Goal: Task Accomplishment & Management: Use online tool/utility

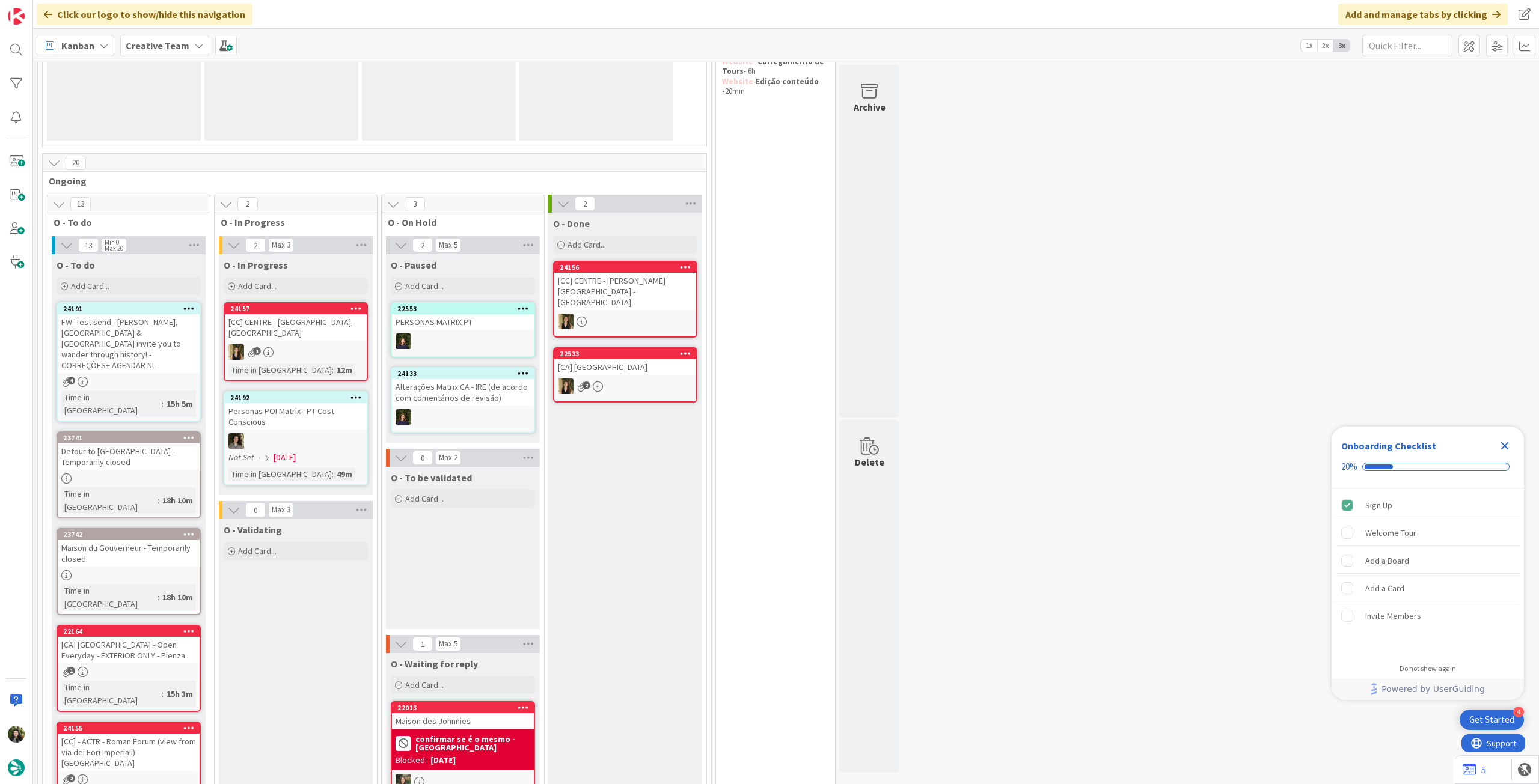
scroll to position [240, 0]
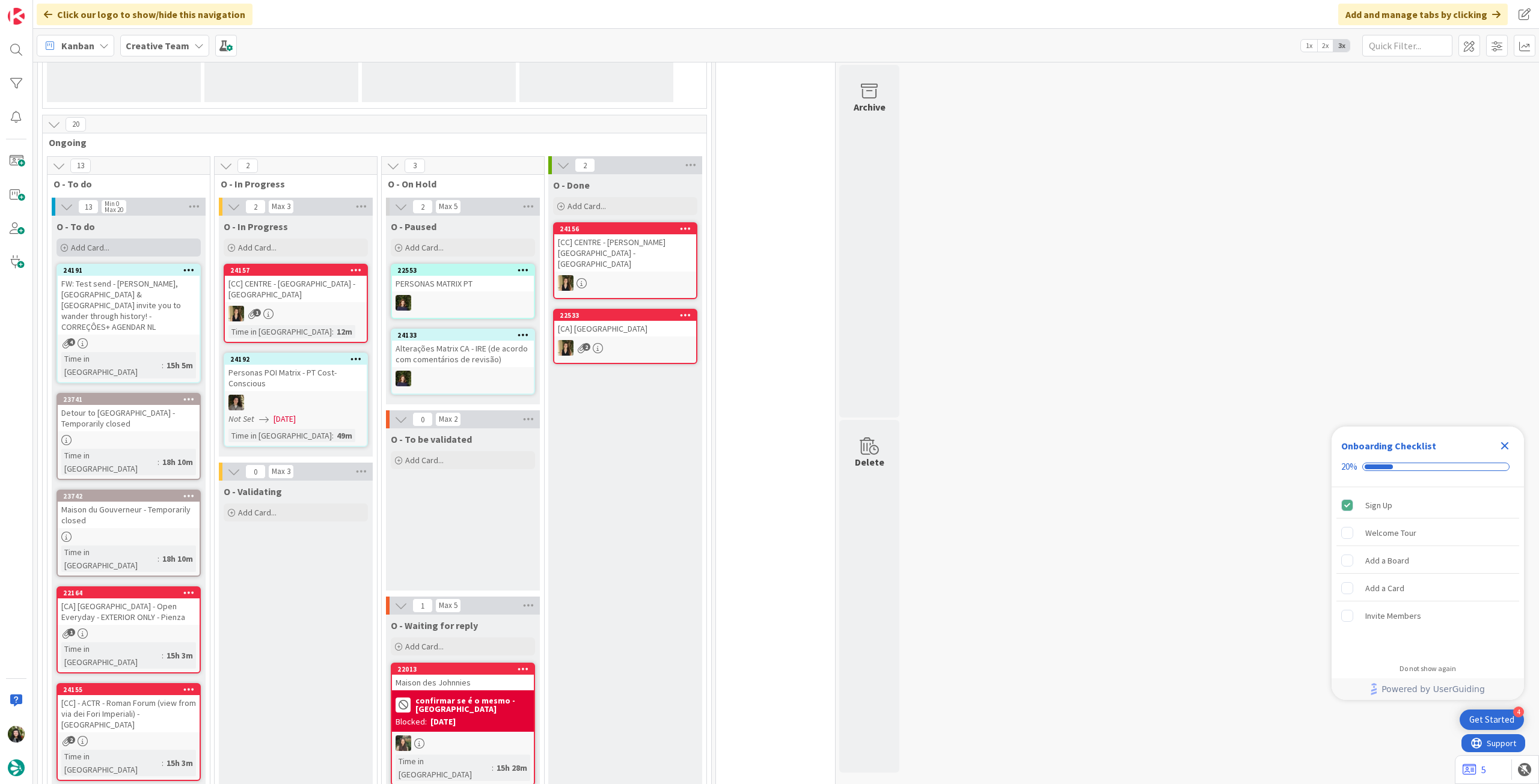
click at [138, 251] on div "Add Card..." at bounding box center [129, 248] width 144 height 18
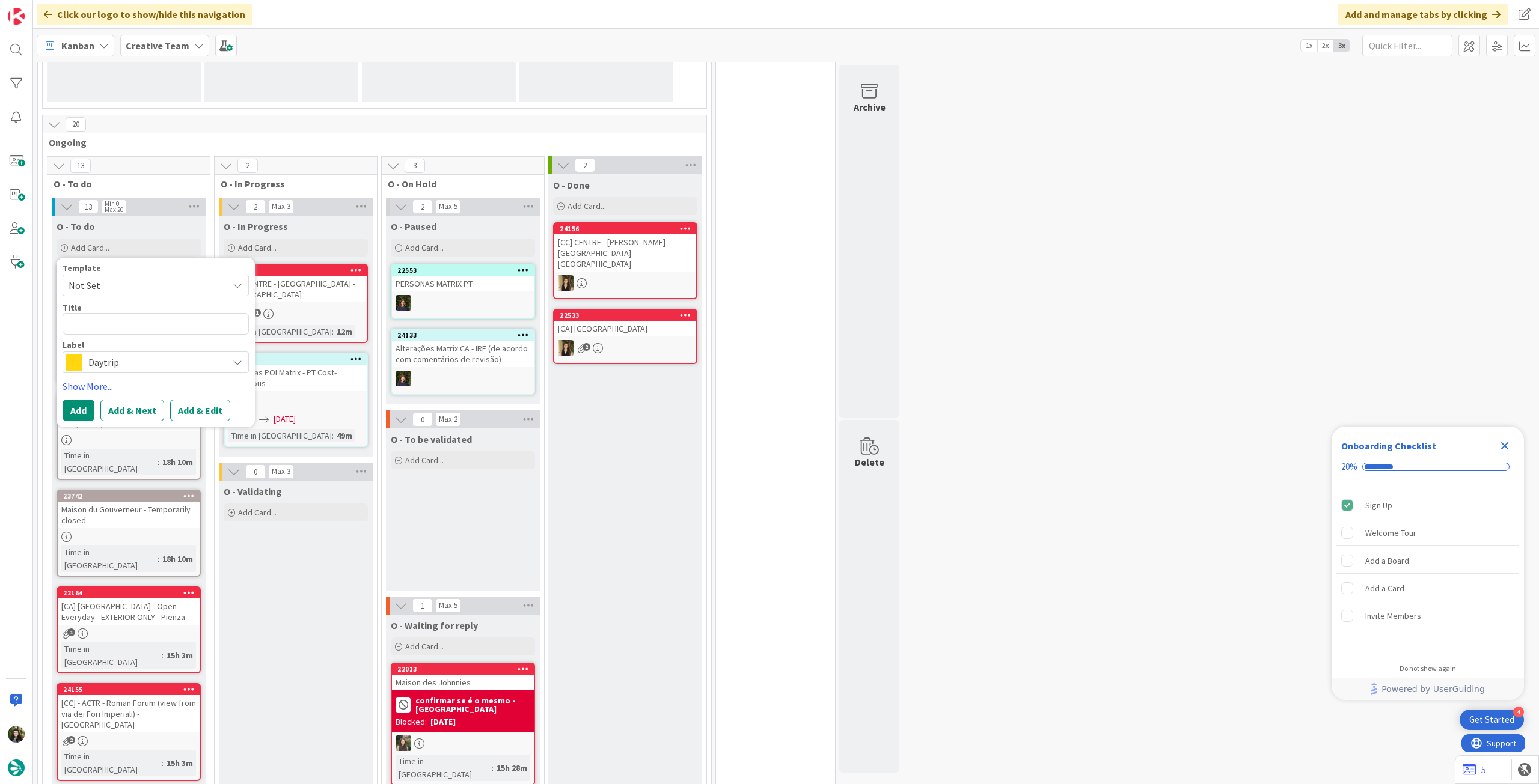
click at [334, 521] on div "O - Validating Add Card..." at bounding box center [295, 502] width 154 height 43
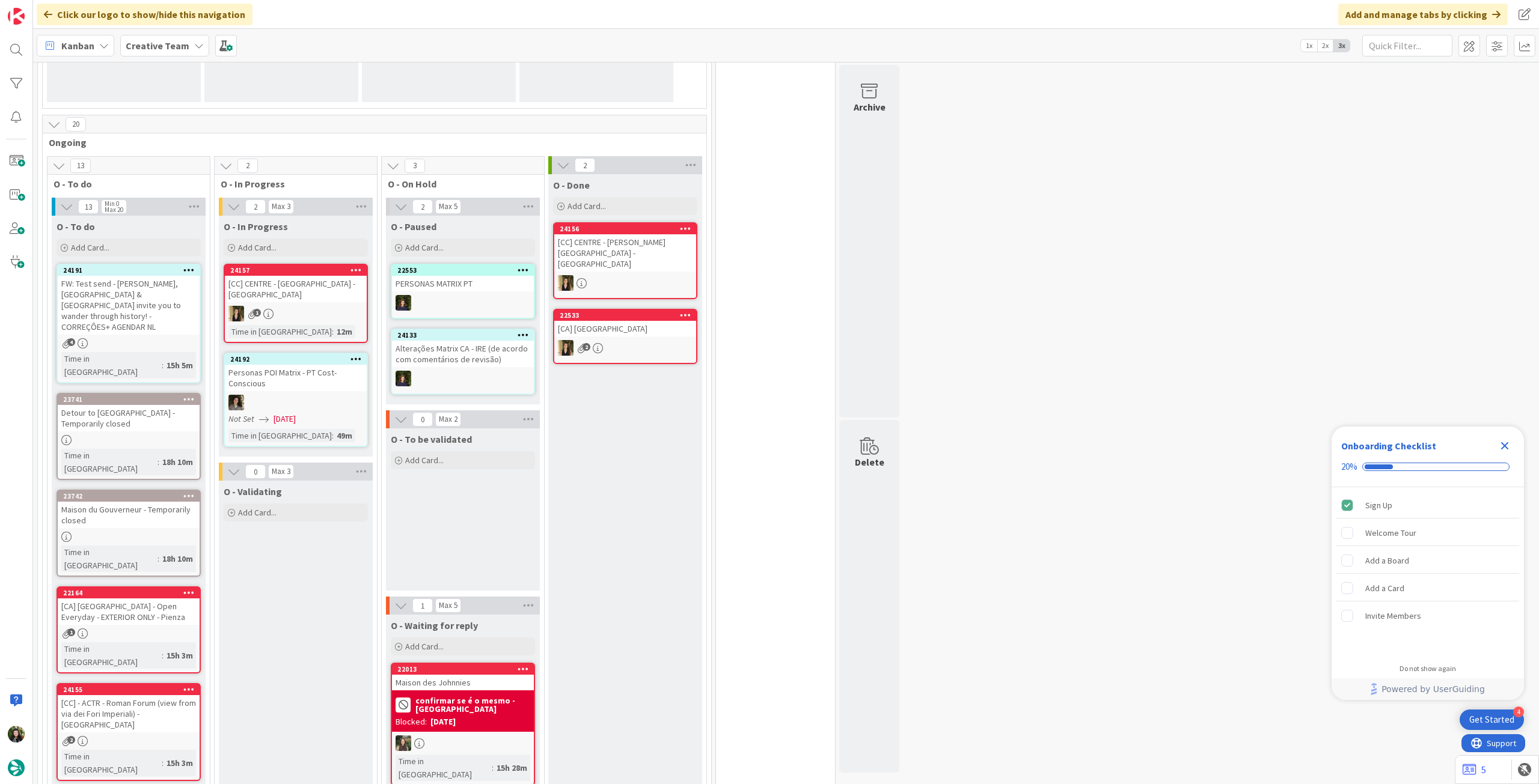
click at [168, 320] on div "FW: Test send - [PERSON_NAME], [GEOGRAPHIC_DATA] & [GEOGRAPHIC_DATA] invite you…" at bounding box center [129, 305] width 142 height 59
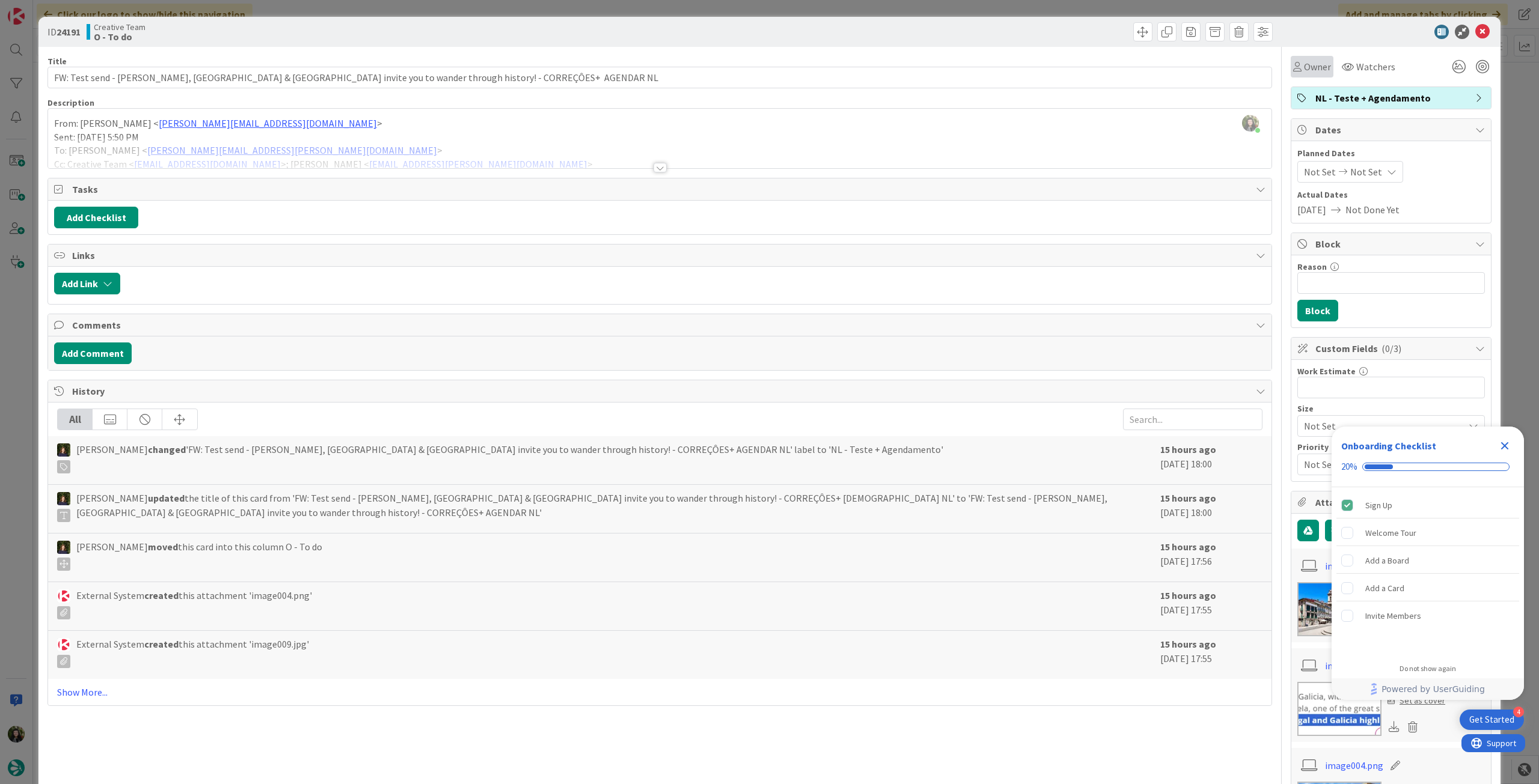
click at [1314, 61] on span "Owner" at bounding box center [1317, 67] width 27 height 15
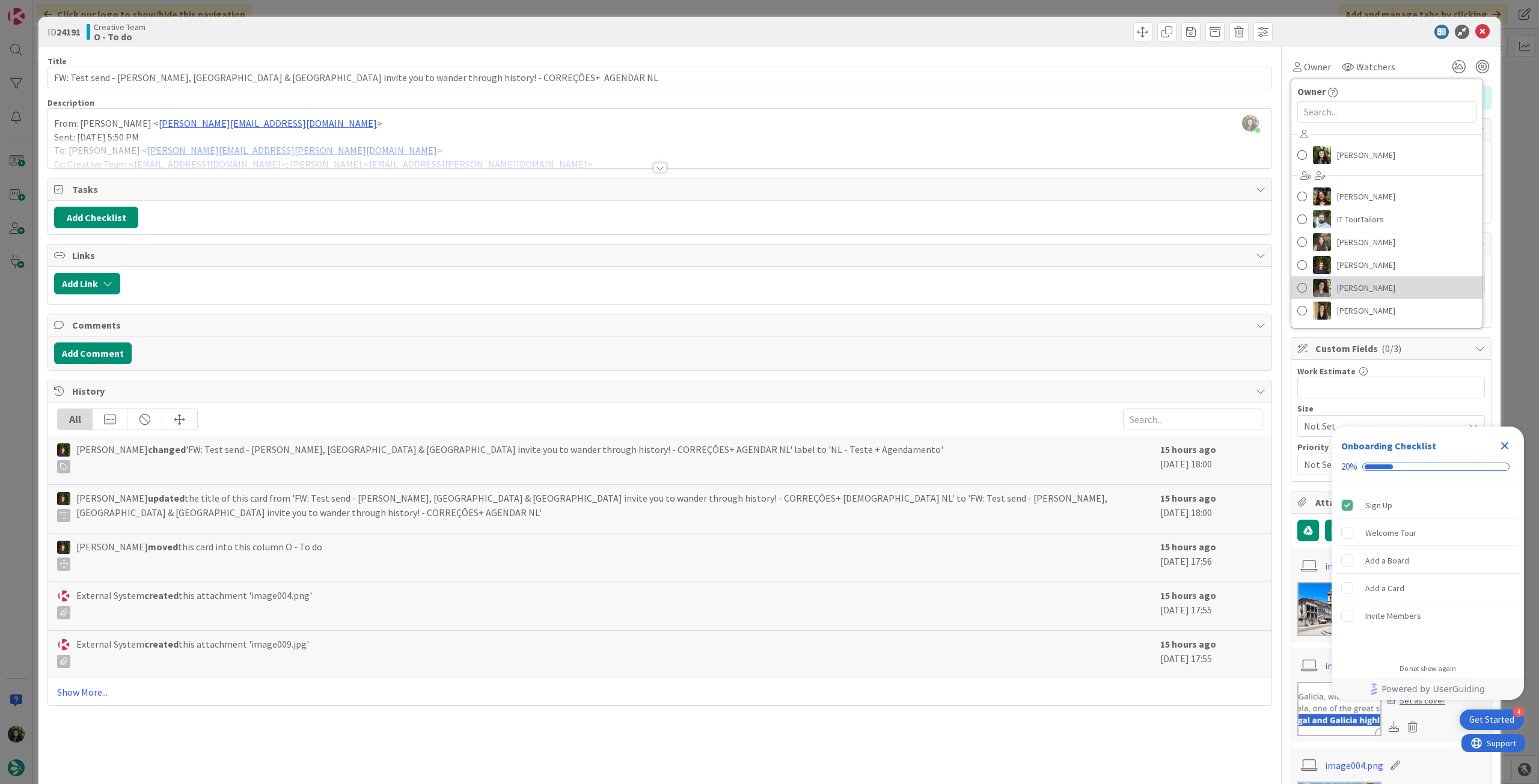
click at [1363, 281] on span "Melissa Santos" at bounding box center [1366, 287] width 58 height 18
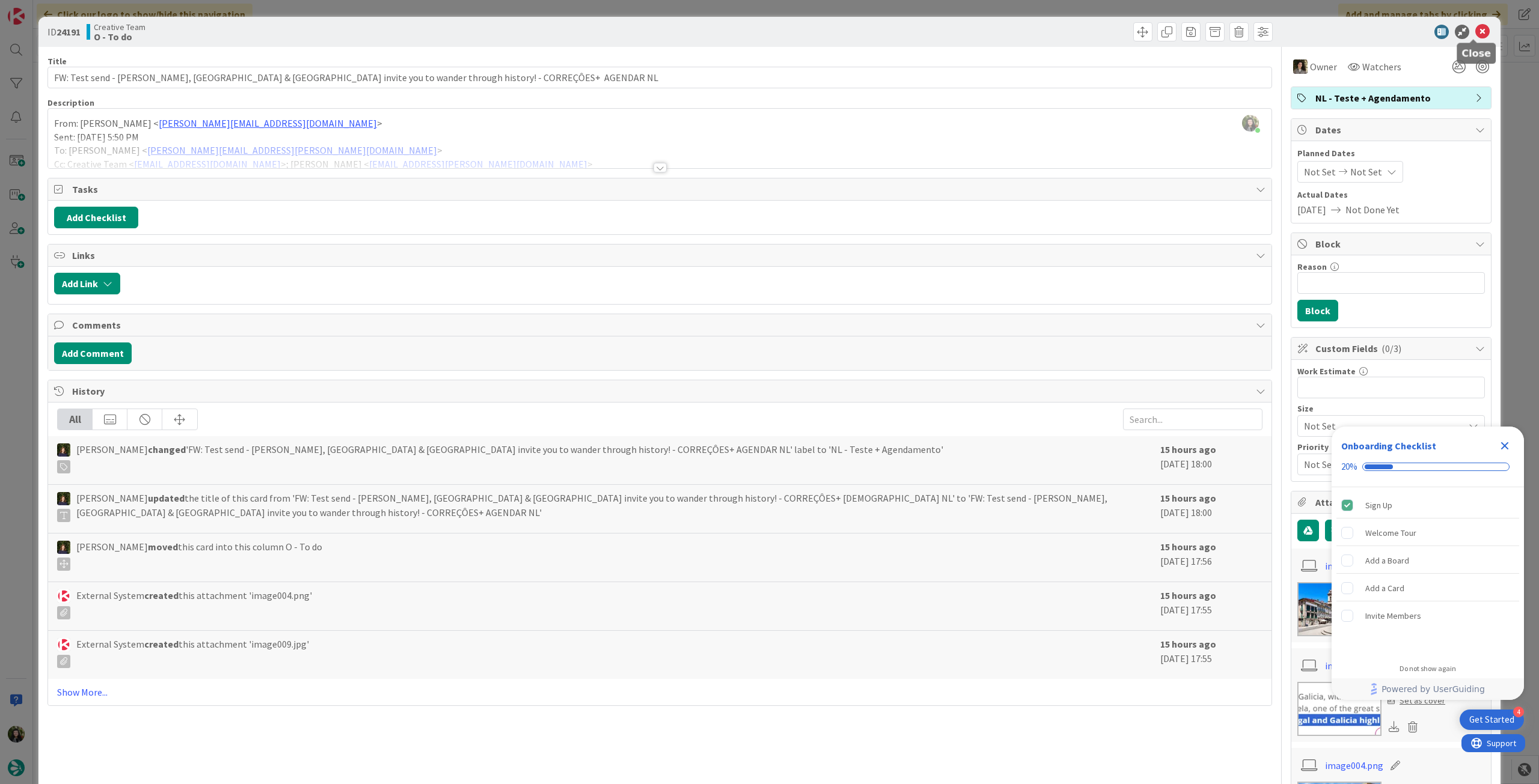
click at [1475, 32] on icon at bounding box center [1482, 32] width 15 height 15
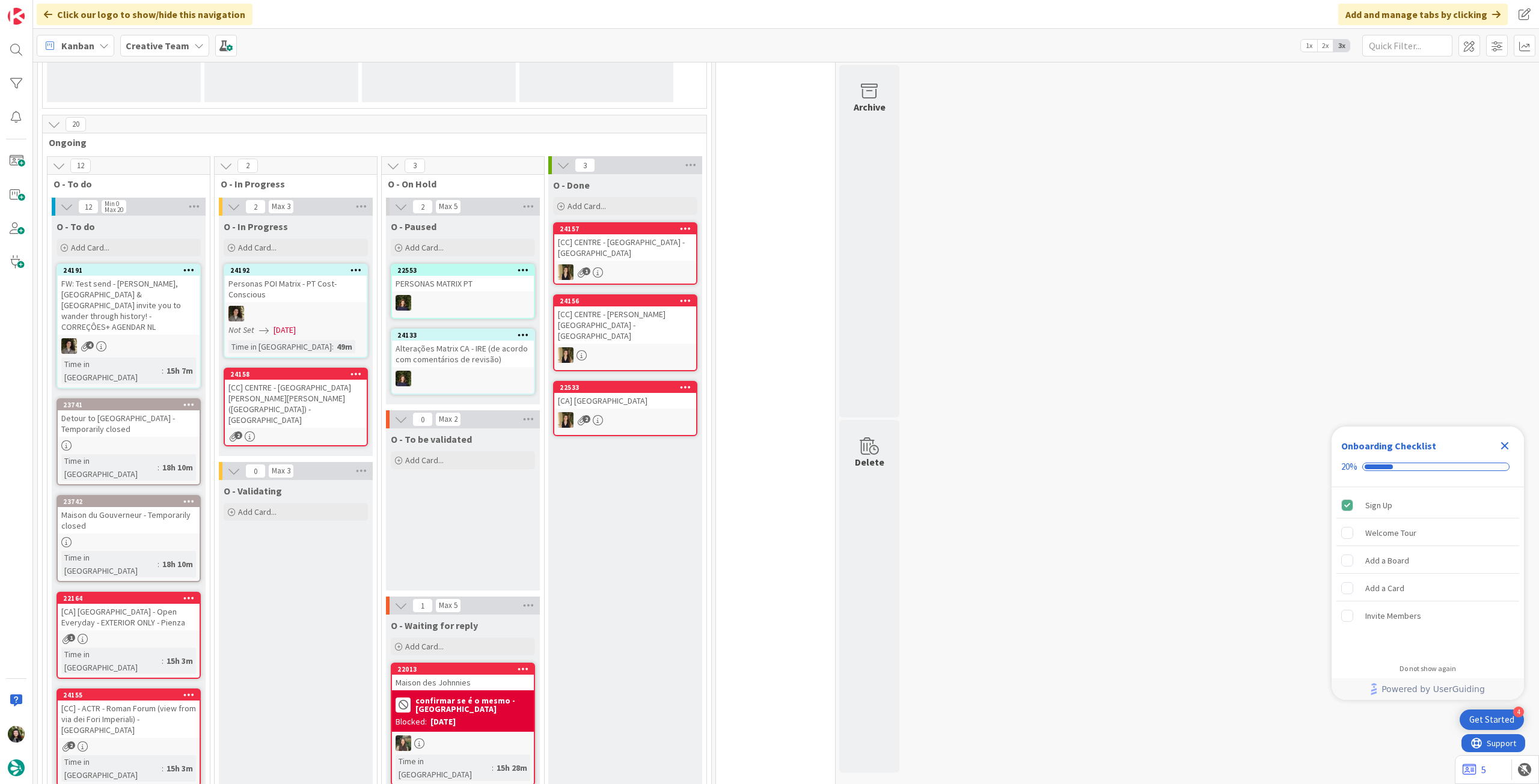
click at [1510, 443] on icon "Close Checklist" at bounding box center [1504, 446] width 15 height 15
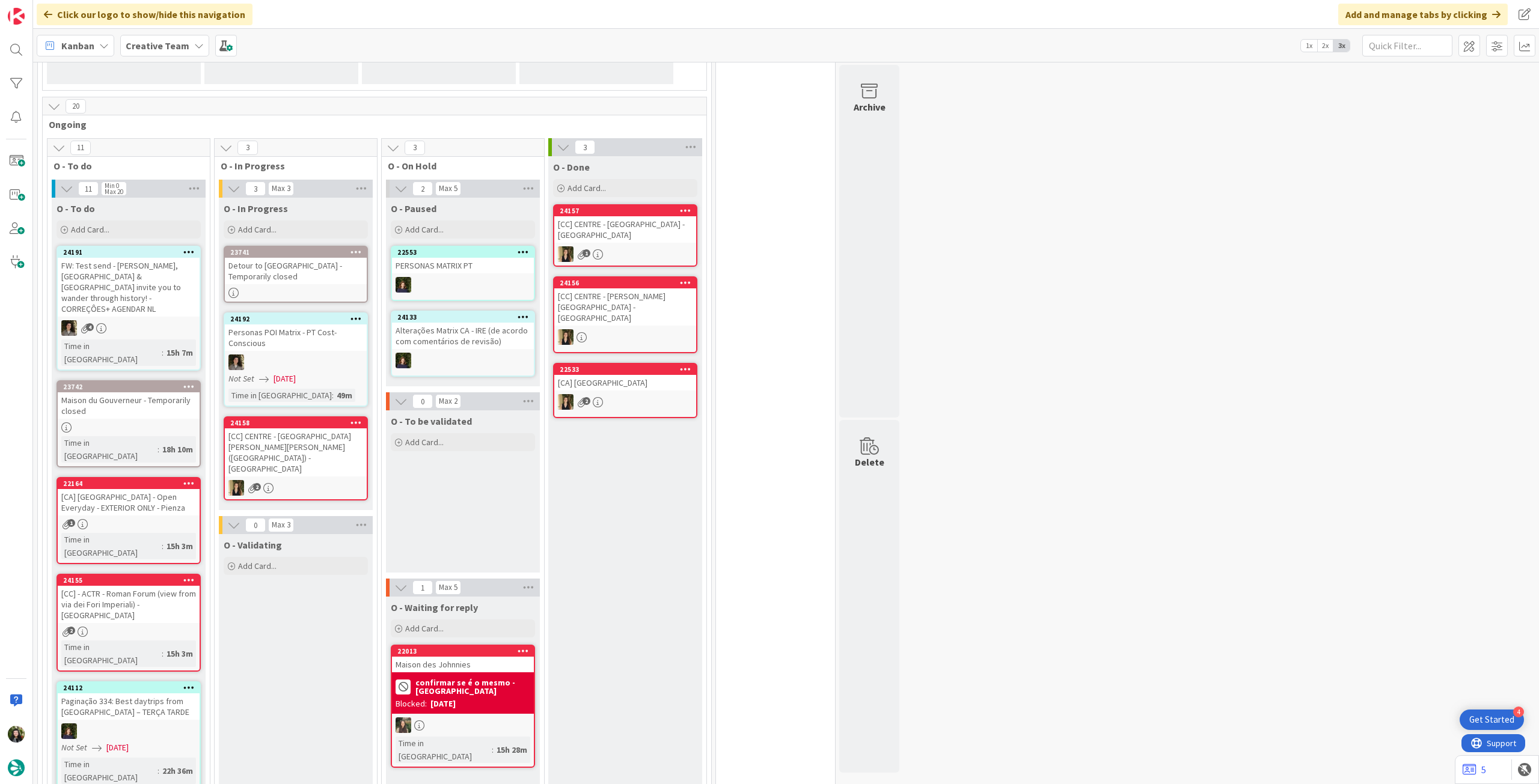
scroll to position [240, 0]
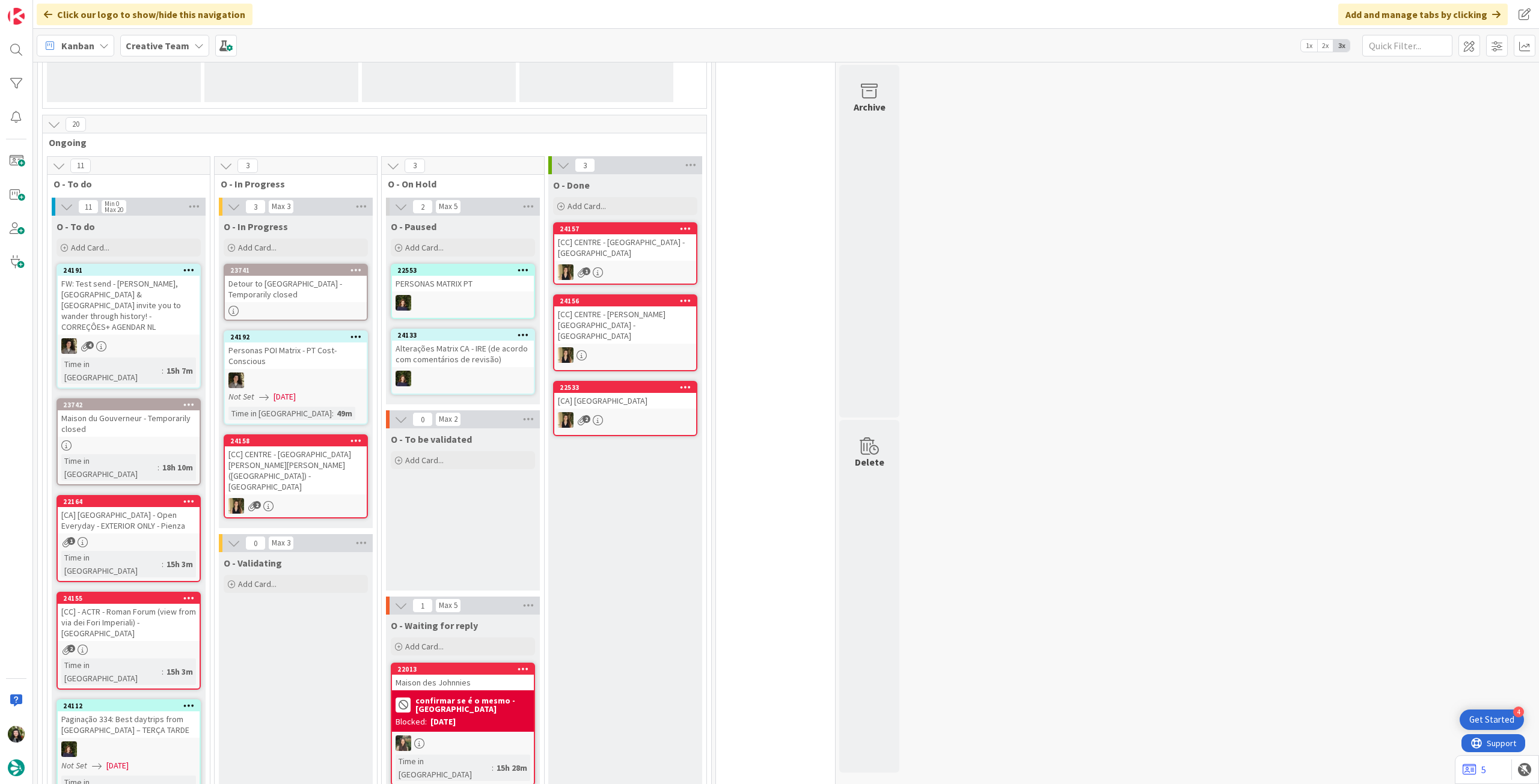
click at [444, 704] on b "confirmar se é o mesmo - [GEOGRAPHIC_DATA]" at bounding box center [473, 705] width 115 height 17
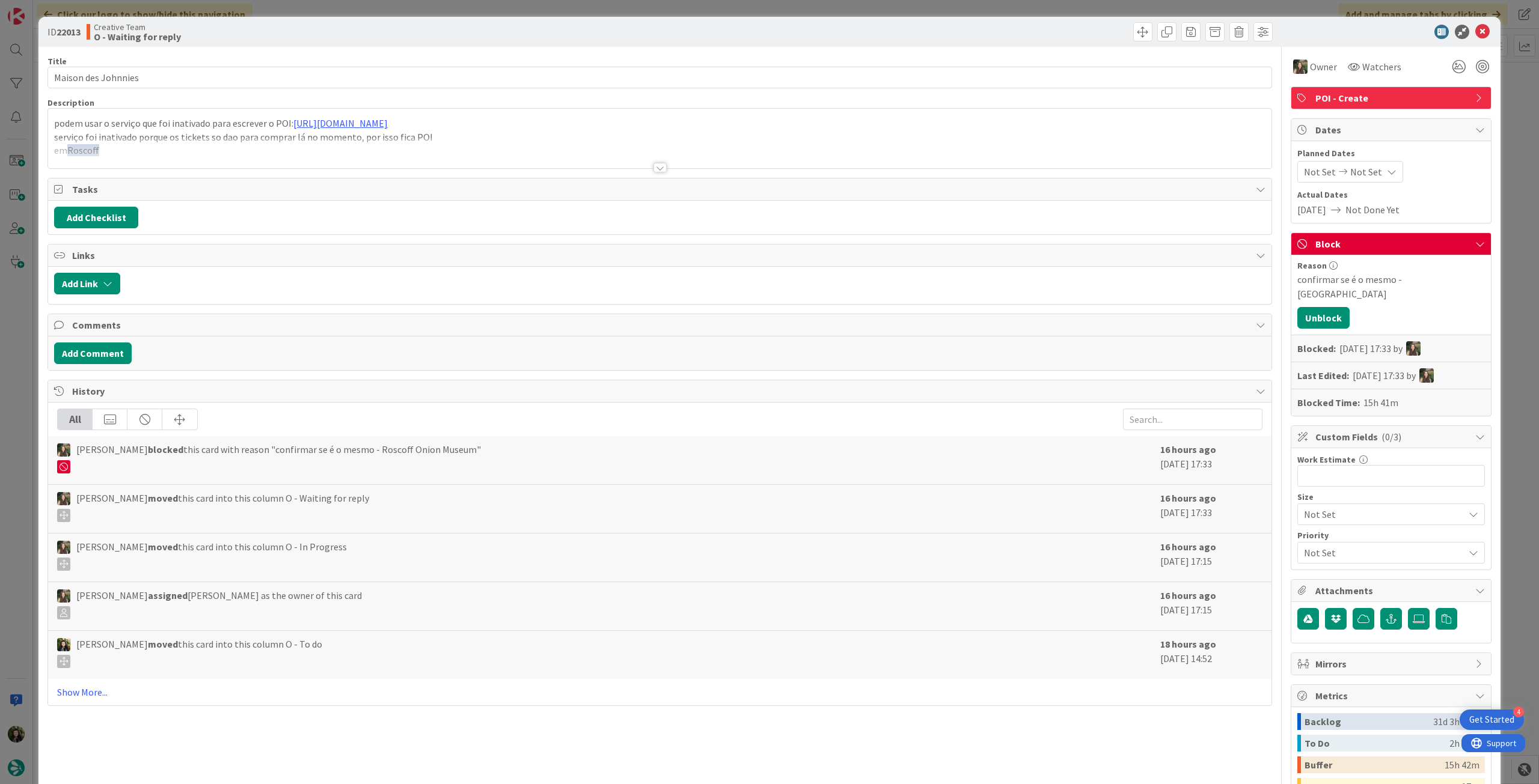
click at [179, 154] on div at bounding box center [659, 153] width 1223 height 31
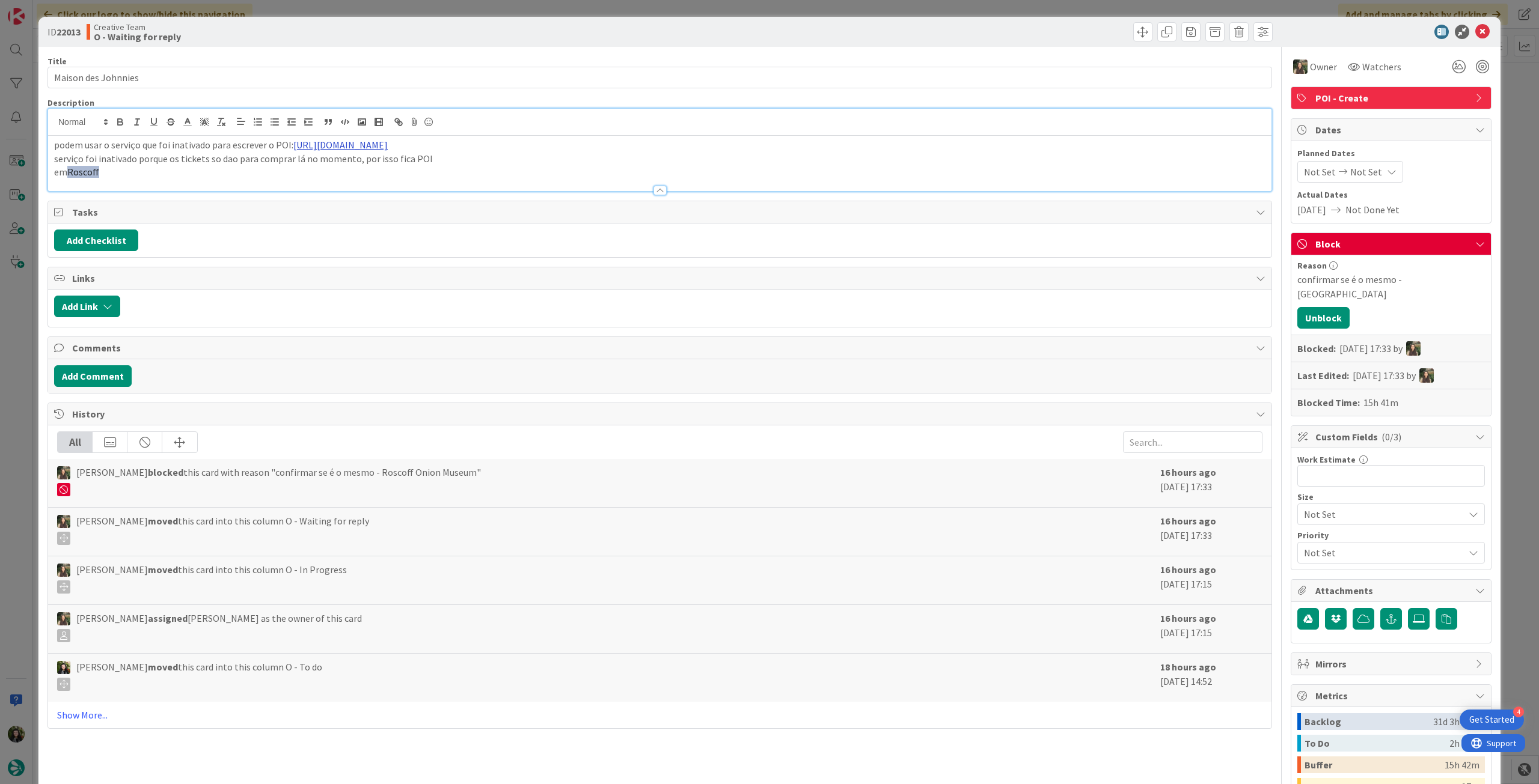
click at [315, 146] on link "https://appweb.tourtailors.com/APPComercial/Library/CreateOrUpdateService/2704" at bounding box center [340, 145] width 94 height 12
click at [424, 173] on link "https://appweb.tourtailors.com/APPComercial/Library/CreateOrUpdateService/2704" at bounding box center [431, 168] width 82 height 15
drag, startPoint x: 143, startPoint y: 80, endPoint x: 1, endPoint y: 73, distance: 142.2
click at [1, 73] on div "ID 22013 Creative Team O - Waiting for reply Title 19 / 128 Maison des Johnnies…" at bounding box center [770, 392] width 1539 height 784
click at [208, 157] on p "serviço foi inativado porque os tickets so dao para comprar lá no momento, por …" at bounding box center [660, 159] width 1211 height 14
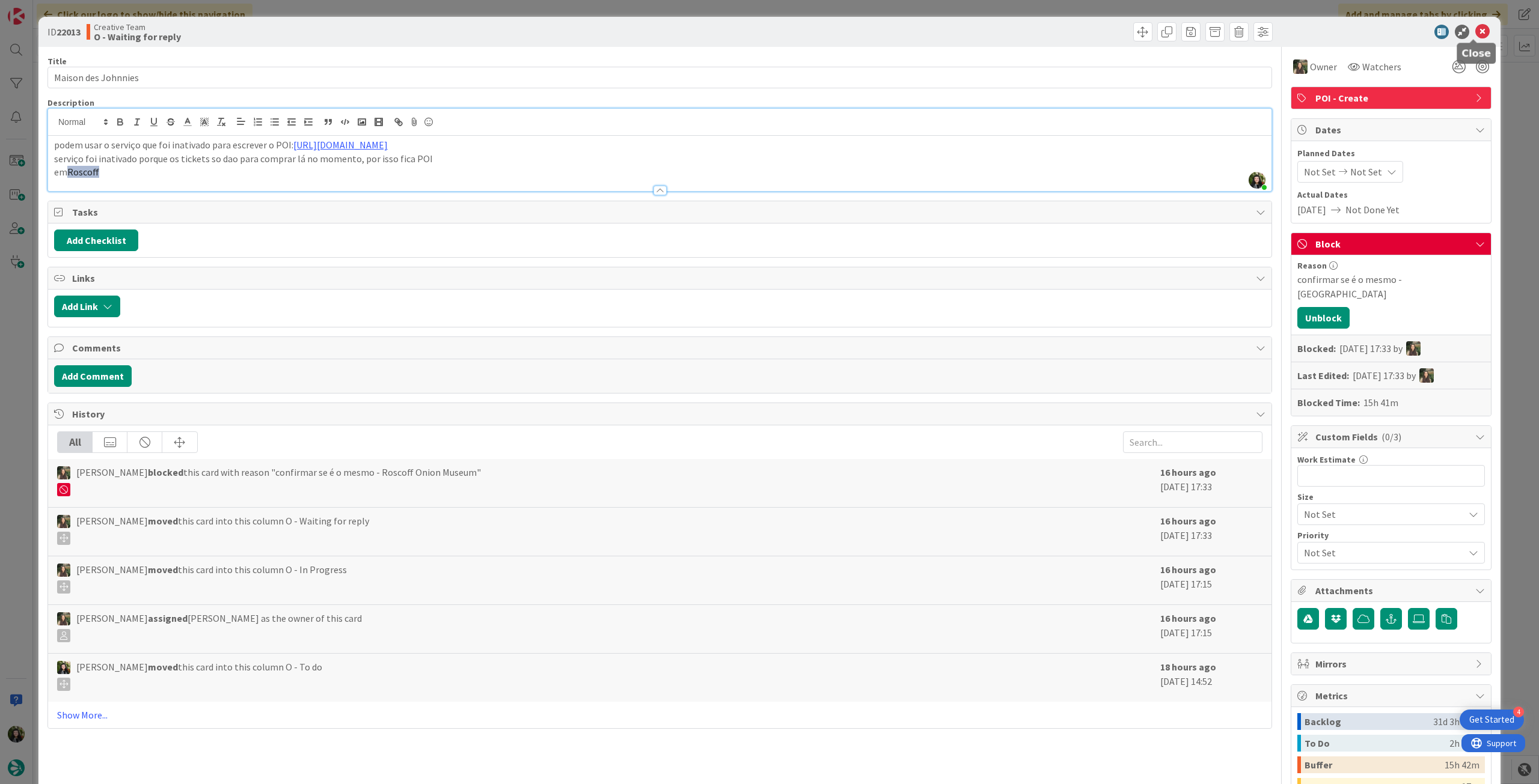
drag, startPoint x: 1471, startPoint y: 29, endPoint x: 1399, endPoint y: 100, distance: 101.1
click at [1475, 29] on icon at bounding box center [1482, 32] width 15 height 15
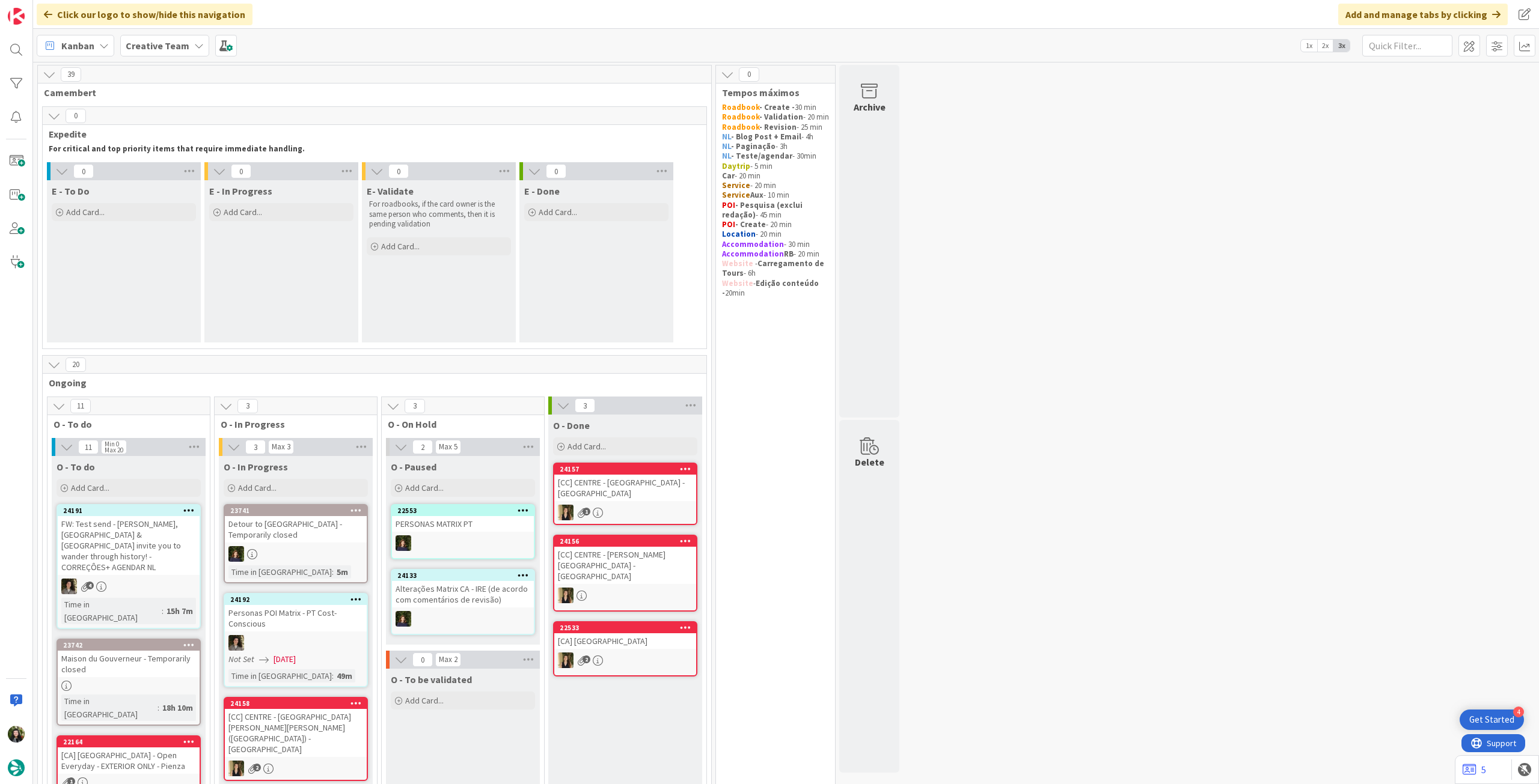
click at [182, 50] on b "Creative Team" at bounding box center [157, 46] width 64 height 12
click at [213, 159] on div "Creative Team Creative Team - Análise" at bounding box center [221, 160] width 183 height 48
click at [212, 165] on div "Creative Team - Análise" at bounding box center [221, 172] width 183 height 23
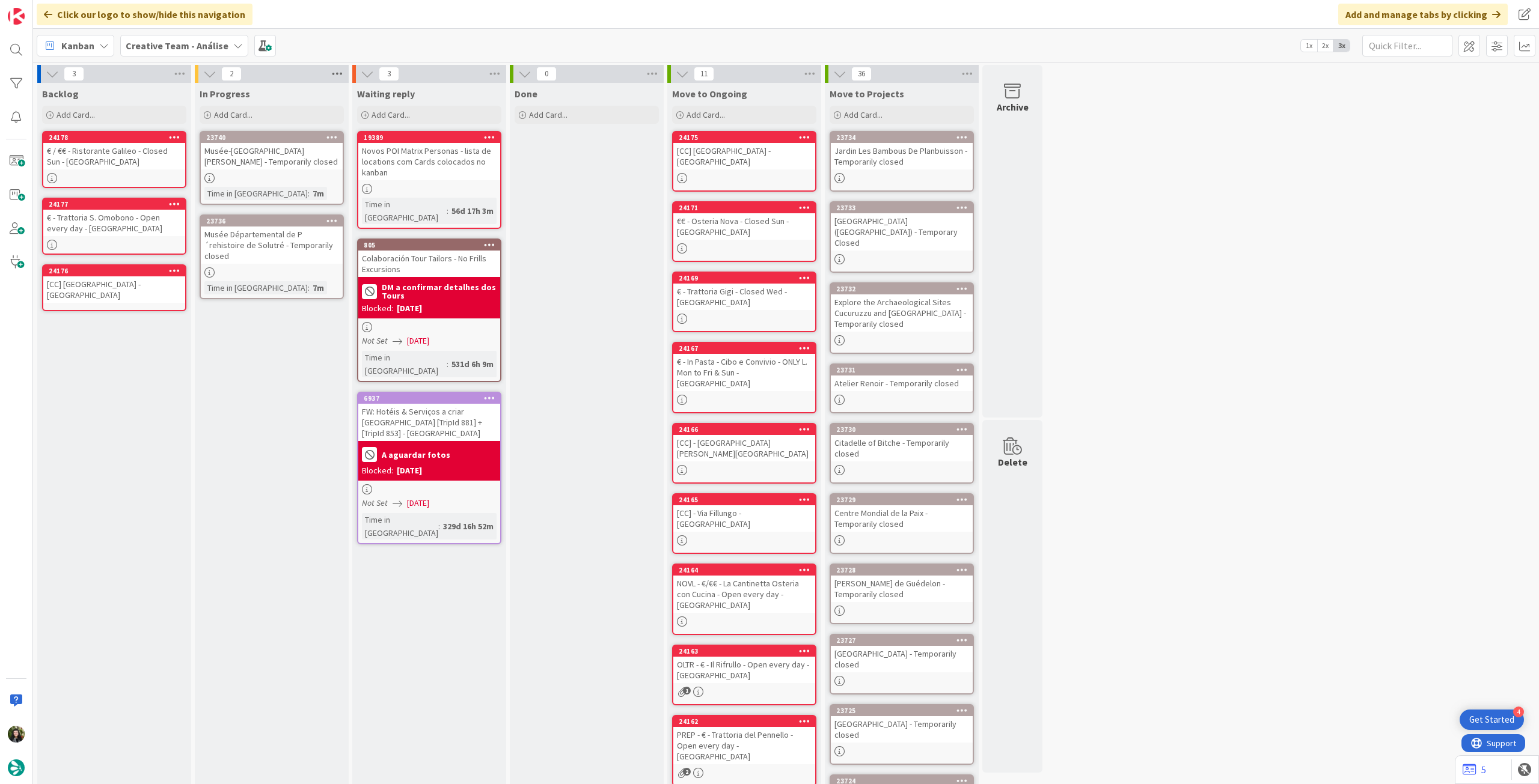
click at [331, 80] on icon at bounding box center [337, 73] width 15 height 18
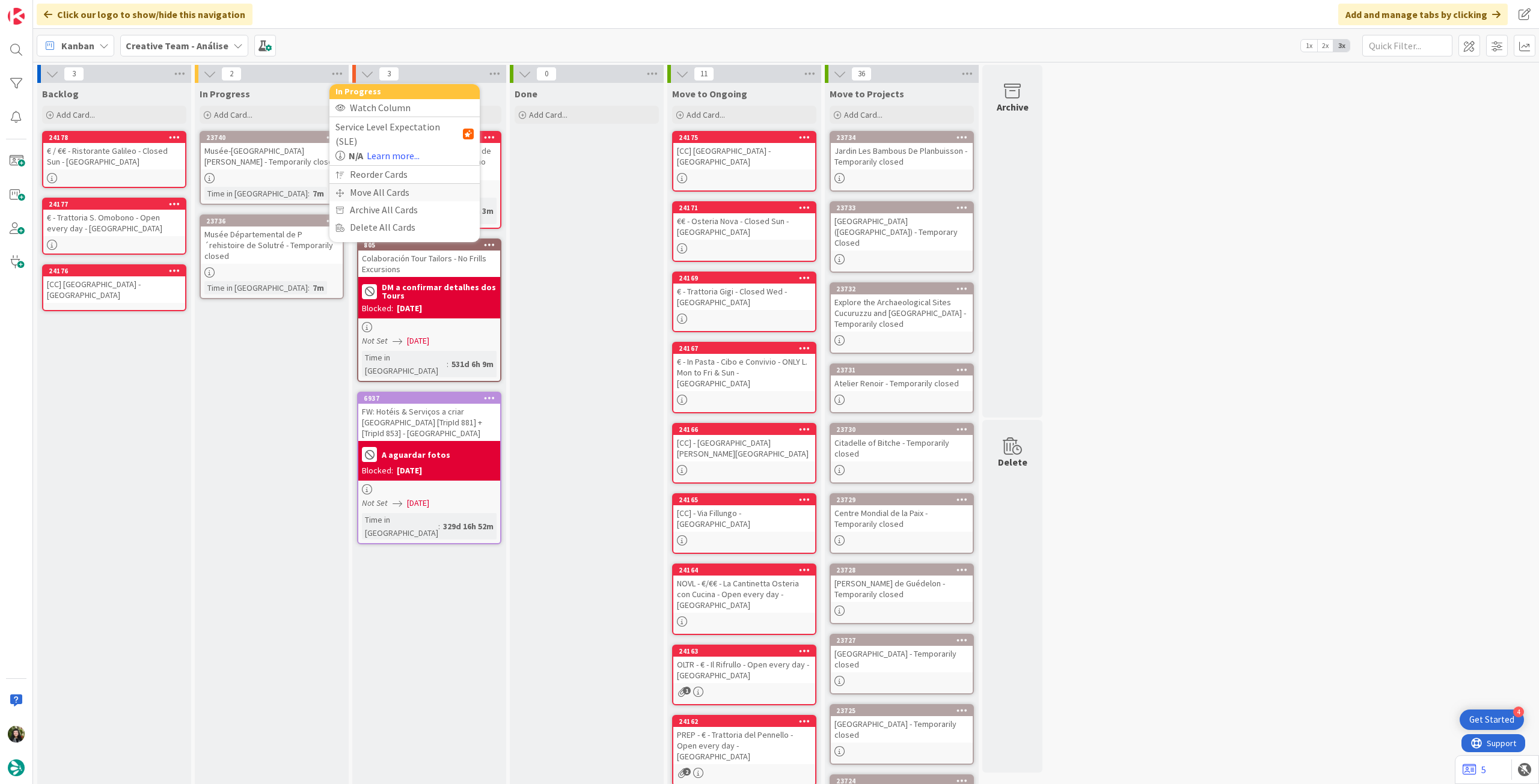
click at [385, 184] on div "Move All Cards" at bounding box center [404, 193] width 150 height 18
click at [401, 126] on span "Creative Team - Análise" at bounding box center [390, 131] width 97 height 12
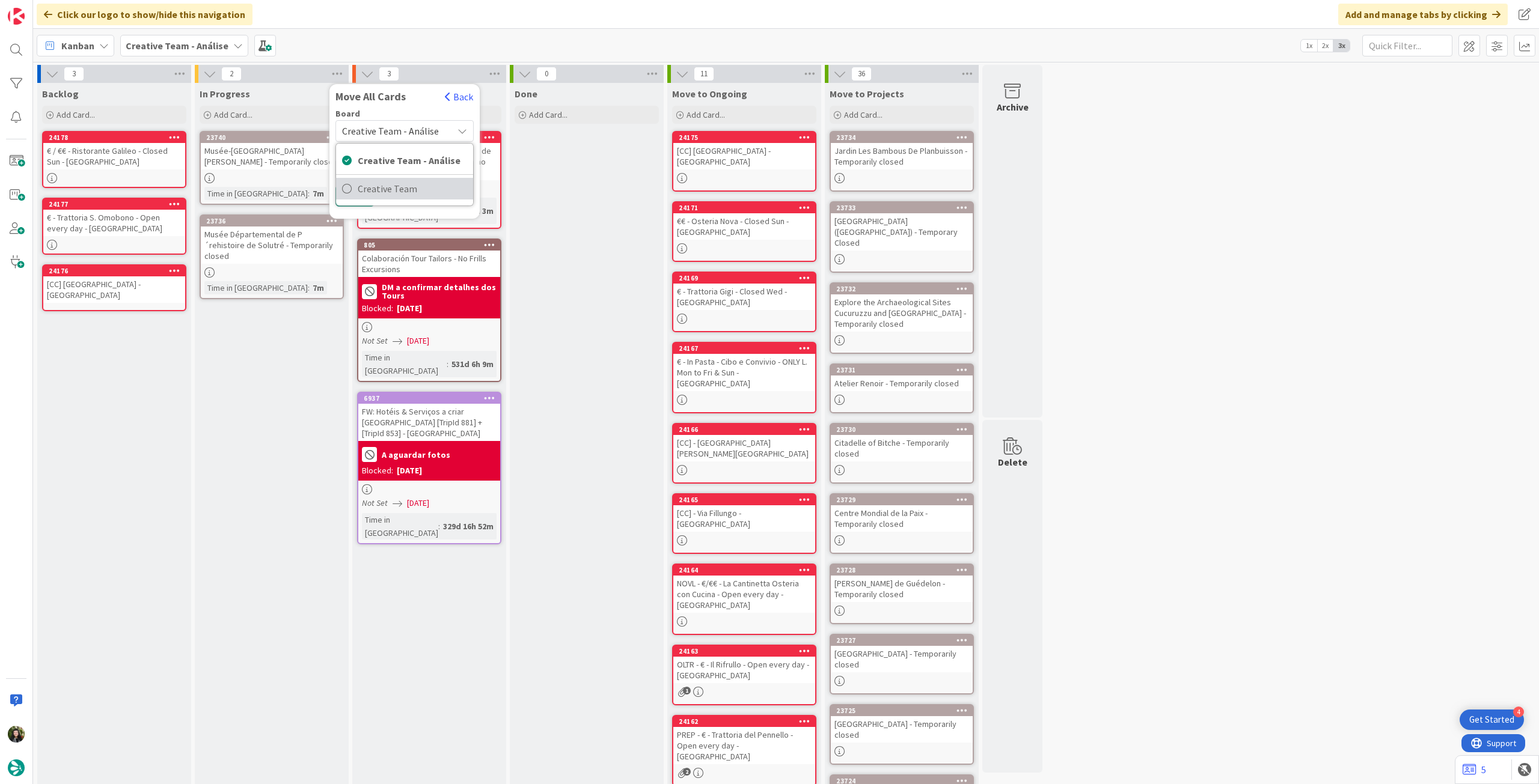
click at [398, 193] on span "Creative Team" at bounding box center [412, 189] width 110 height 18
click at [401, 160] on div "Select a Column..." at bounding box center [395, 170] width 114 height 19
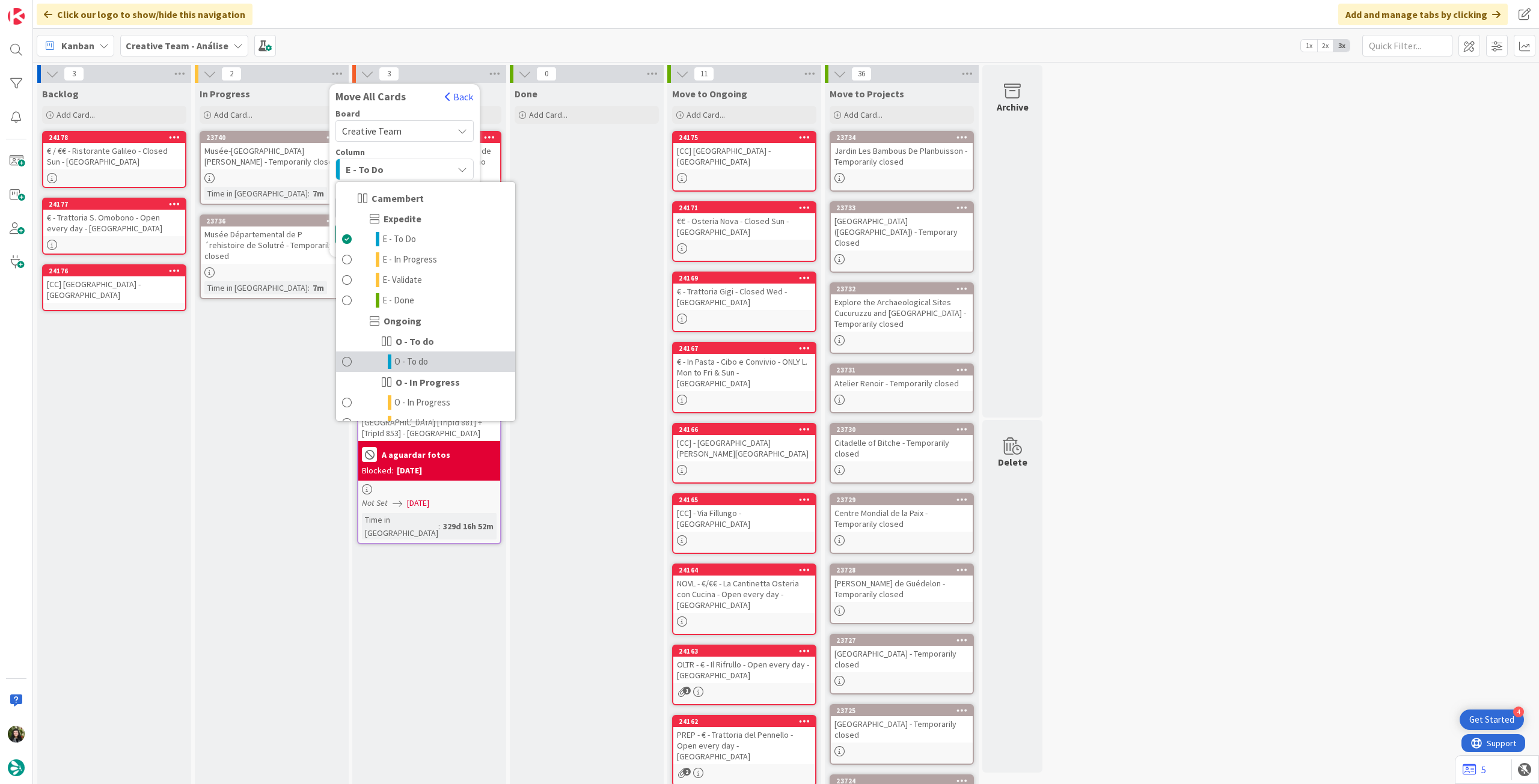
click at [417, 366] on span "O - To do" at bounding box center [412, 362] width 34 height 15
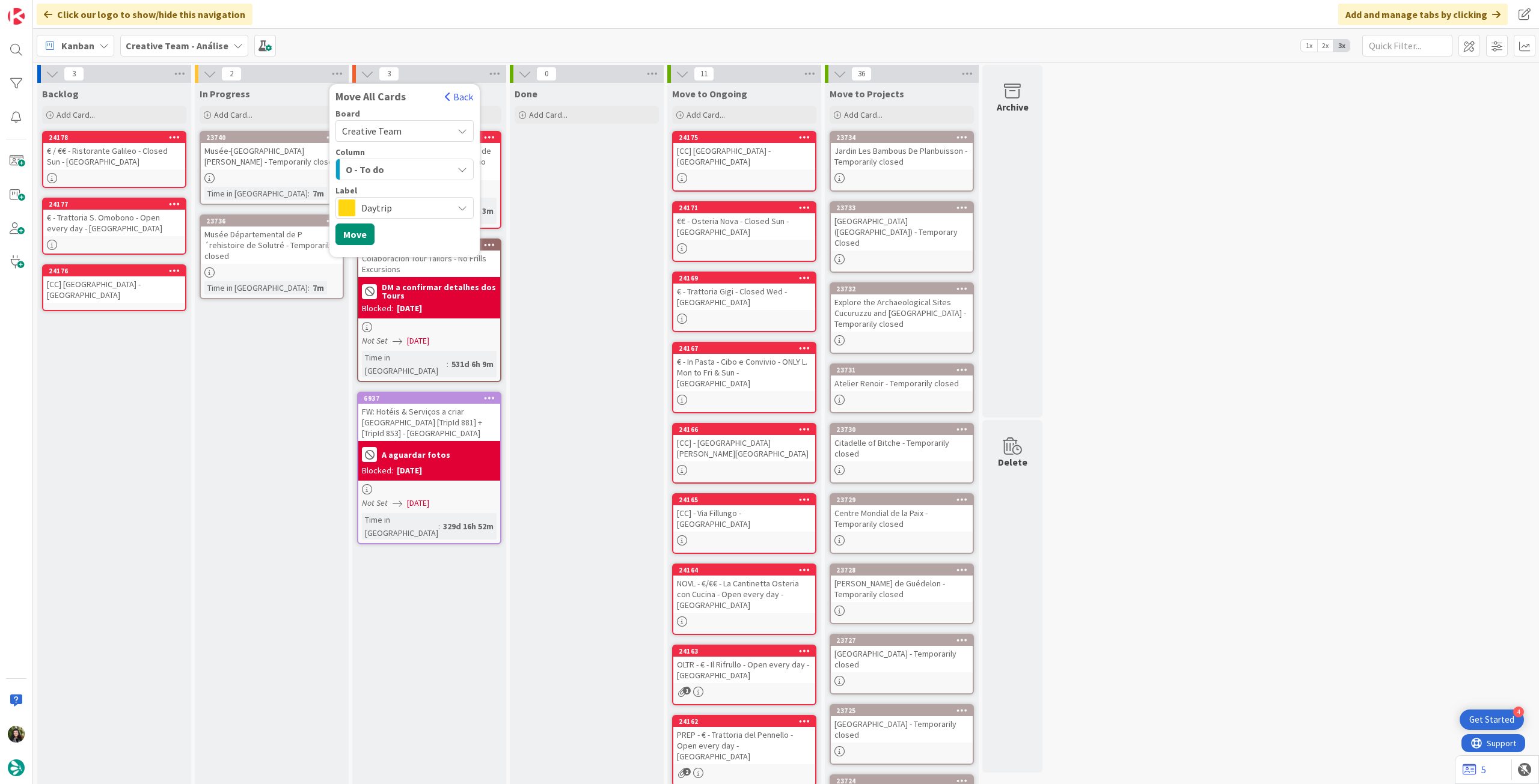
click at [395, 203] on span "Daytrip" at bounding box center [404, 208] width 85 height 17
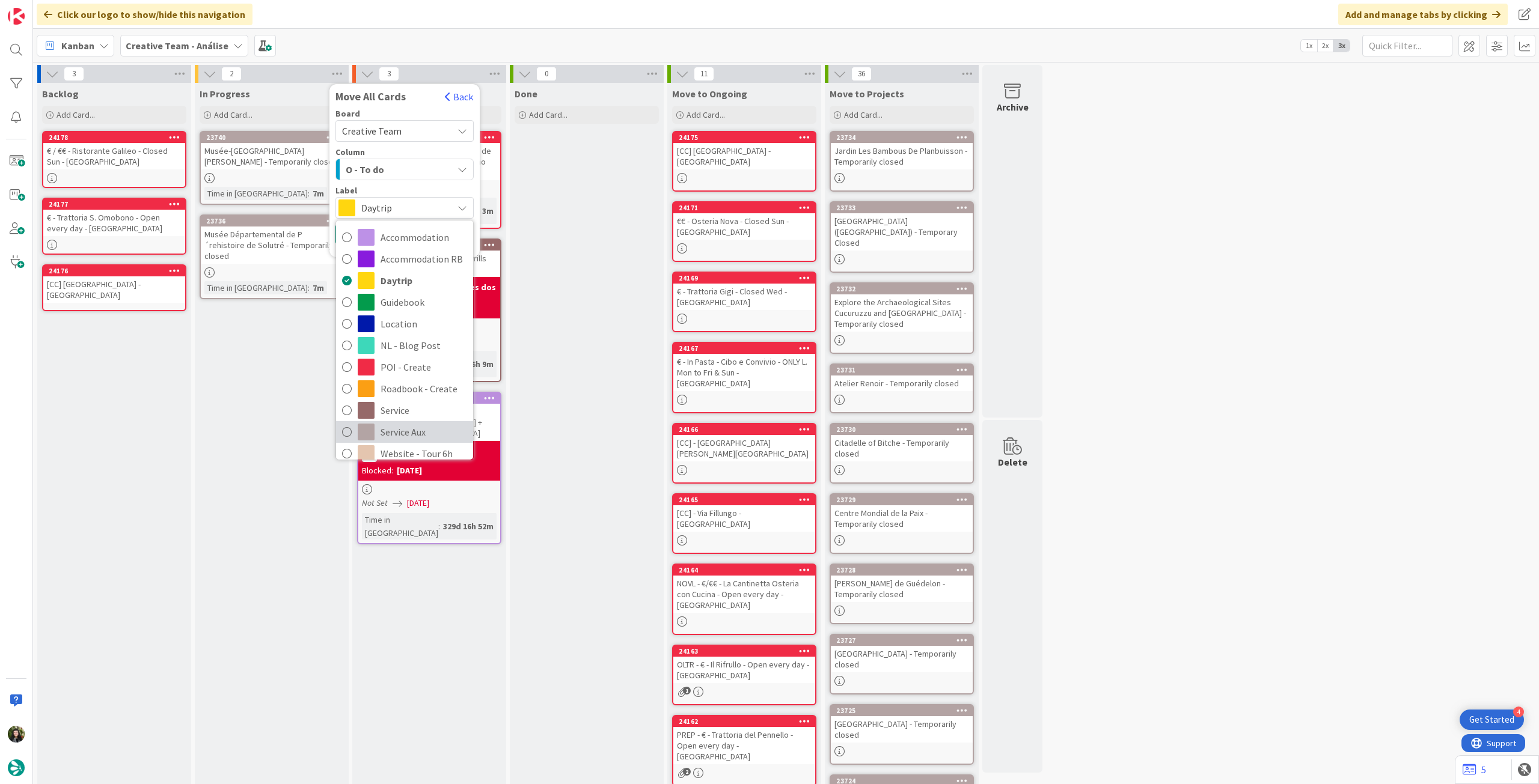
click at [426, 428] on span "Service Aux" at bounding box center [424, 432] width 87 height 18
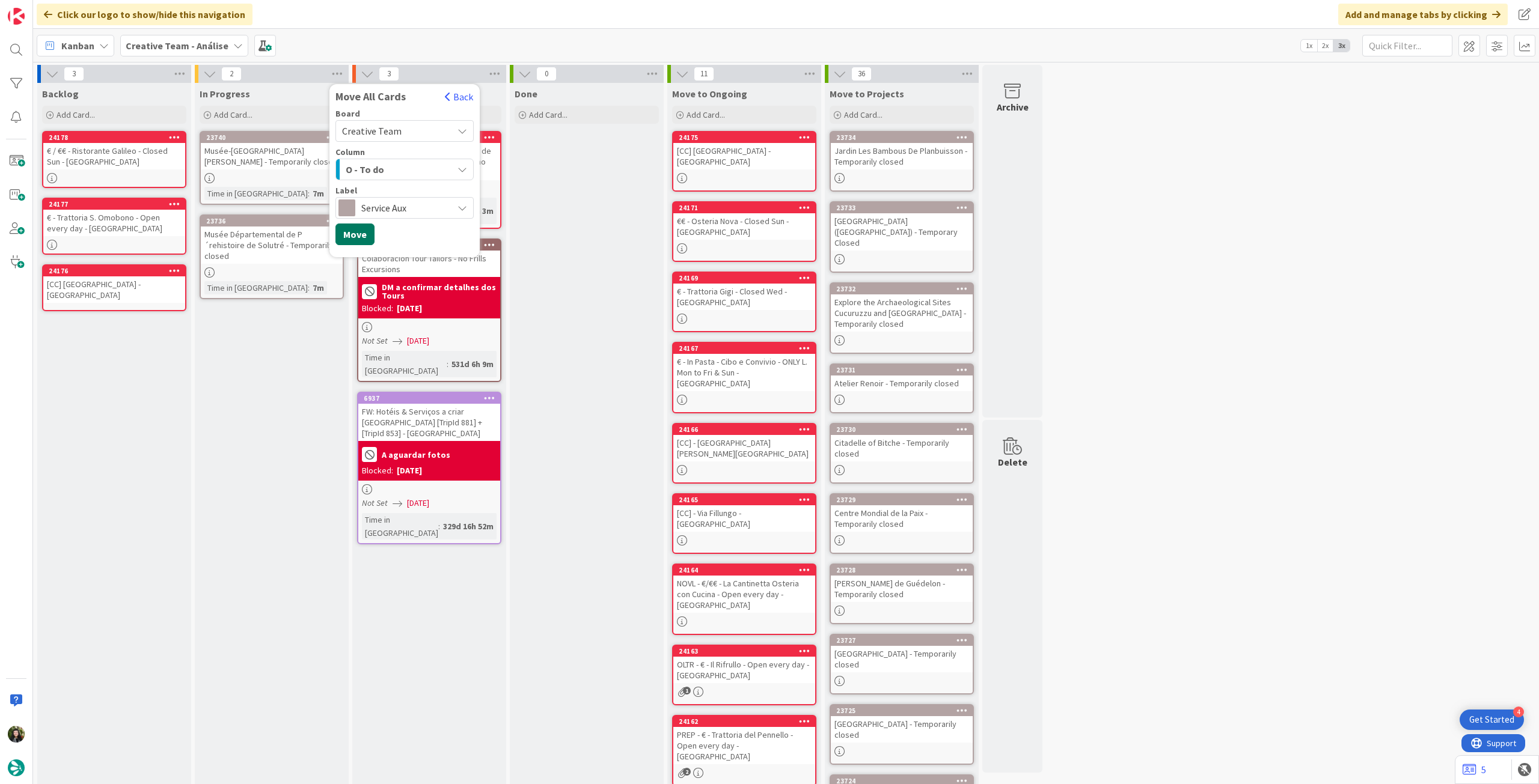
click at [346, 231] on button "Move" at bounding box center [354, 234] width 39 height 21
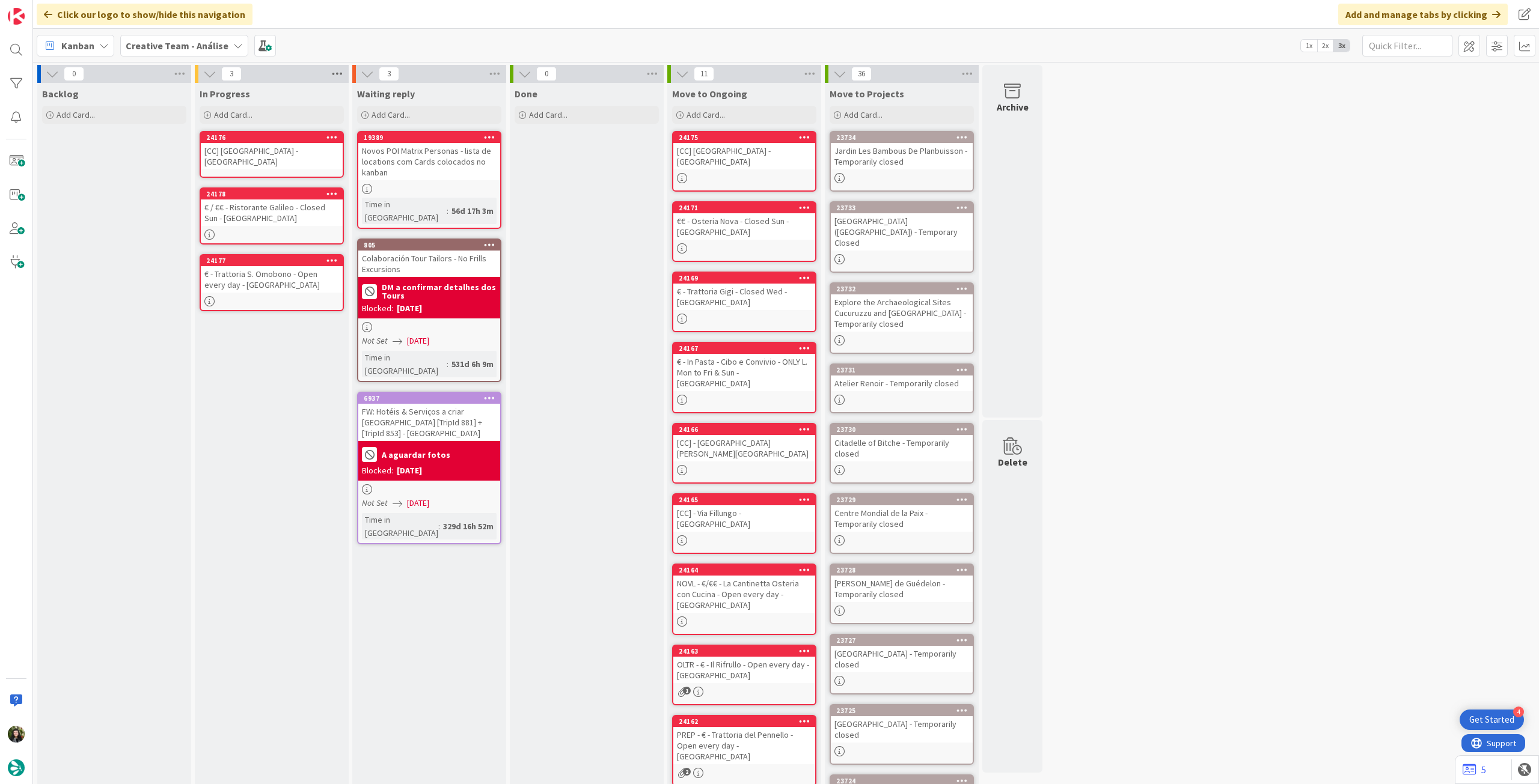
click at [340, 78] on icon at bounding box center [337, 73] width 15 height 18
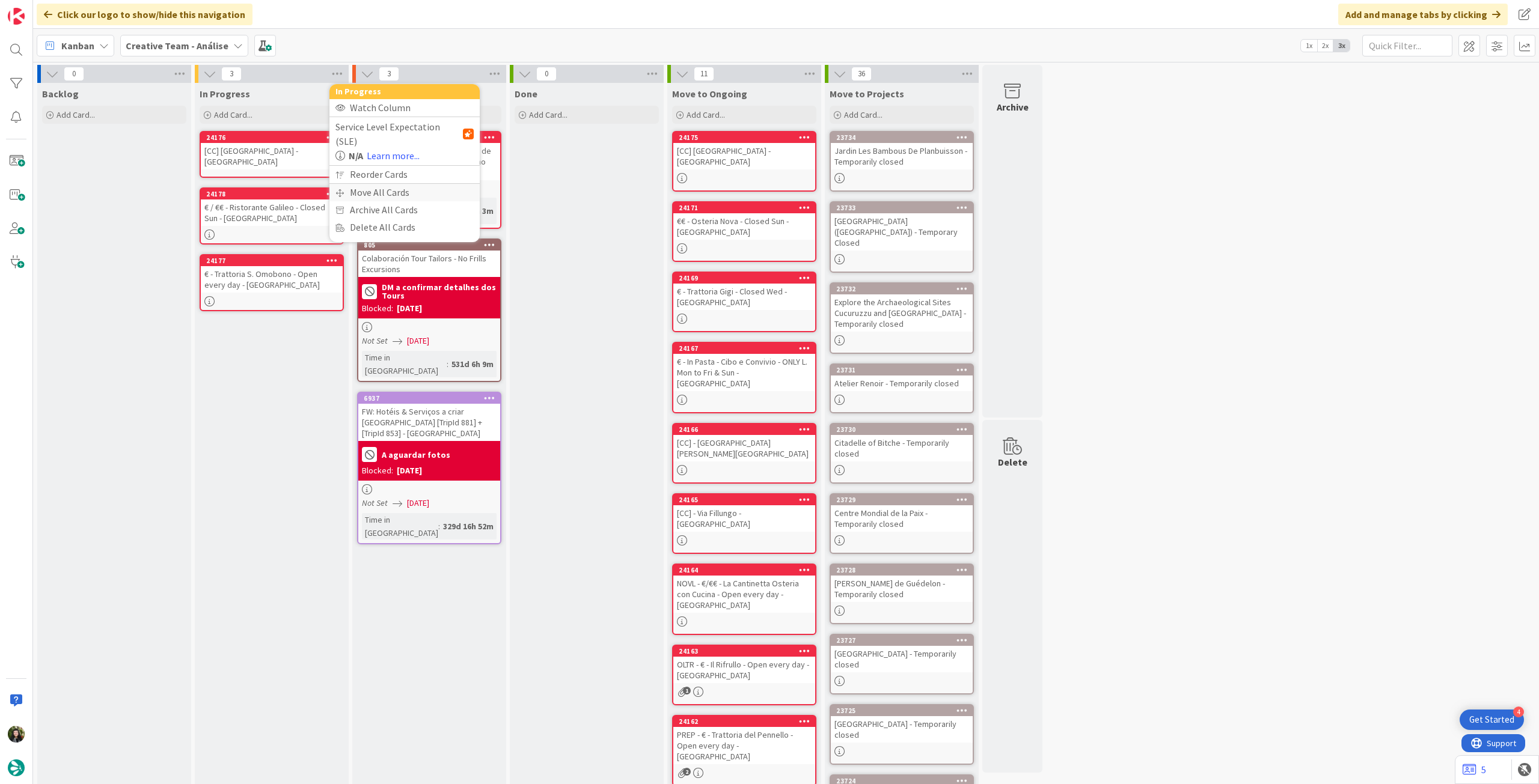
click at [392, 184] on div "Move All Cards" at bounding box center [404, 193] width 150 height 18
click at [406, 139] on div "Creative Team - Análise" at bounding box center [404, 131] width 138 height 21
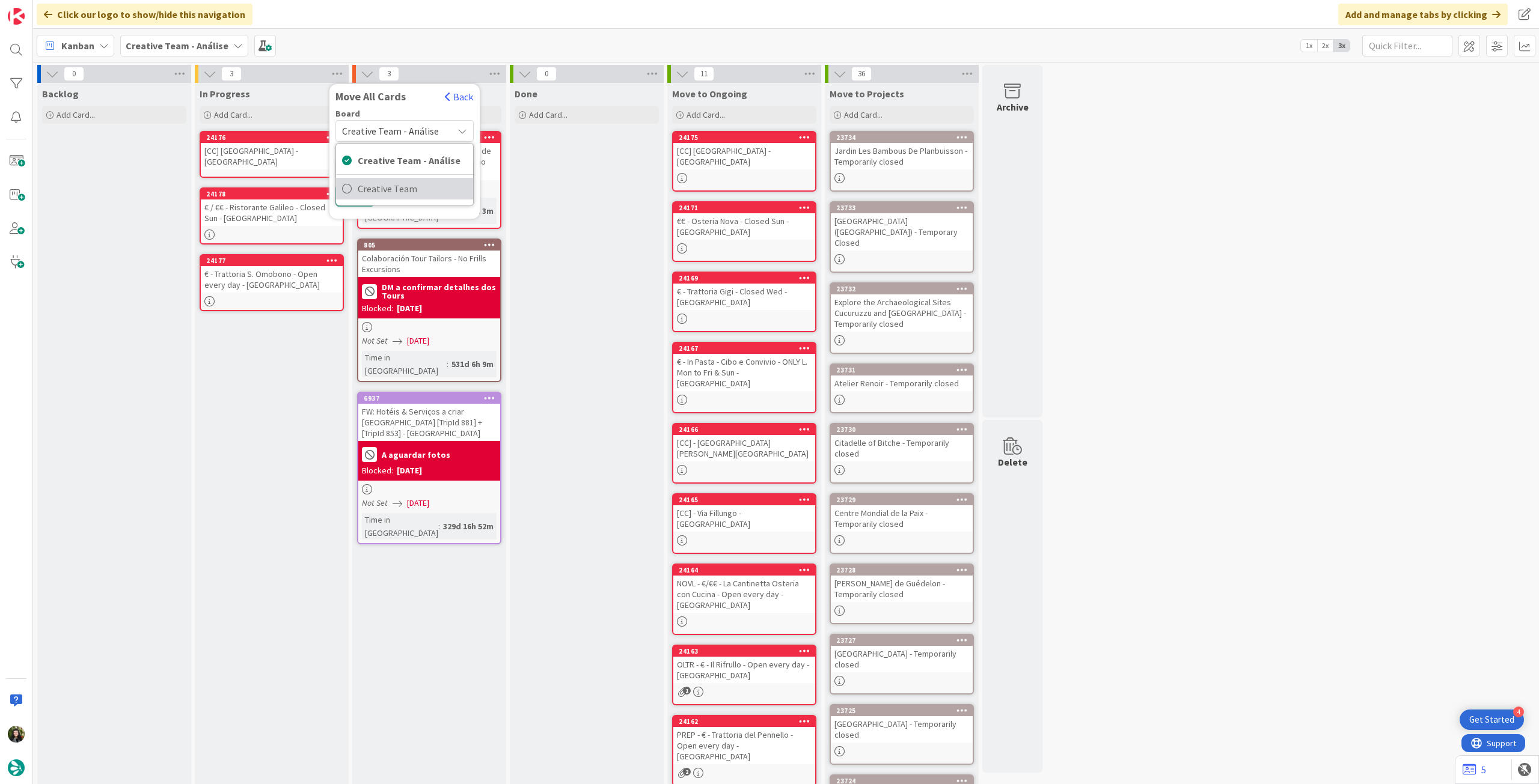
click at [395, 190] on span "Creative Team" at bounding box center [412, 189] width 110 height 18
click at [397, 171] on div "Select a Column..." at bounding box center [395, 170] width 114 height 19
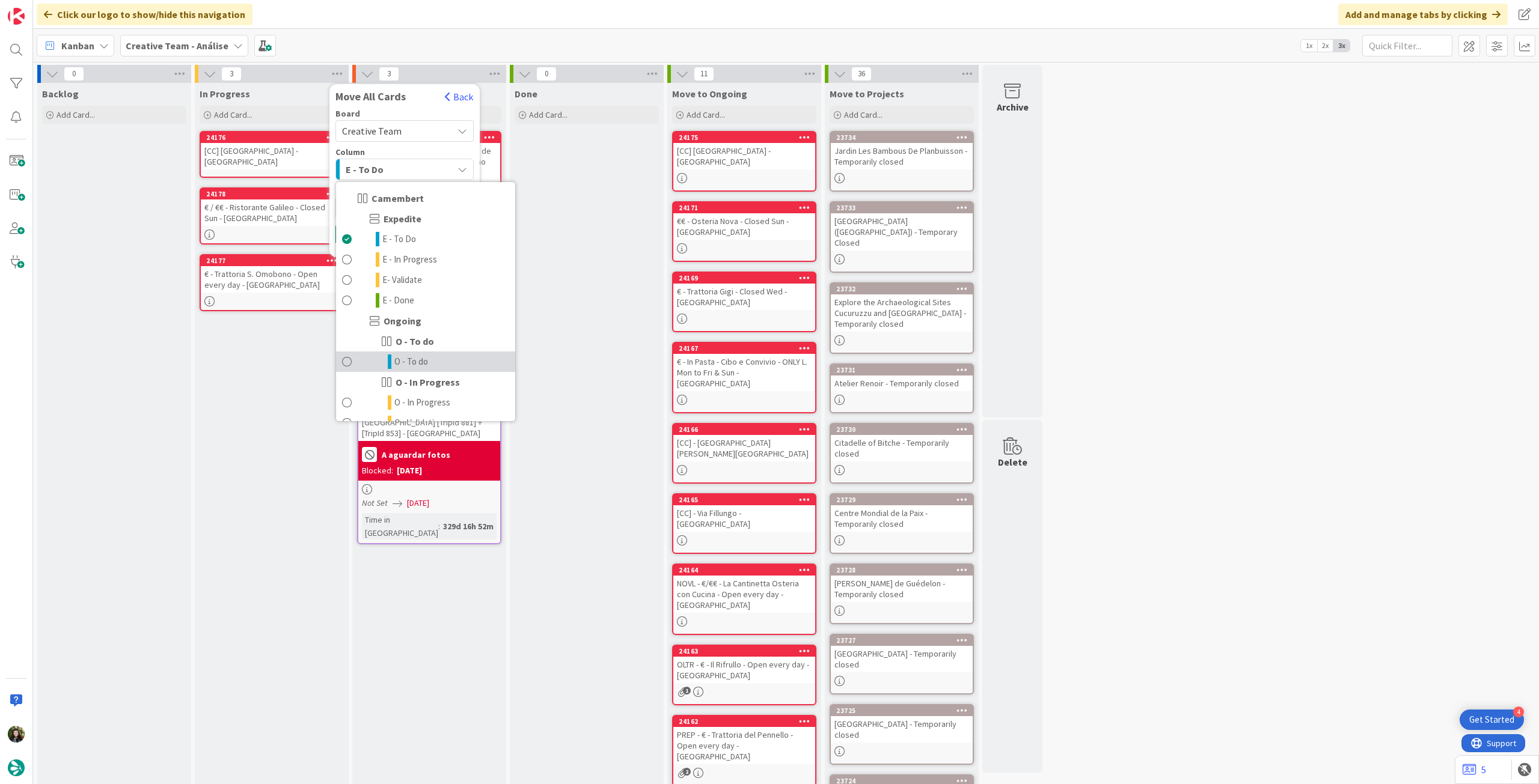
click at [404, 359] on span "O - To do" at bounding box center [412, 362] width 34 height 15
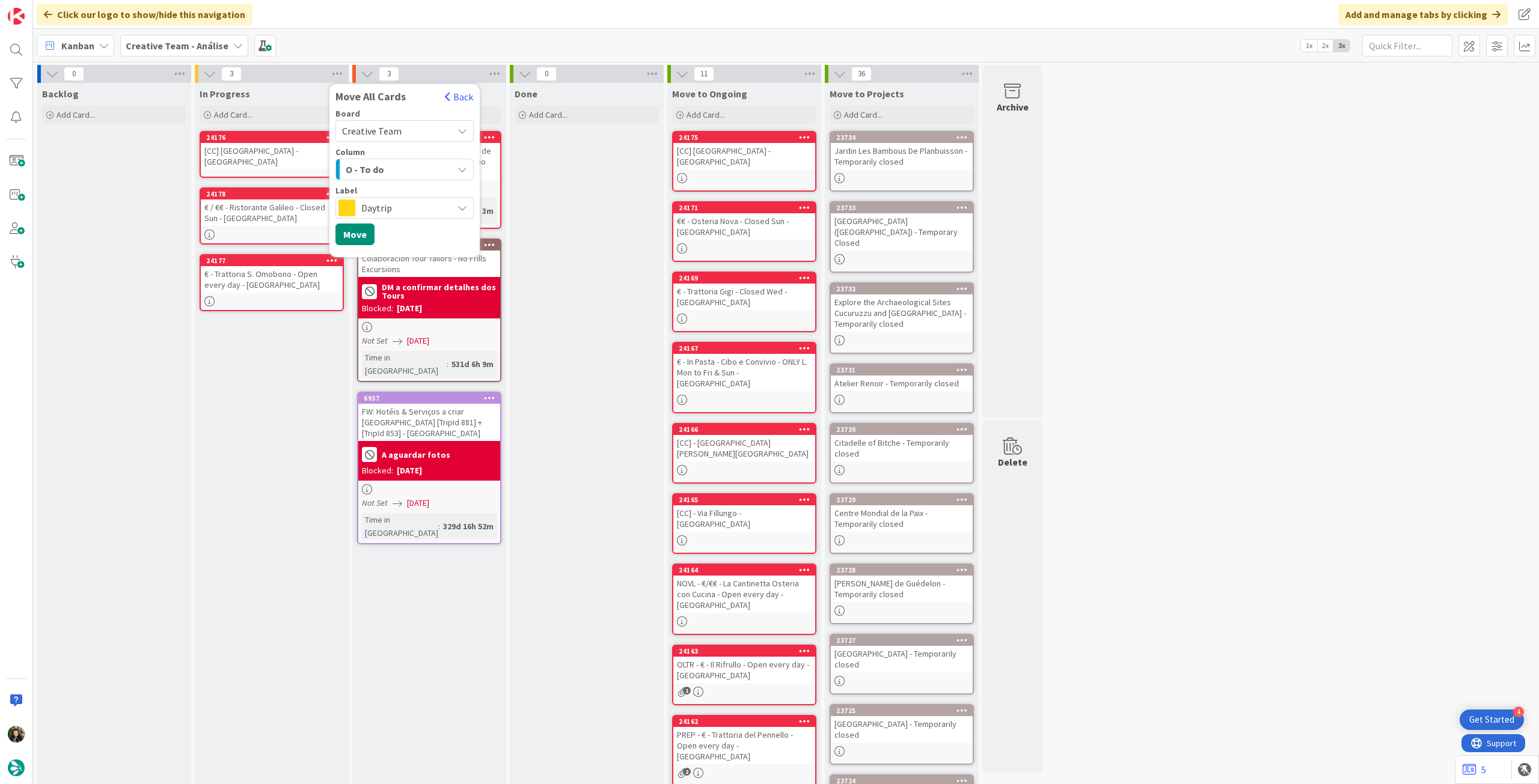
click at [387, 210] on span "Daytrip" at bounding box center [404, 208] width 85 height 17
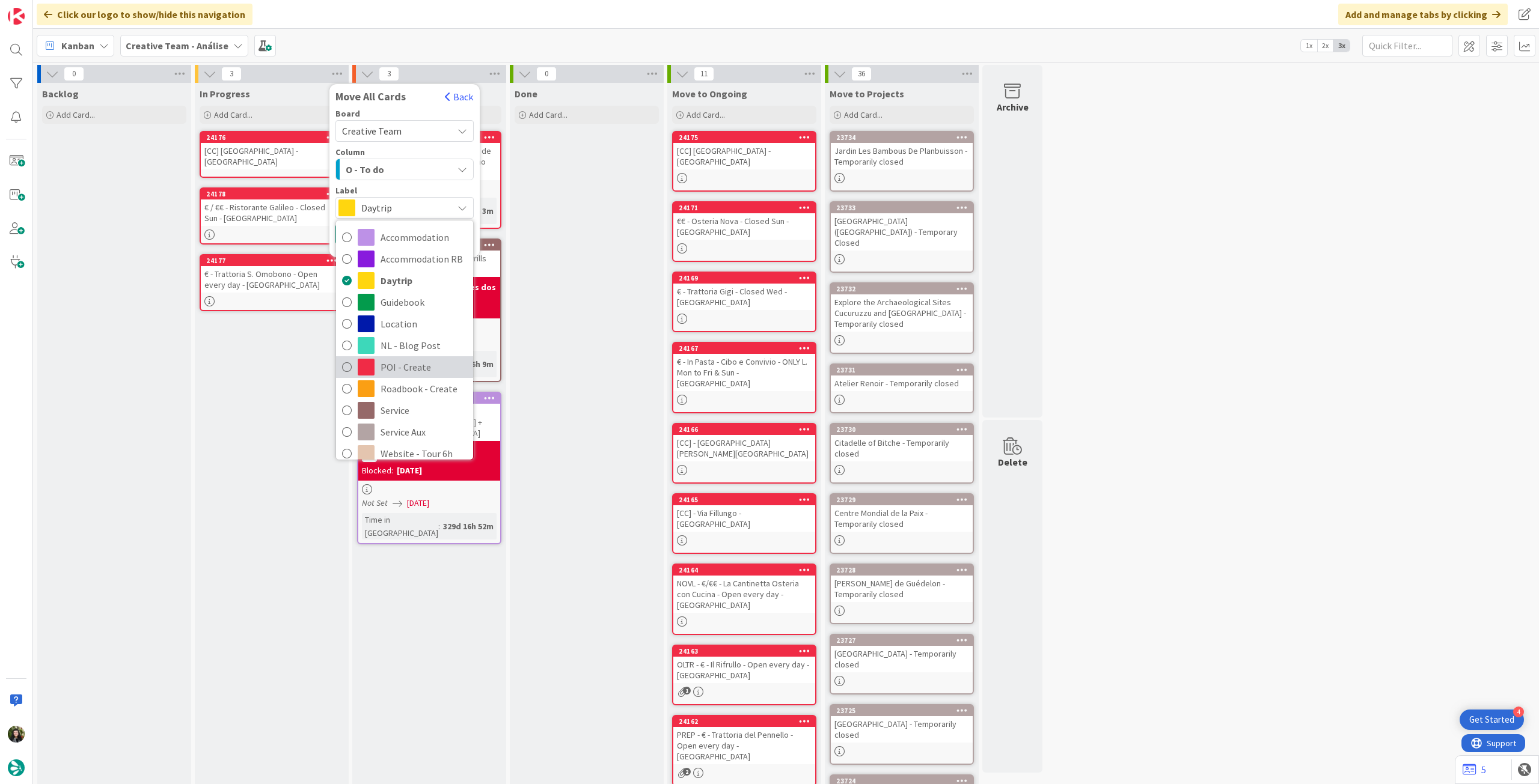
drag, startPoint x: 428, startPoint y: 364, endPoint x: 392, endPoint y: 328, distance: 50.9
click at [427, 364] on span "POI - Create" at bounding box center [424, 367] width 87 height 18
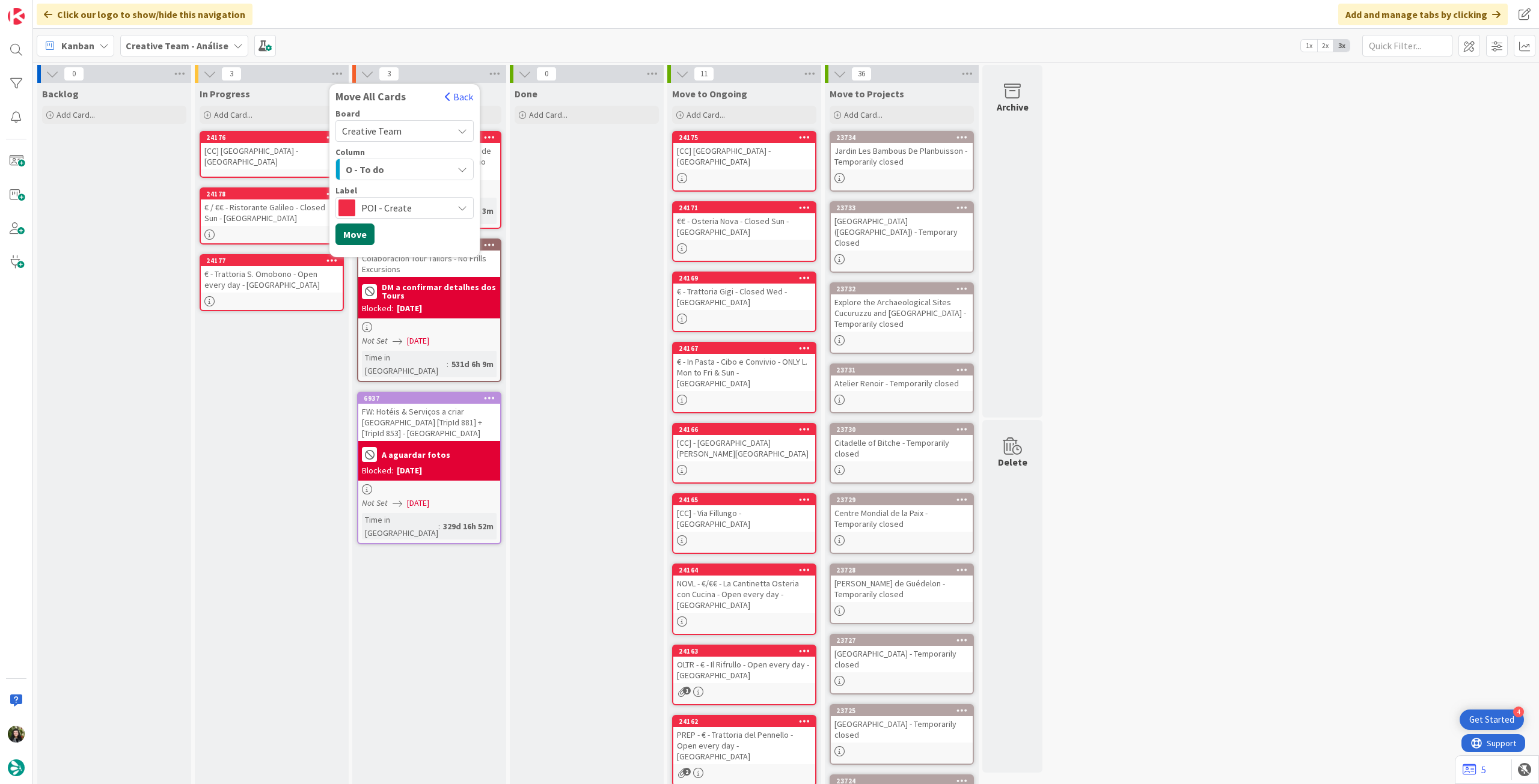
click at [362, 242] on button "Move" at bounding box center [354, 234] width 39 height 21
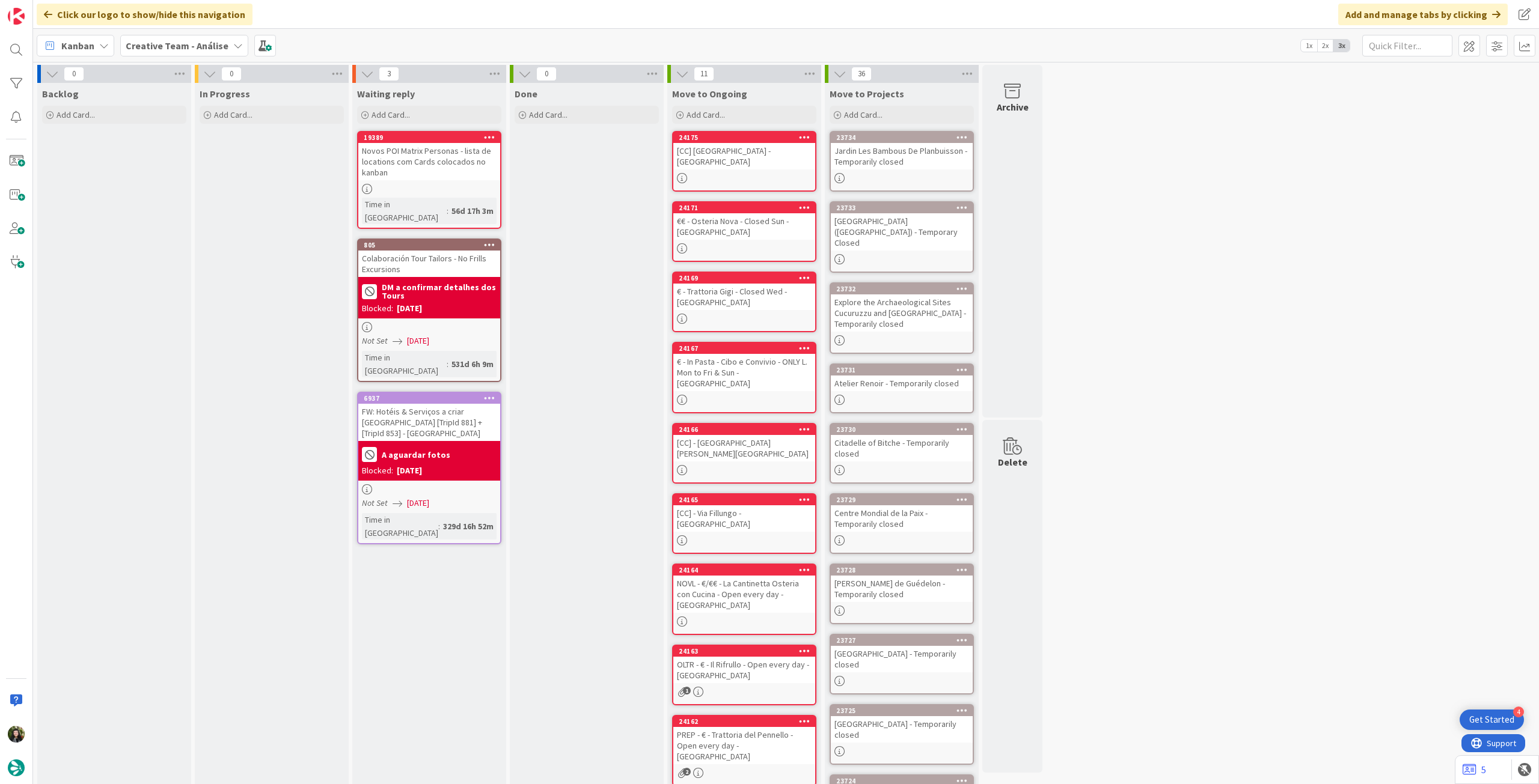
click at [174, 46] on b "Creative Team - Análise" at bounding box center [177, 46] width 103 height 12
click at [212, 171] on h4 "Creative Team" at bounding box center [215, 172] width 163 height 12
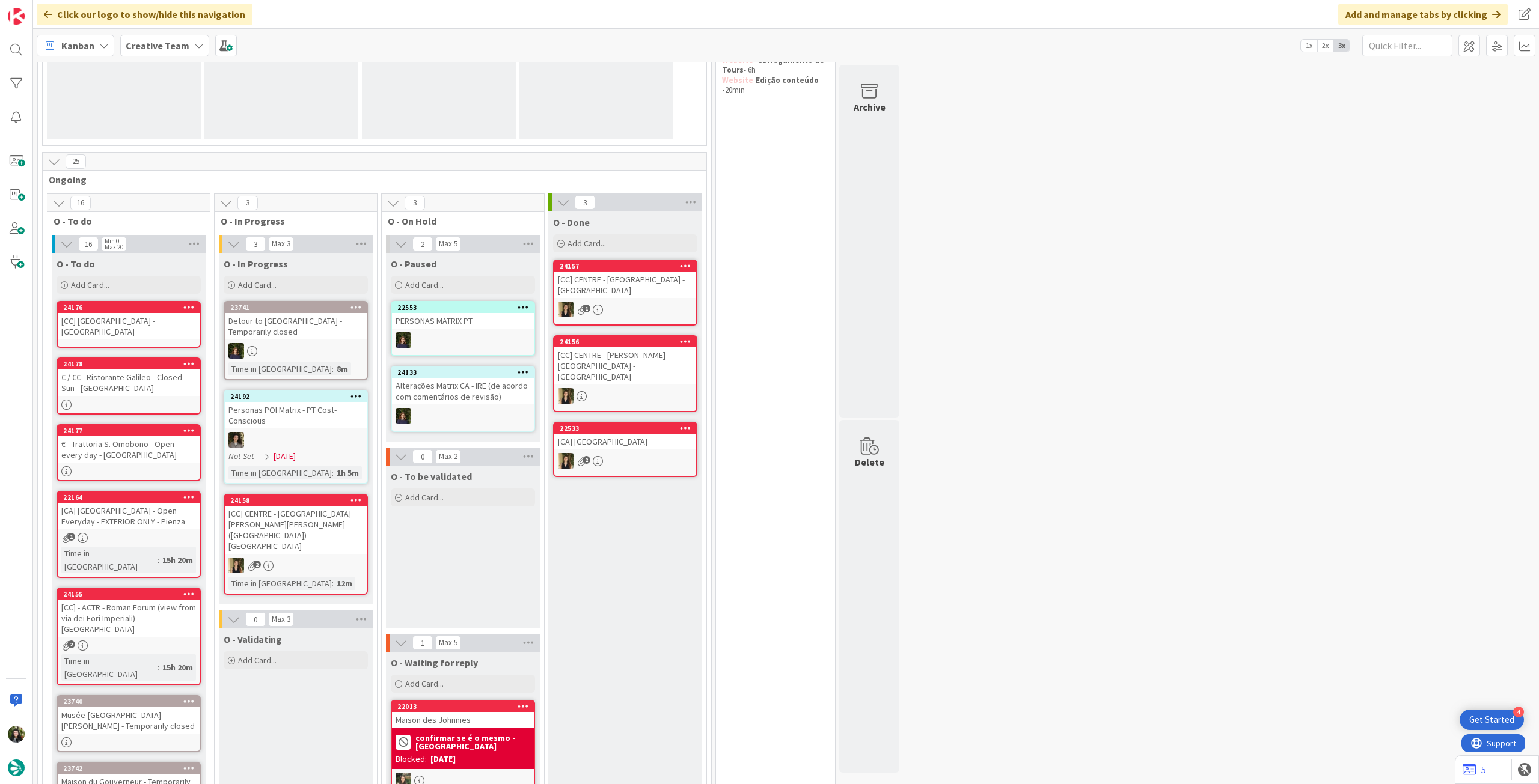
scroll to position [187, 0]
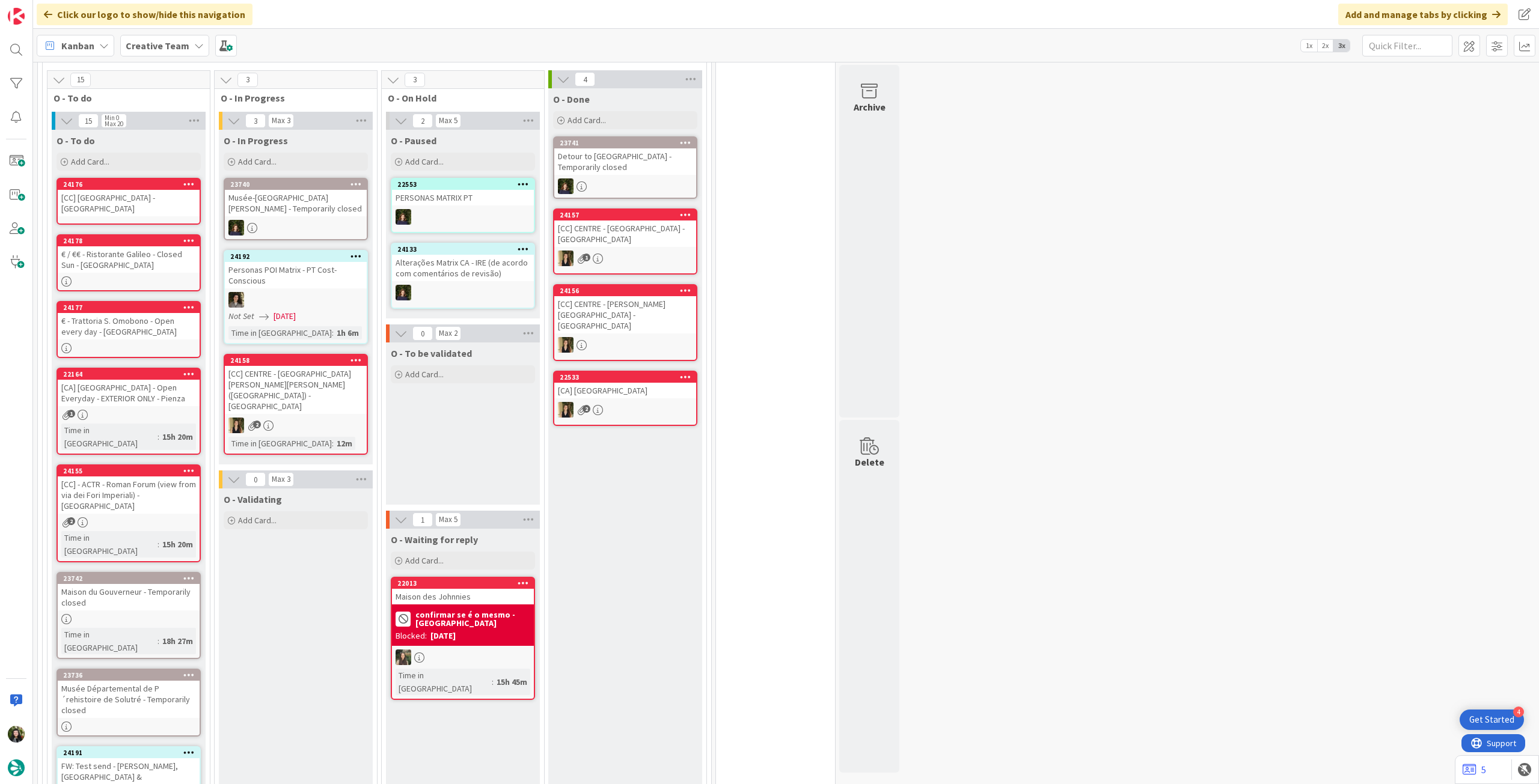
scroll to position [240, 0]
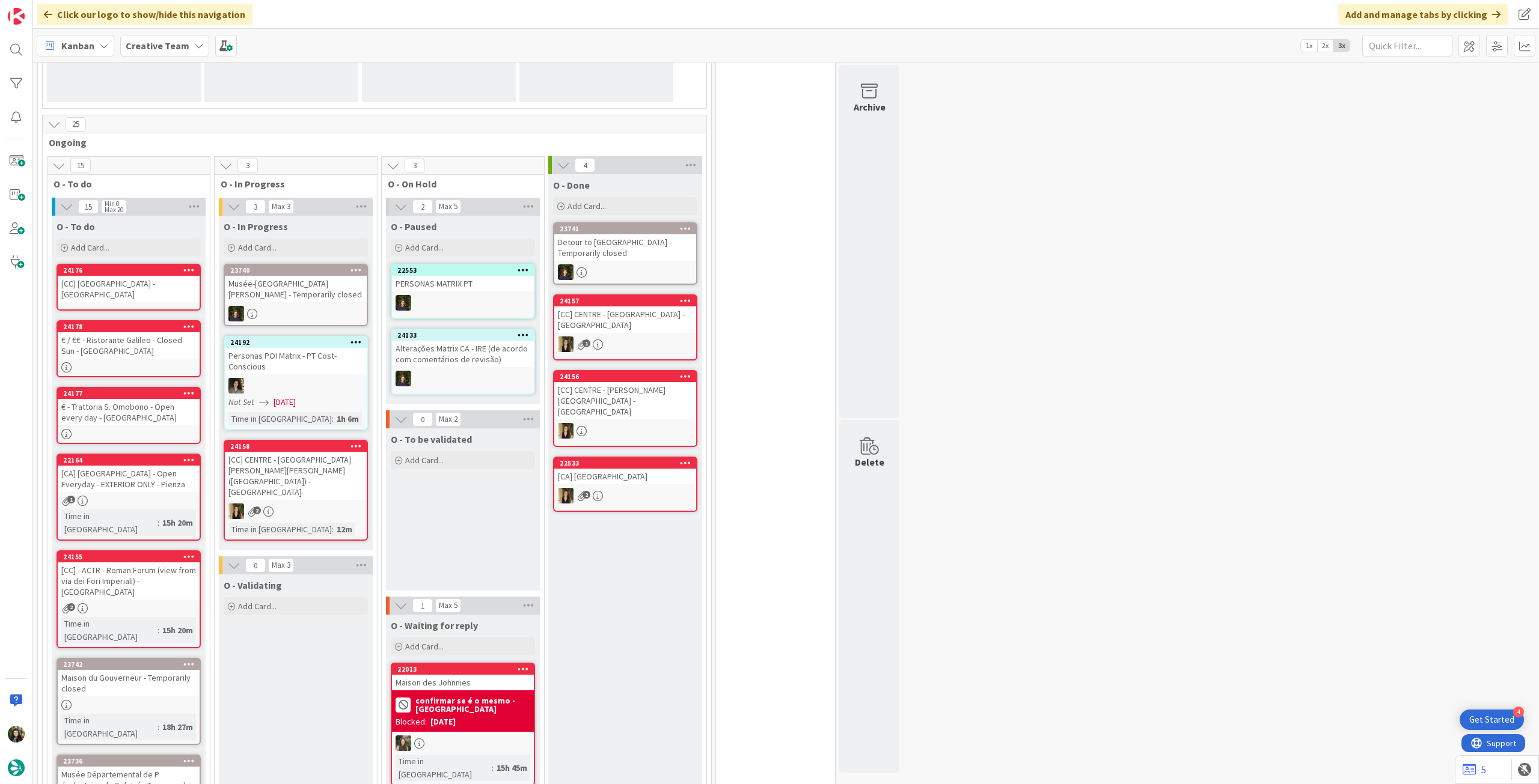
click at [630, 262] on div "23741 Detour to [GEOGRAPHIC_DATA] - Temporarily closed" at bounding box center [625, 253] width 144 height 62
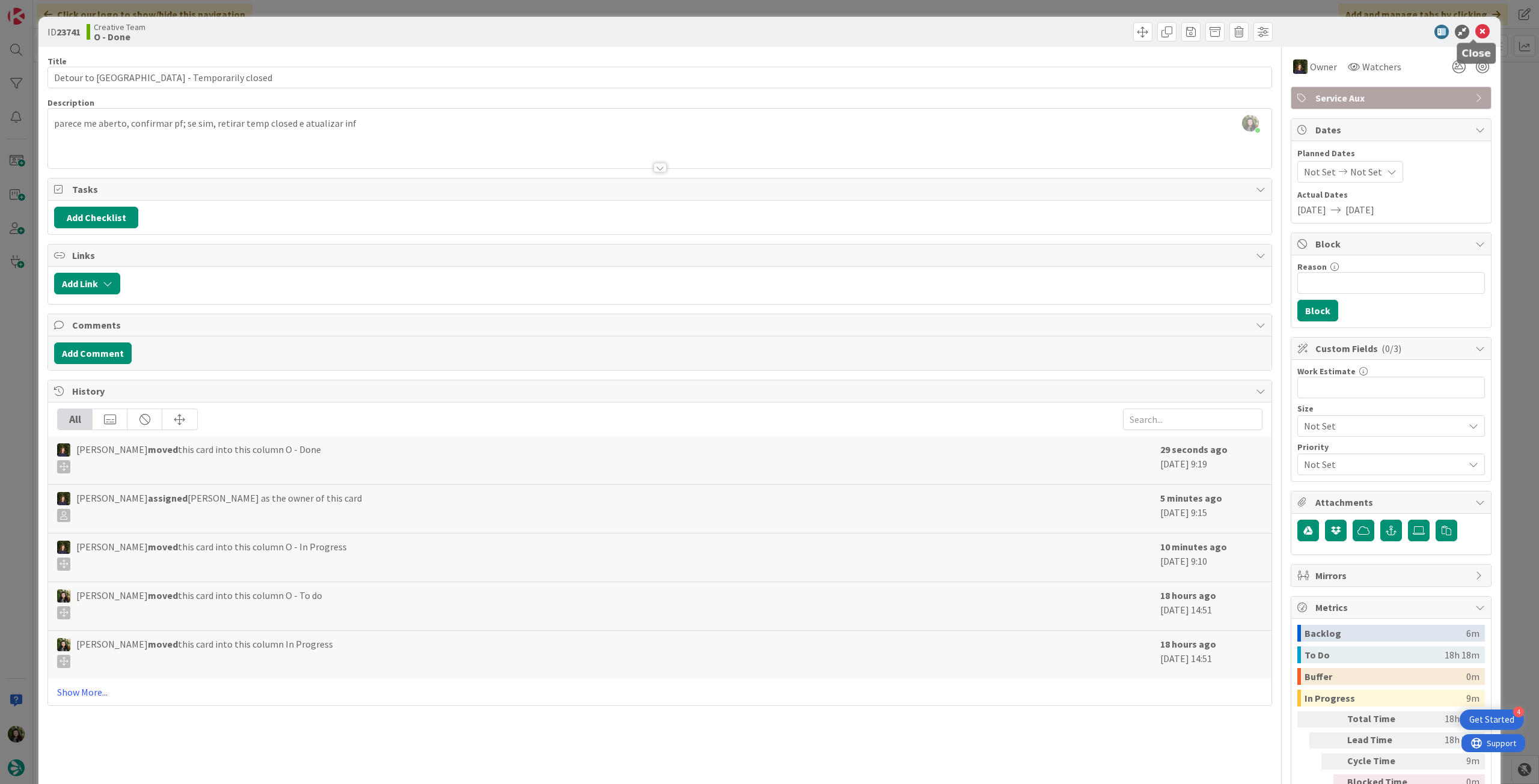
click at [1480, 35] on icon at bounding box center [1482, 32] width 15 height 15
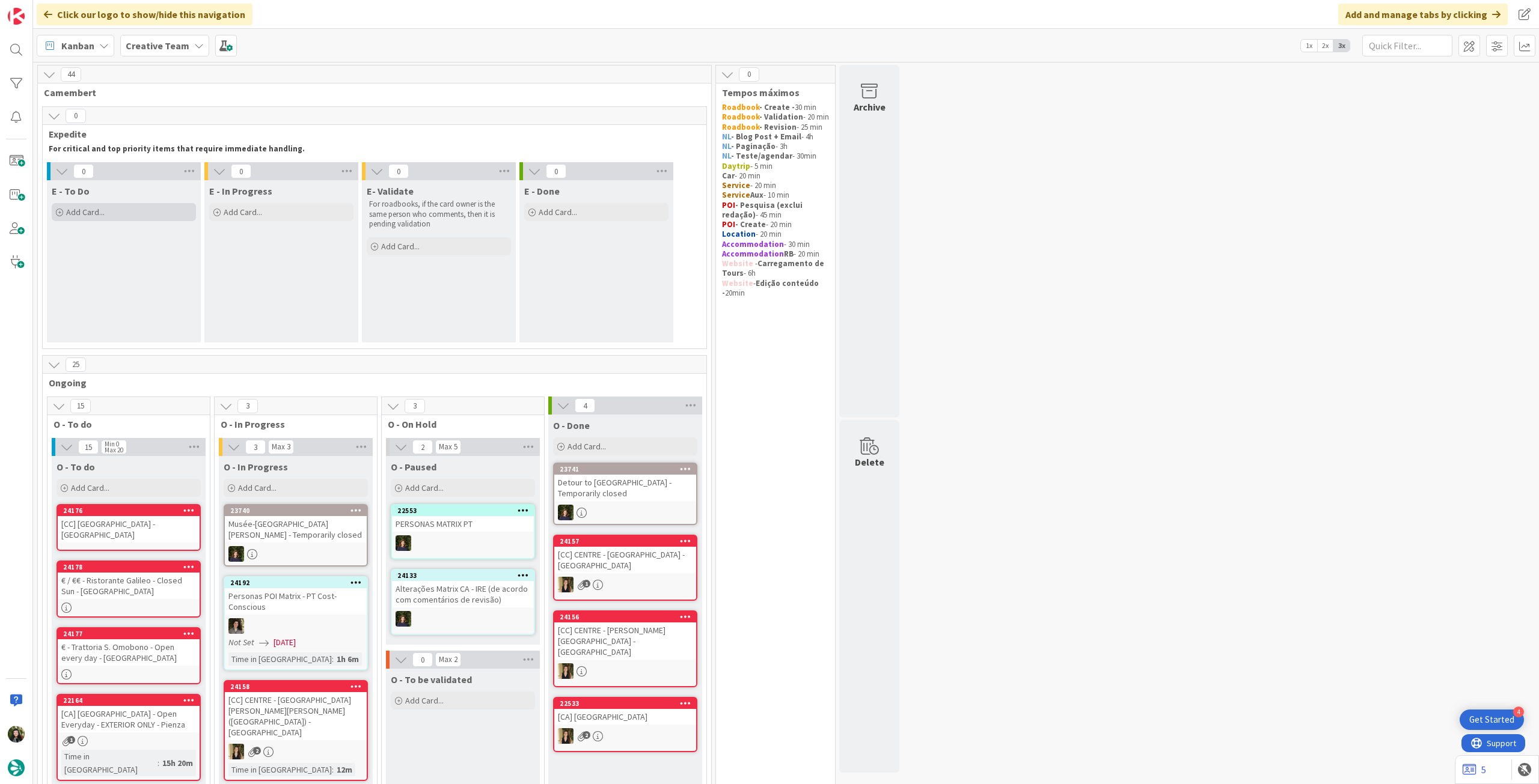
click at [152, 216] on div "Add Card..." at bounding box center [123, 212] width 144 height 18
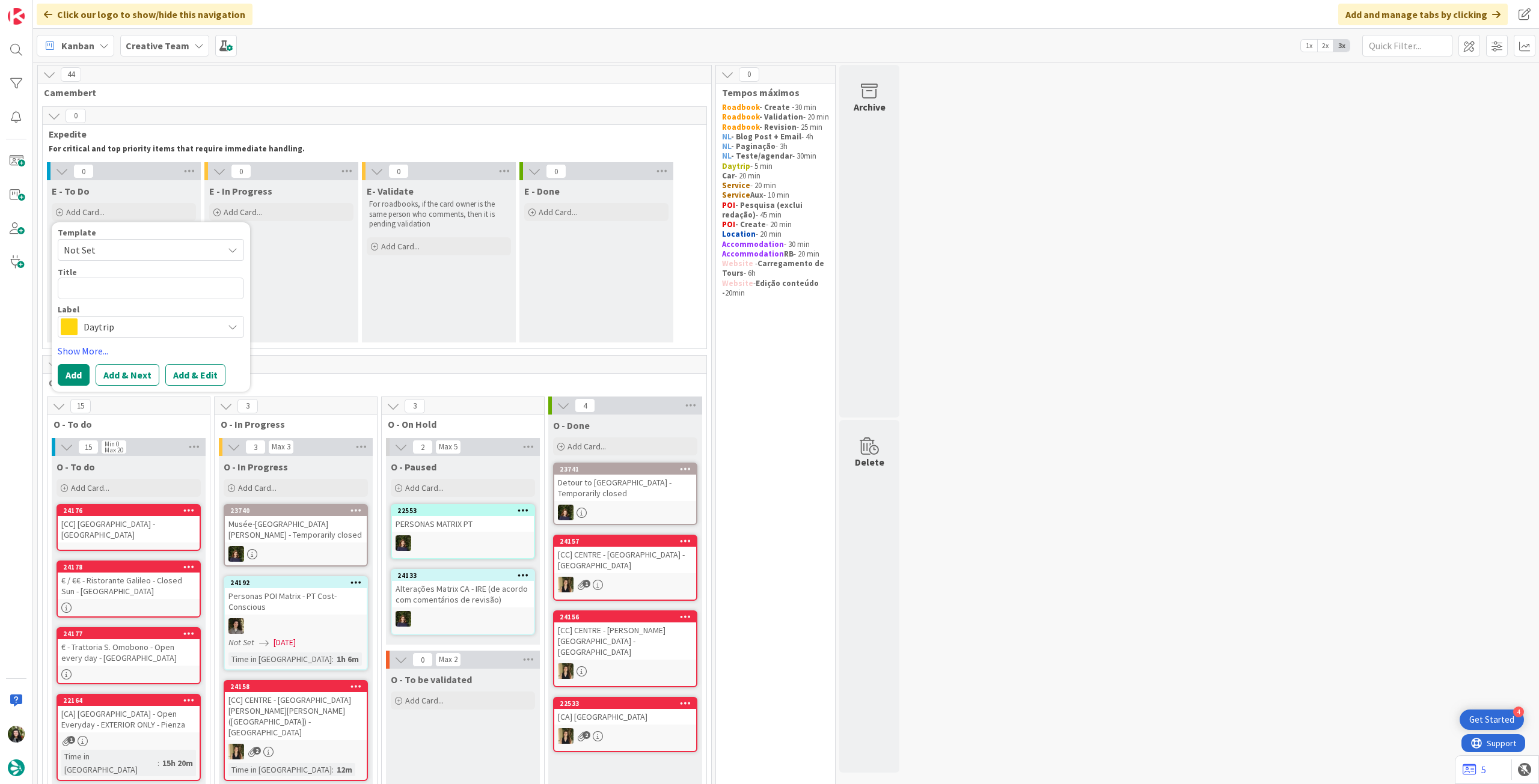
click at [168, 326] on span "Daytrip" at bounding box center [151, 326] width 134 height 17
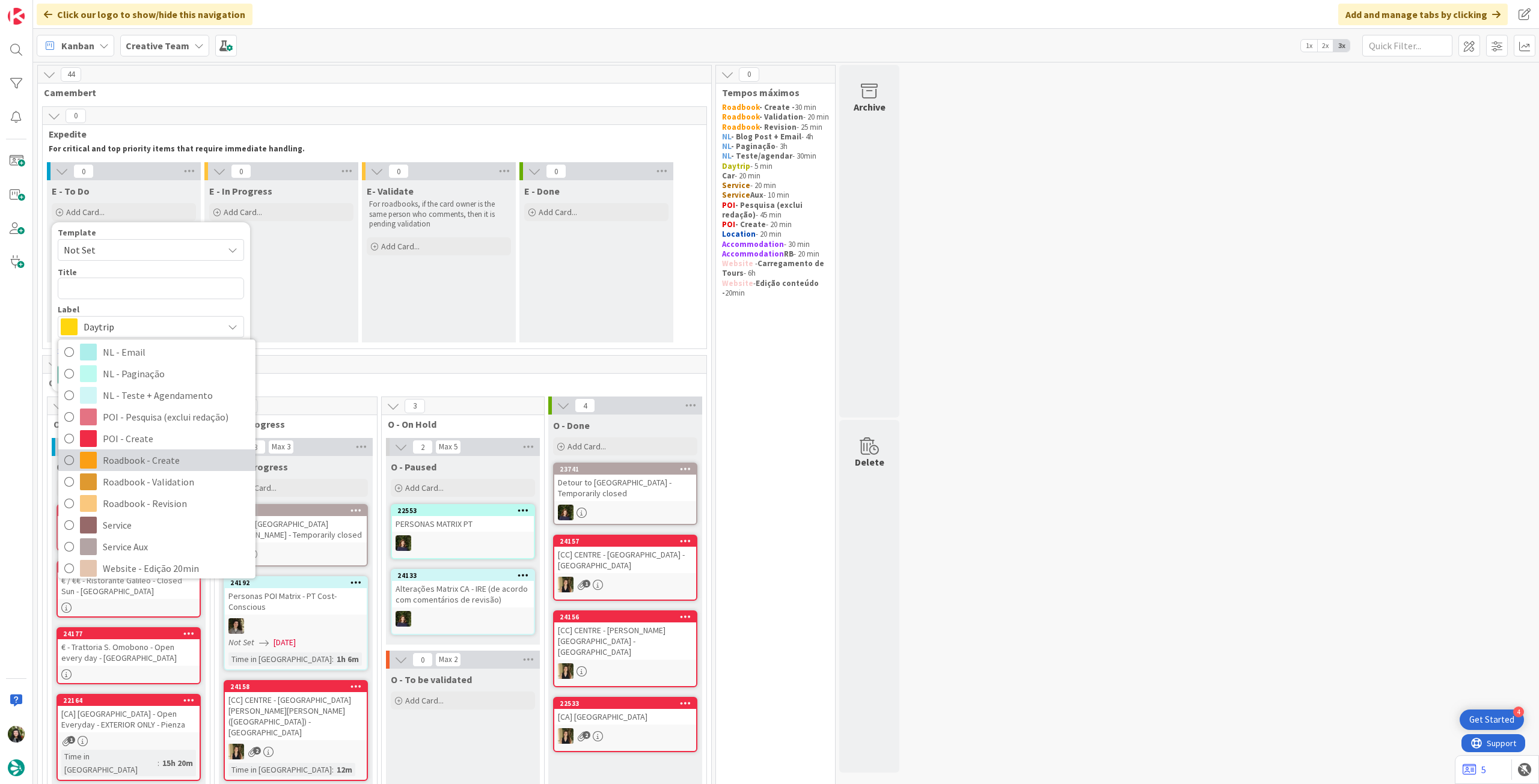
scroll to position [160, 0]
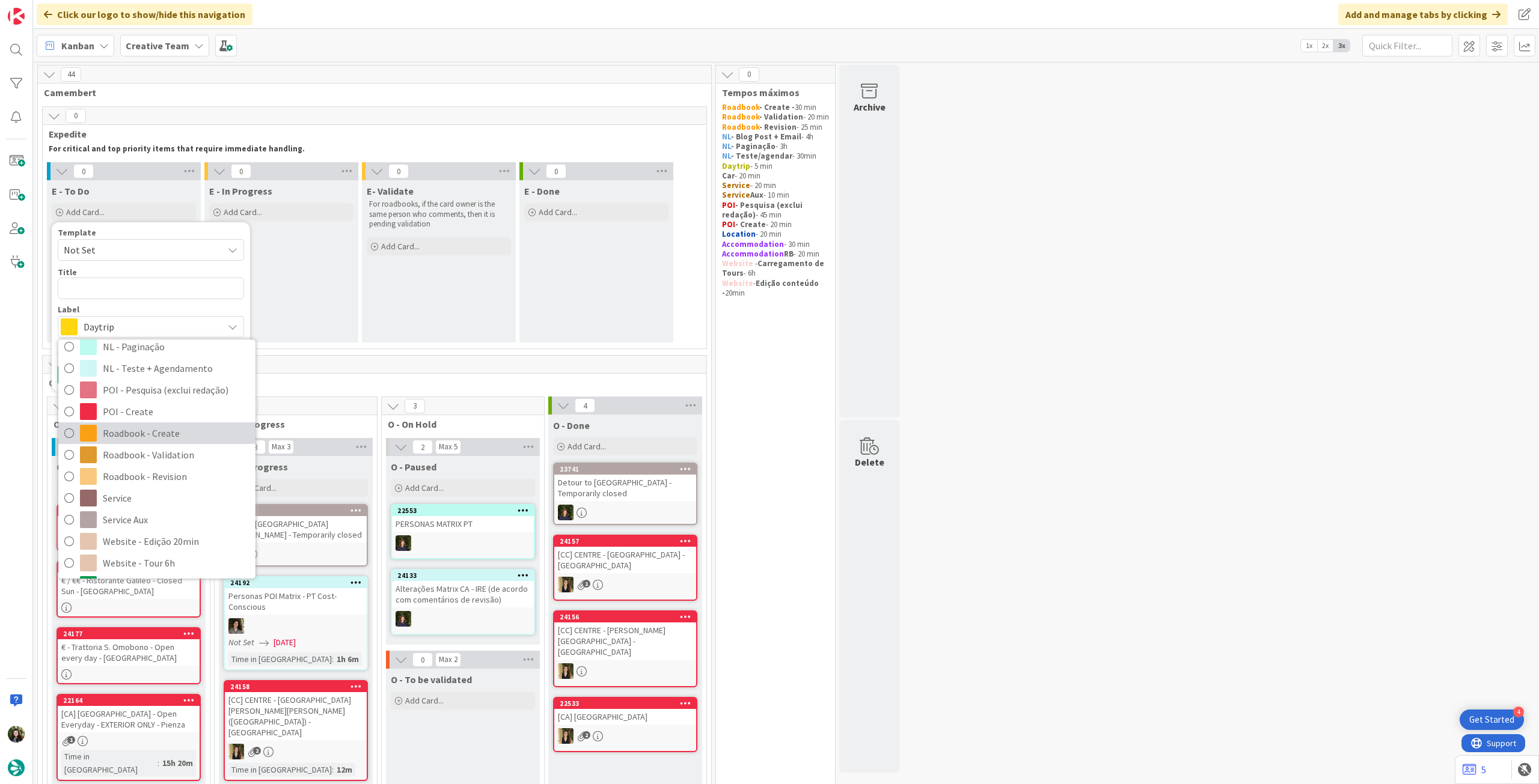
drag, startPoint x: 170, startPoint y: 440, endPoint x: 169, endPoint y: 432, distance: 8.1
click at [170, 440] on span "Roadbook - Create" at bounding box center [176, 433] width 147 height 18
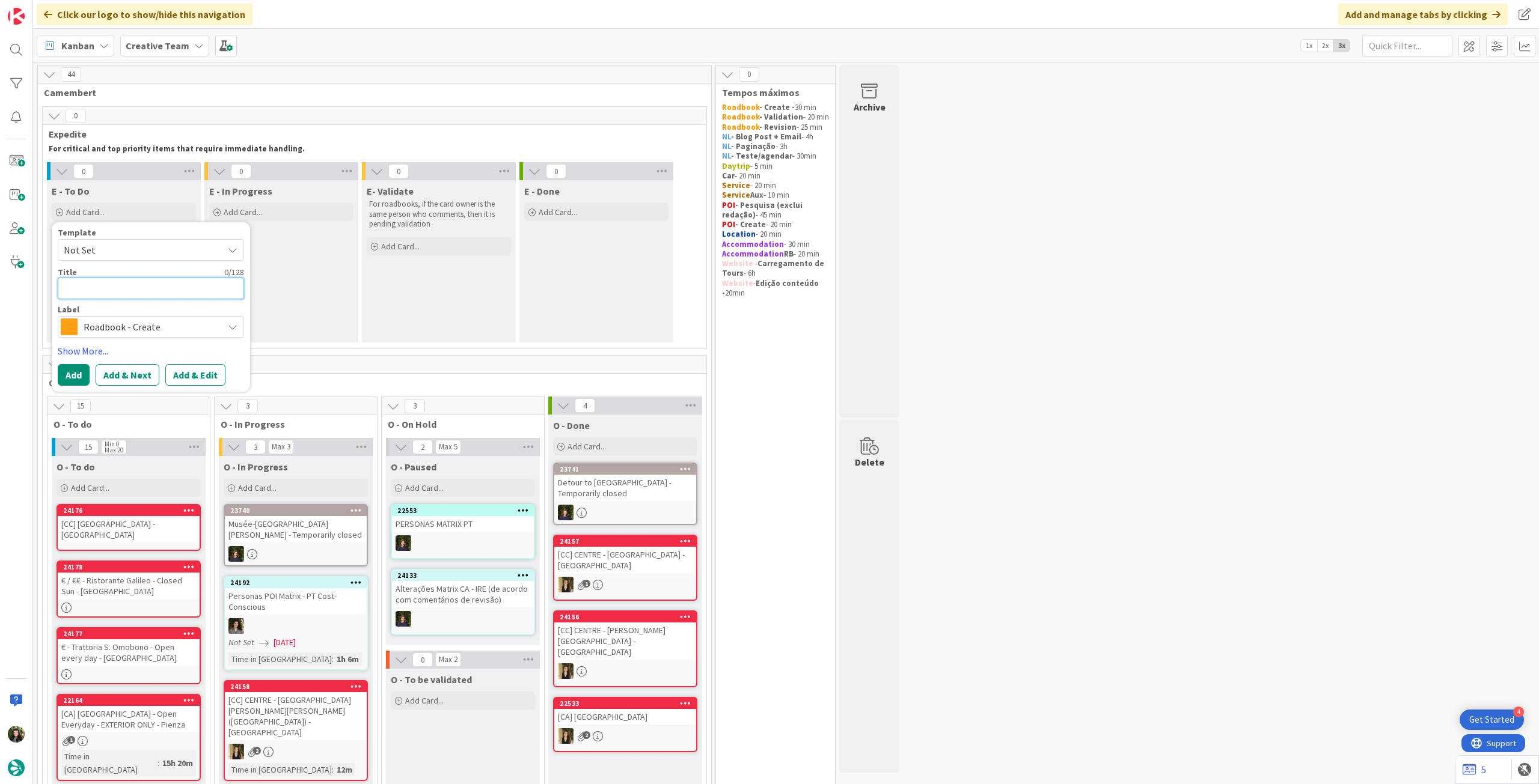
click at [154, 287] on textarea at bounding box center [151, 288] width 187 height 21
paste textarea "108893"
type textarea "x"
type textarea "108893"
type textarea "x"
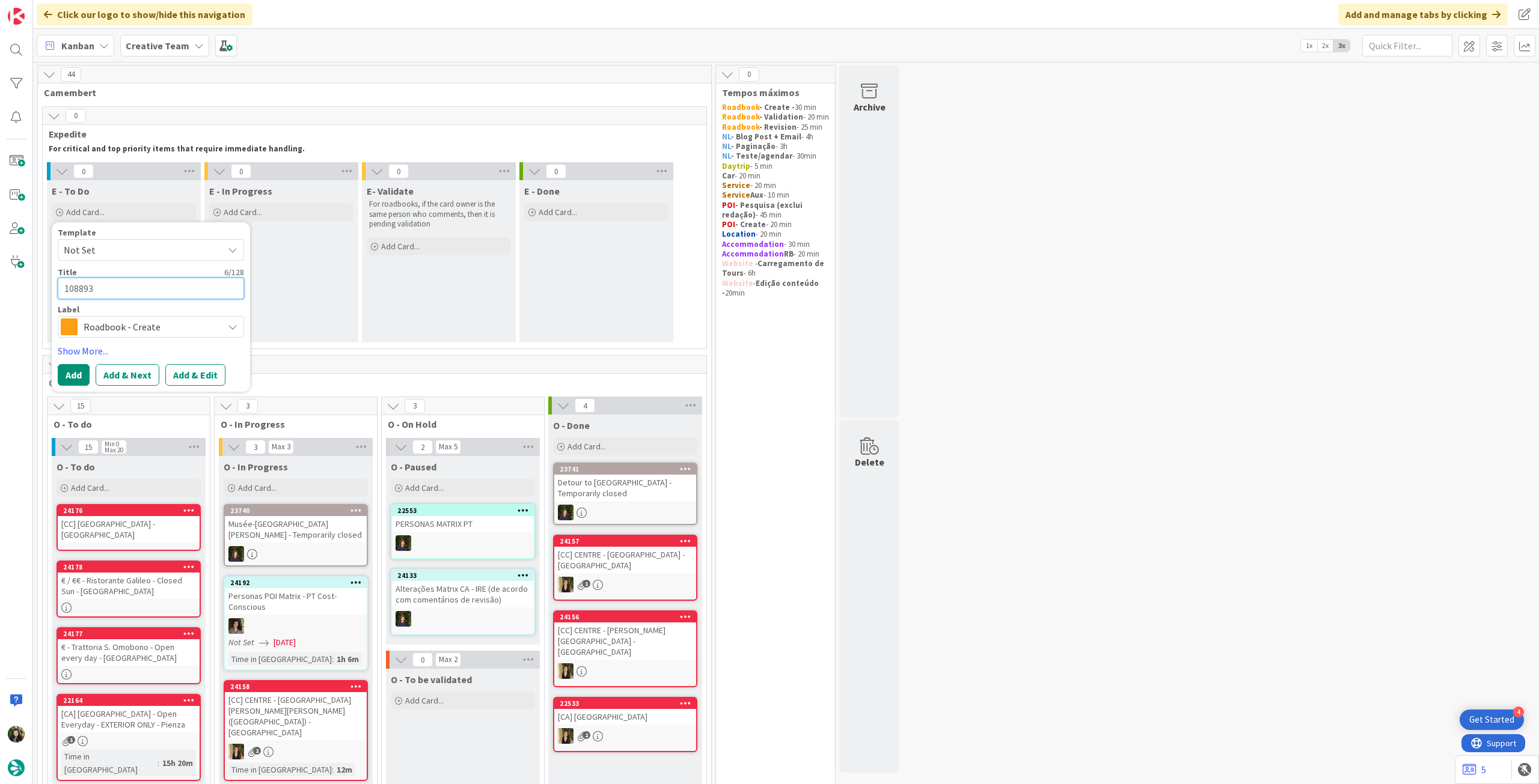
type textarea "108893"
type textarea "x"
type textarea "108893 -"
type textarea "x"
type textarea "108893 - 4"
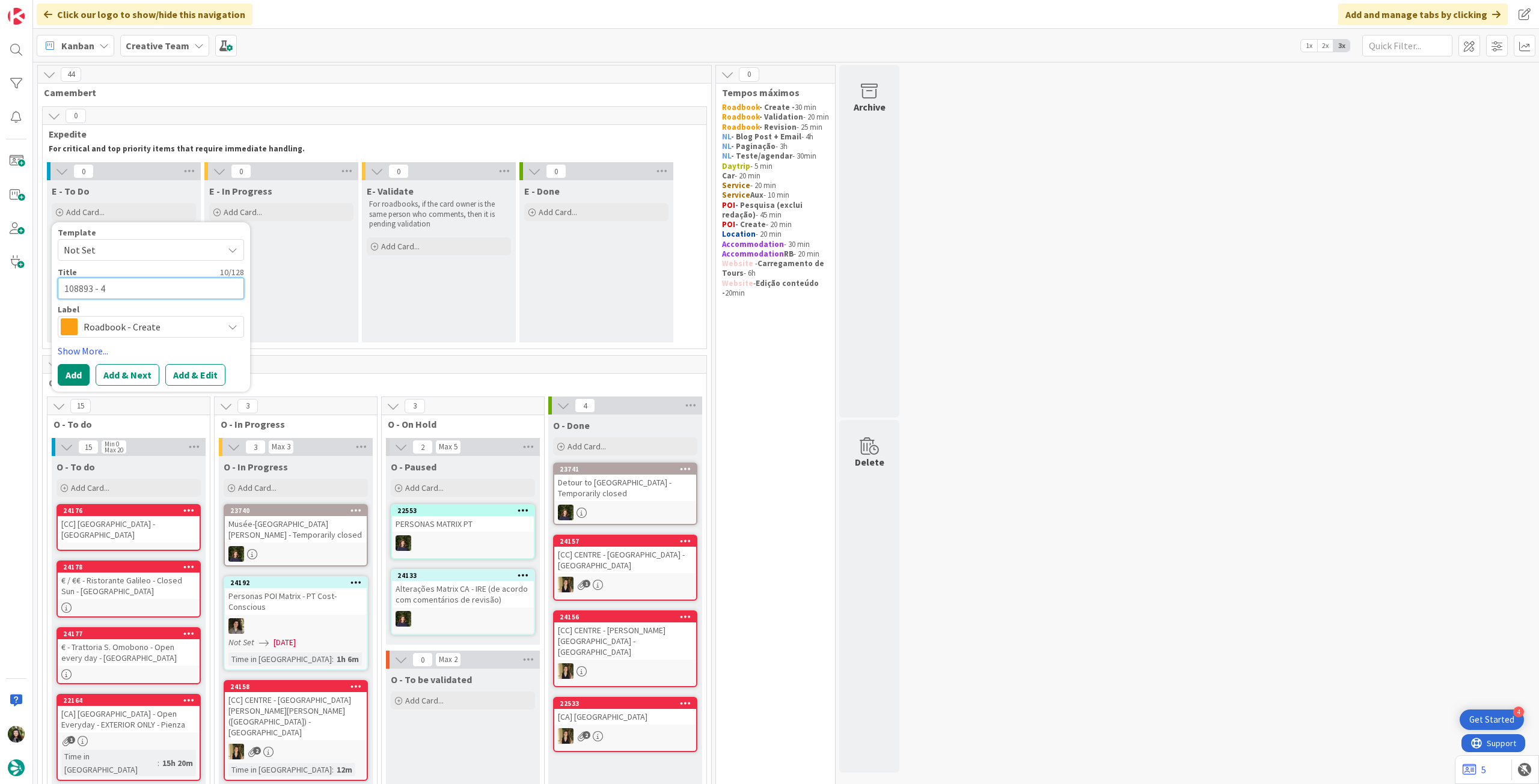
type textarea "x"
type textarea "108893 - 4"
type textarea "x"
type textarea "108893 - 4 o"
type textarea "x"
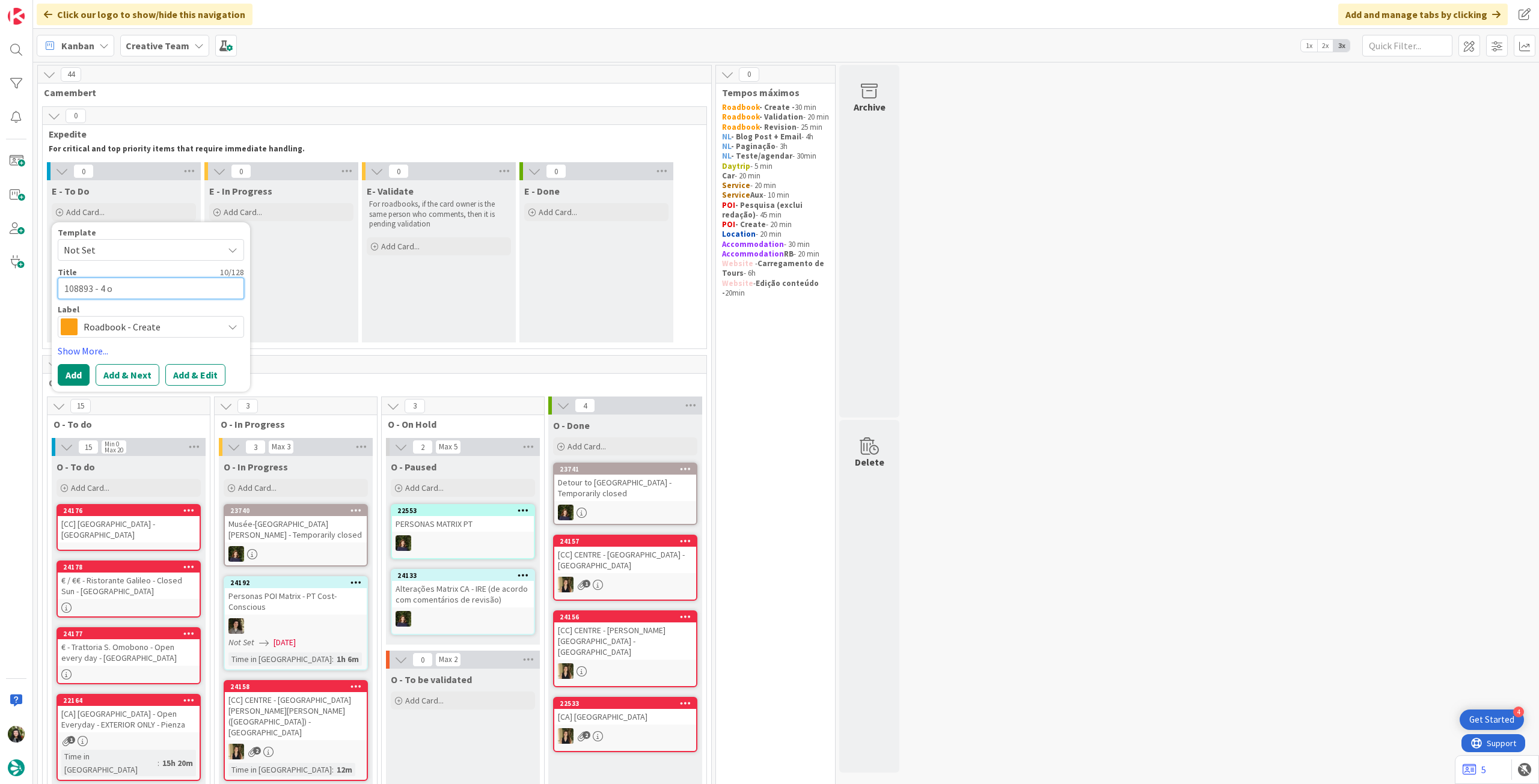
type textarea "108893 - 4 oc"
type textarea "x"
type textarea "108893 - [DATE]"
click at [62, 375] on button "Add" at bounding box center [73, 375] width 32 height 21
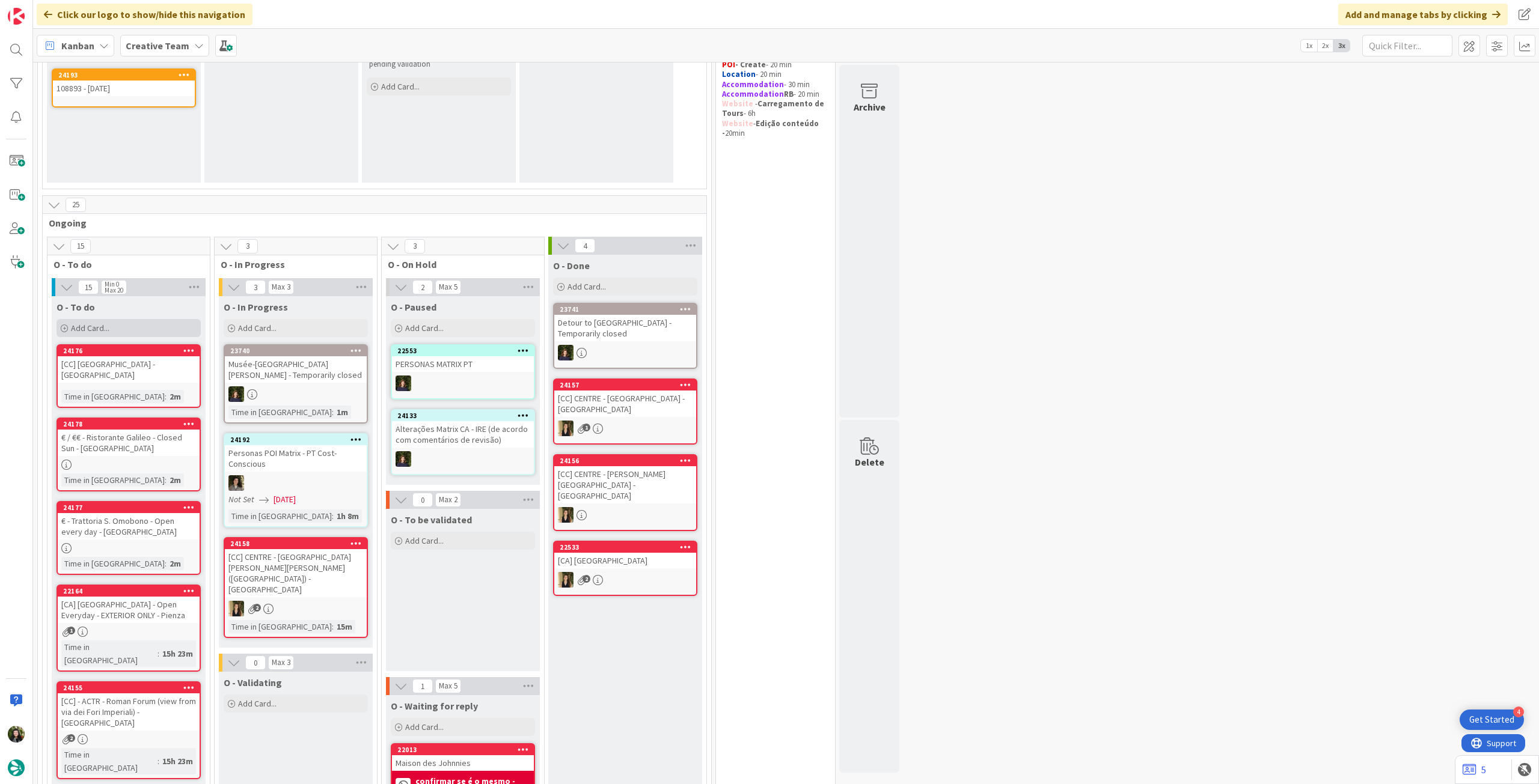
click at [123, 323] on div "Add Card..." at bounding box center [129, 328] width 144 height 18
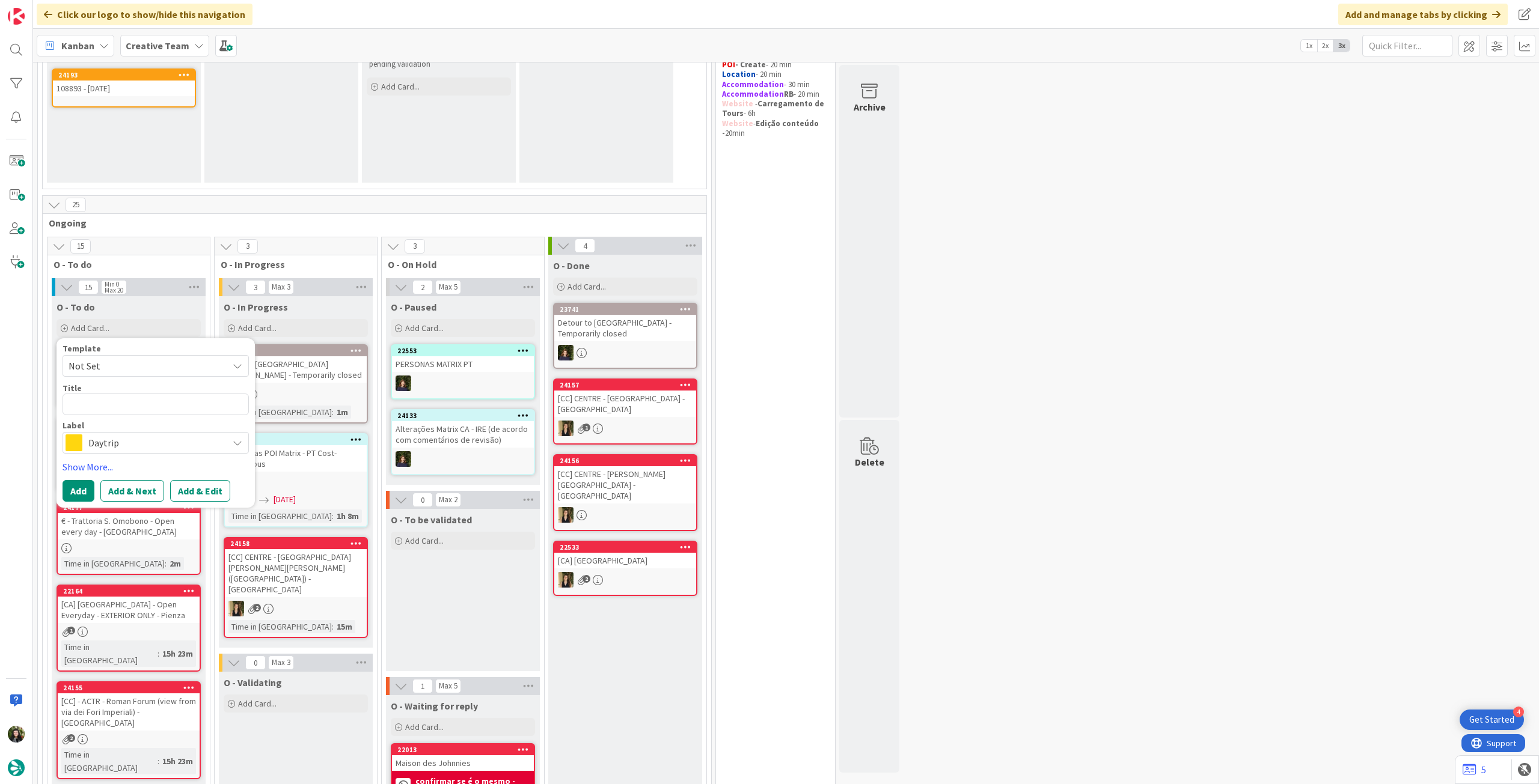
click at [140, 440] on span "Daytrip" at bounding box center [155, 442] width 134 height 17
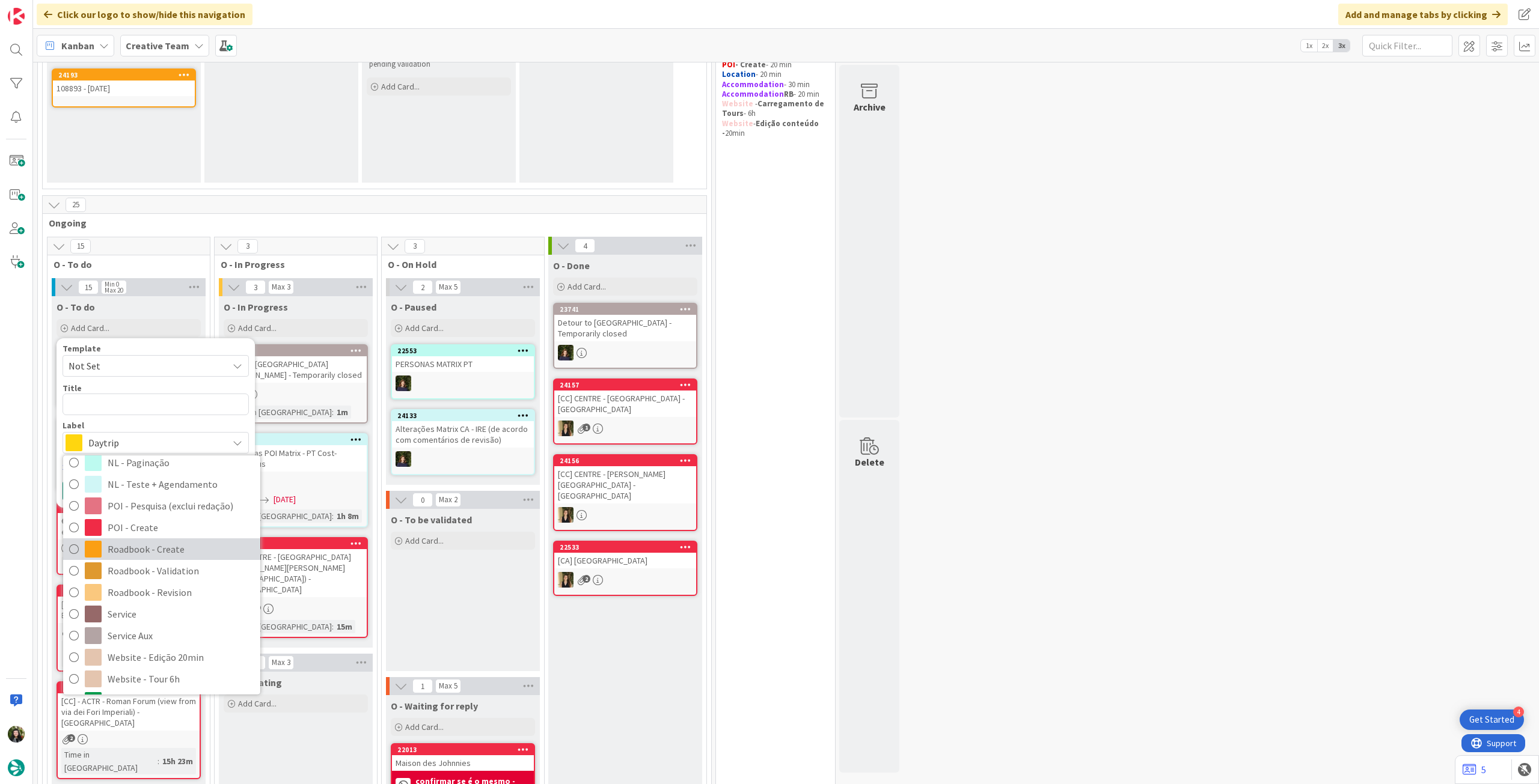
drag, startPoint x: 161, startPoint y: 556, endPoint x: 163, endPoint y: 531, distance: 25.1
click at [161, 556] on span "Roadbook - Create" at bounding box center [181, 549] width 147 height 18
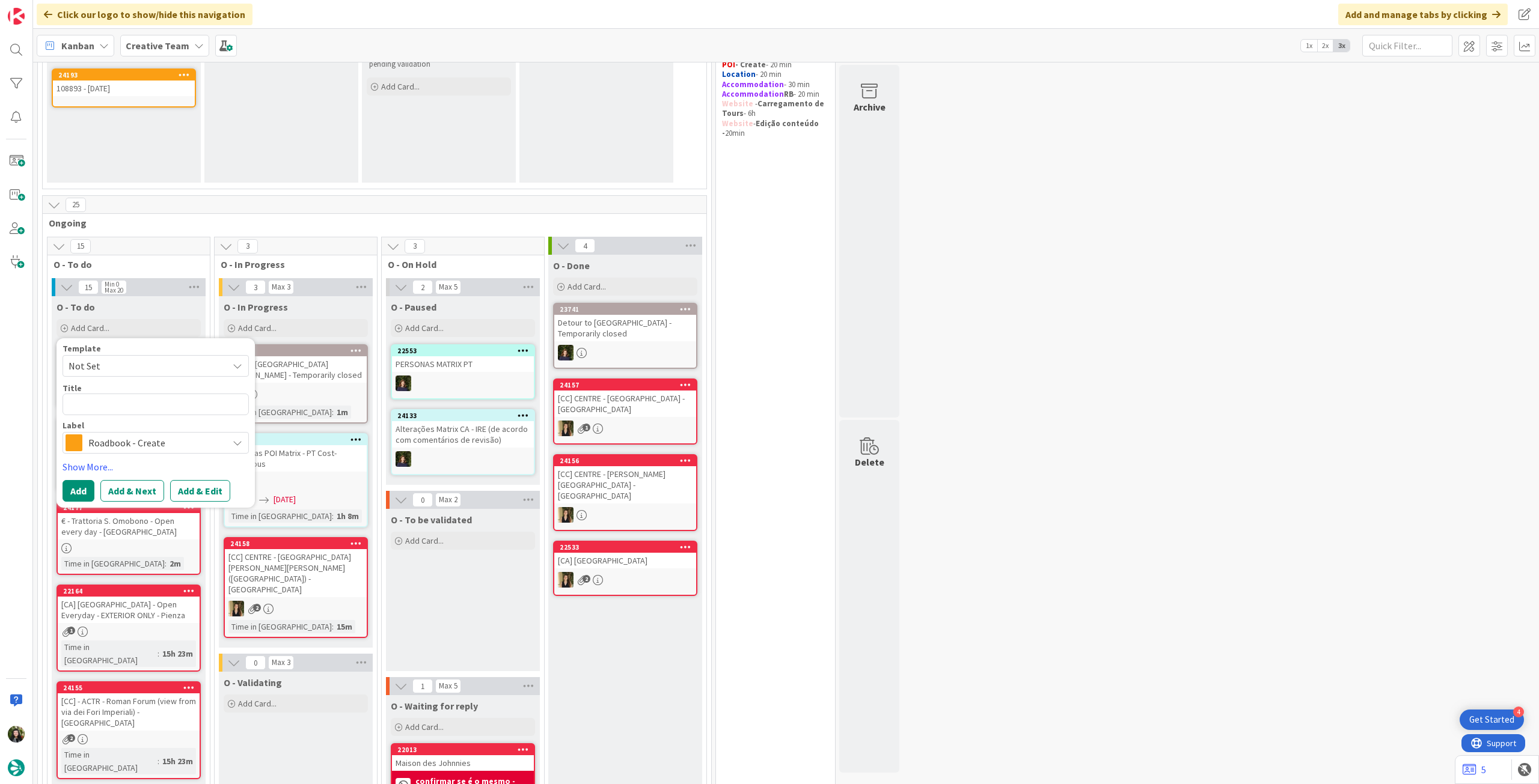
click at [167, 391] on div "Title 0 / 128" at bounding box center [156, 388] width 187 height 11
click at [168, 406] on textarea at bounding box center [156, 404] width 187 height 21
paste textarea "111166"
type textarea "x"
type textarea "111166"
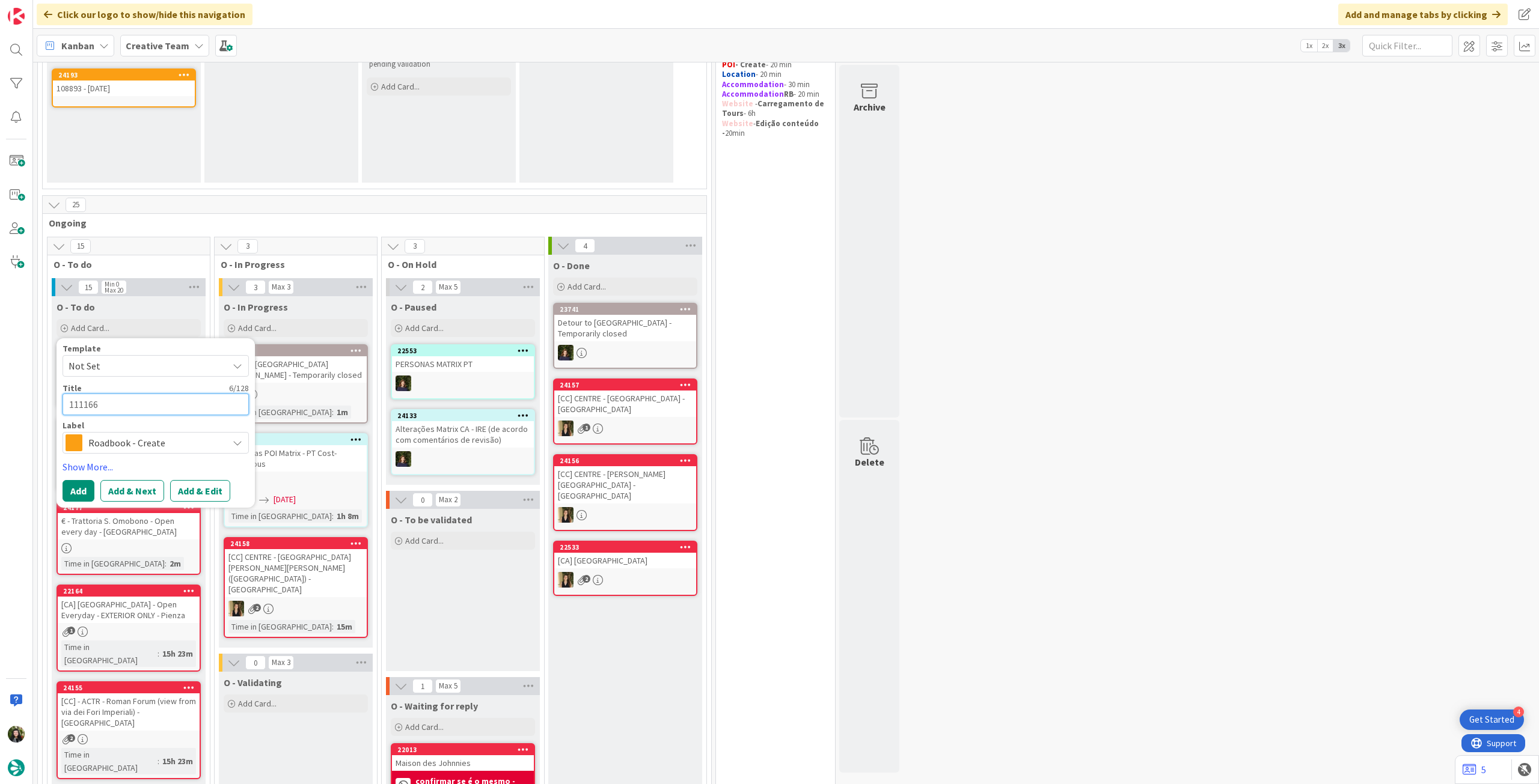
type textarea "x"
type textarea "111166"
type textarea "x"
type textarea "111166 -"
type textarea "x"
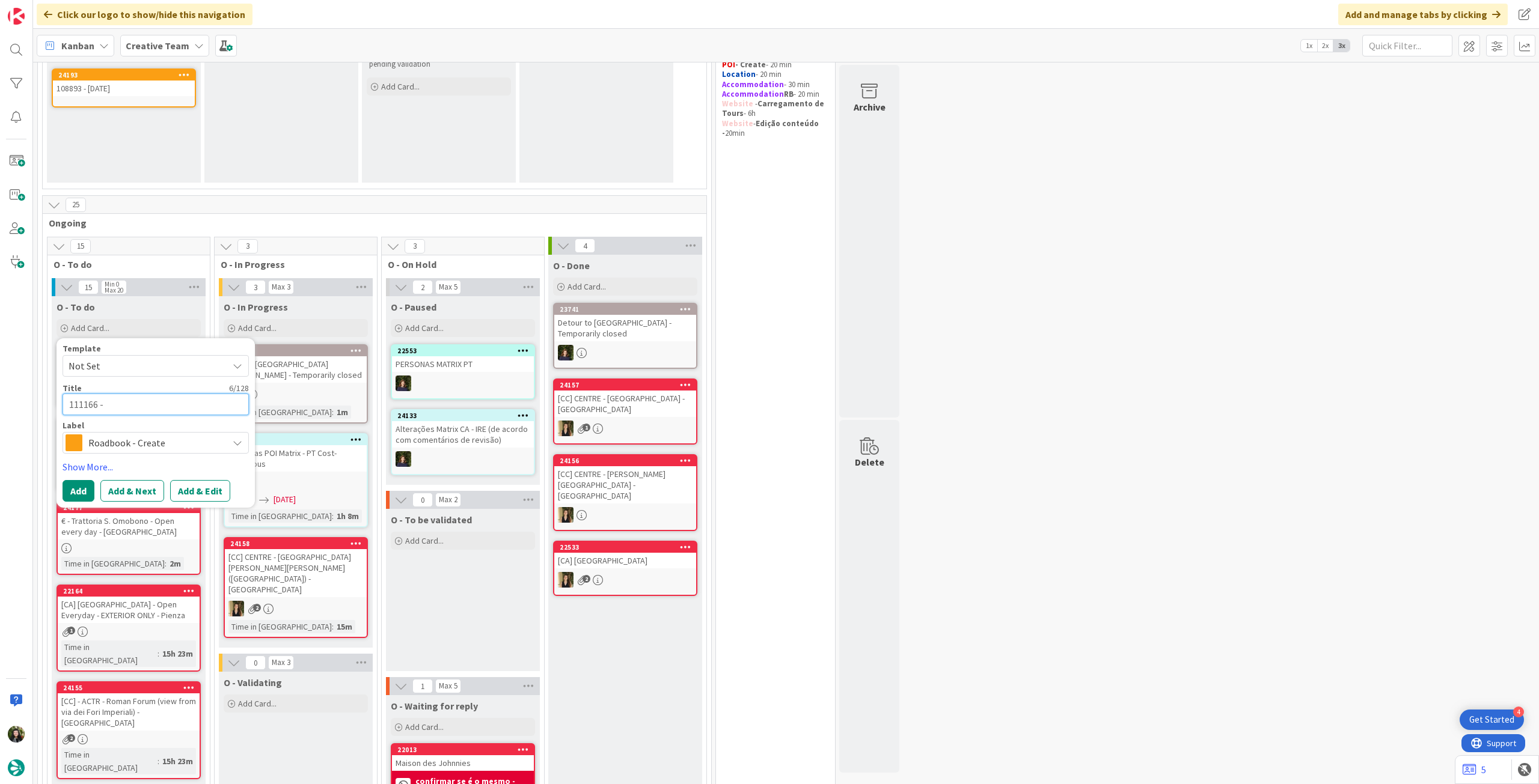
type textarea "111166 -"
type textarea "x"
type textarea "111166 - 9"
type textarea "x"
type textarea "111166 - 9"
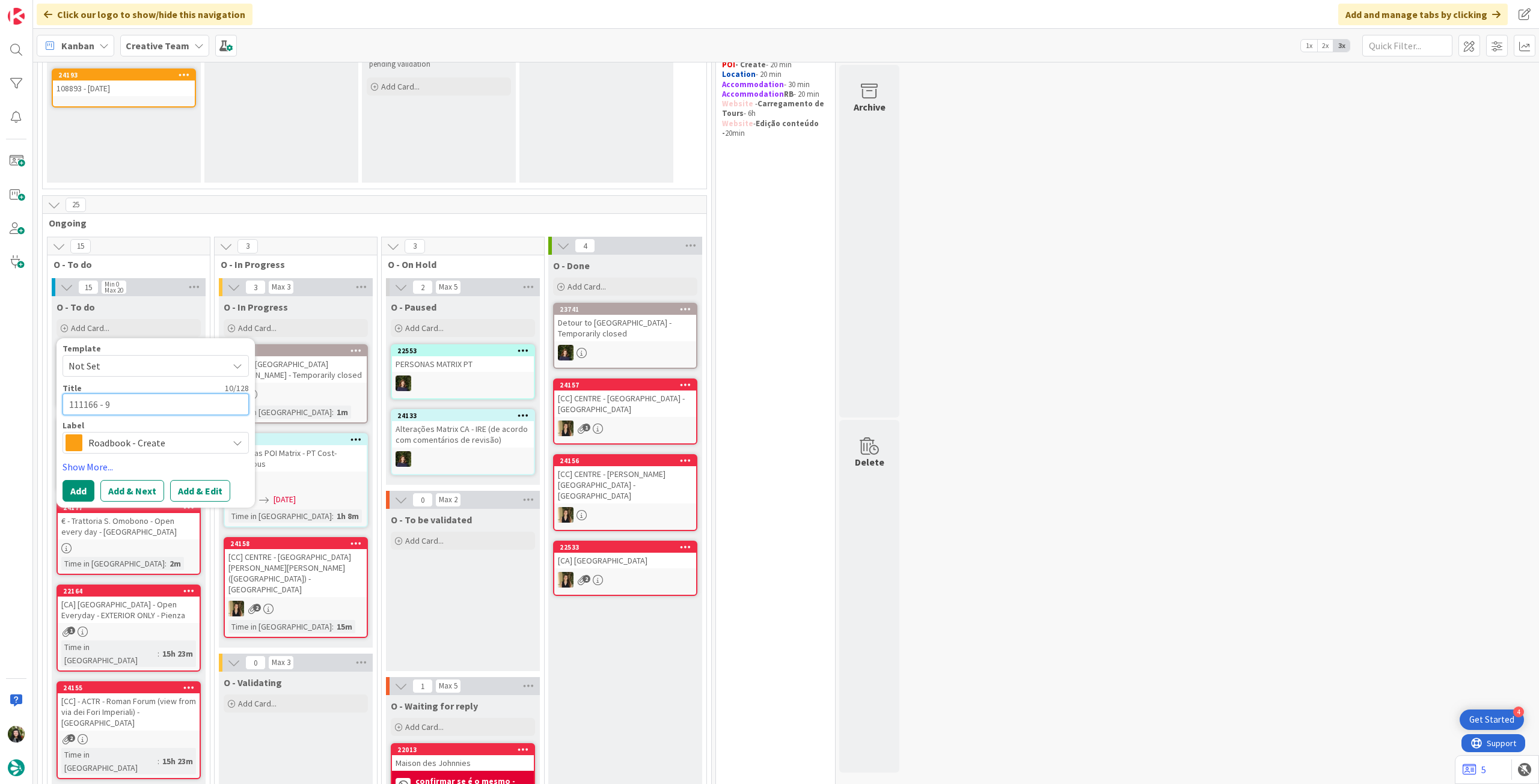
type textarea "x"
type textarea "111166 - 9 noj"
type textarea "x"
type textarea "111166 - 9 nojv"
type textarea "x"
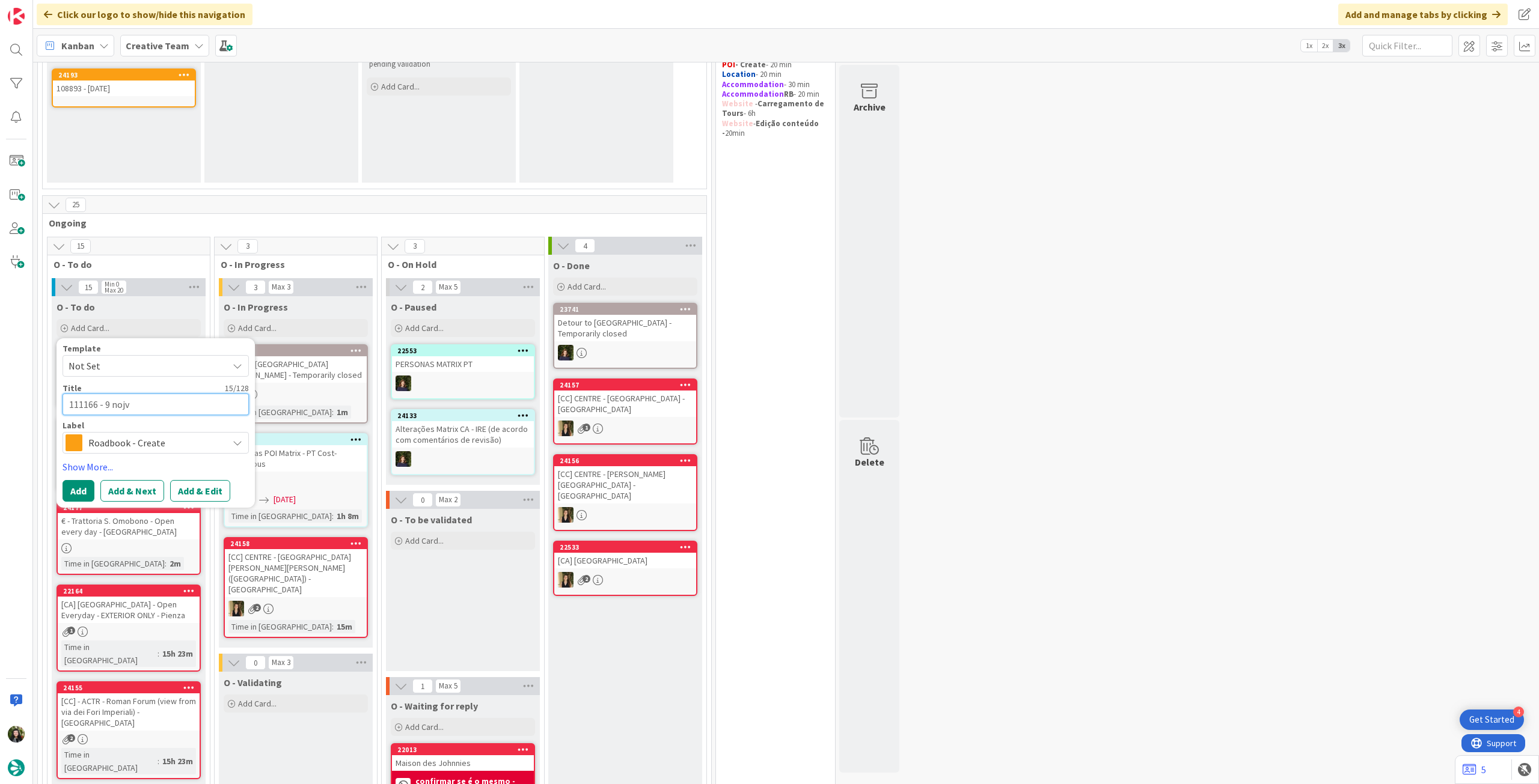
type textarea "111166 - 9 noj"
type textarea "x"
type textarea "111166 - 9 no"
type textarea "x"
type textarea "111166 - [DATE]"
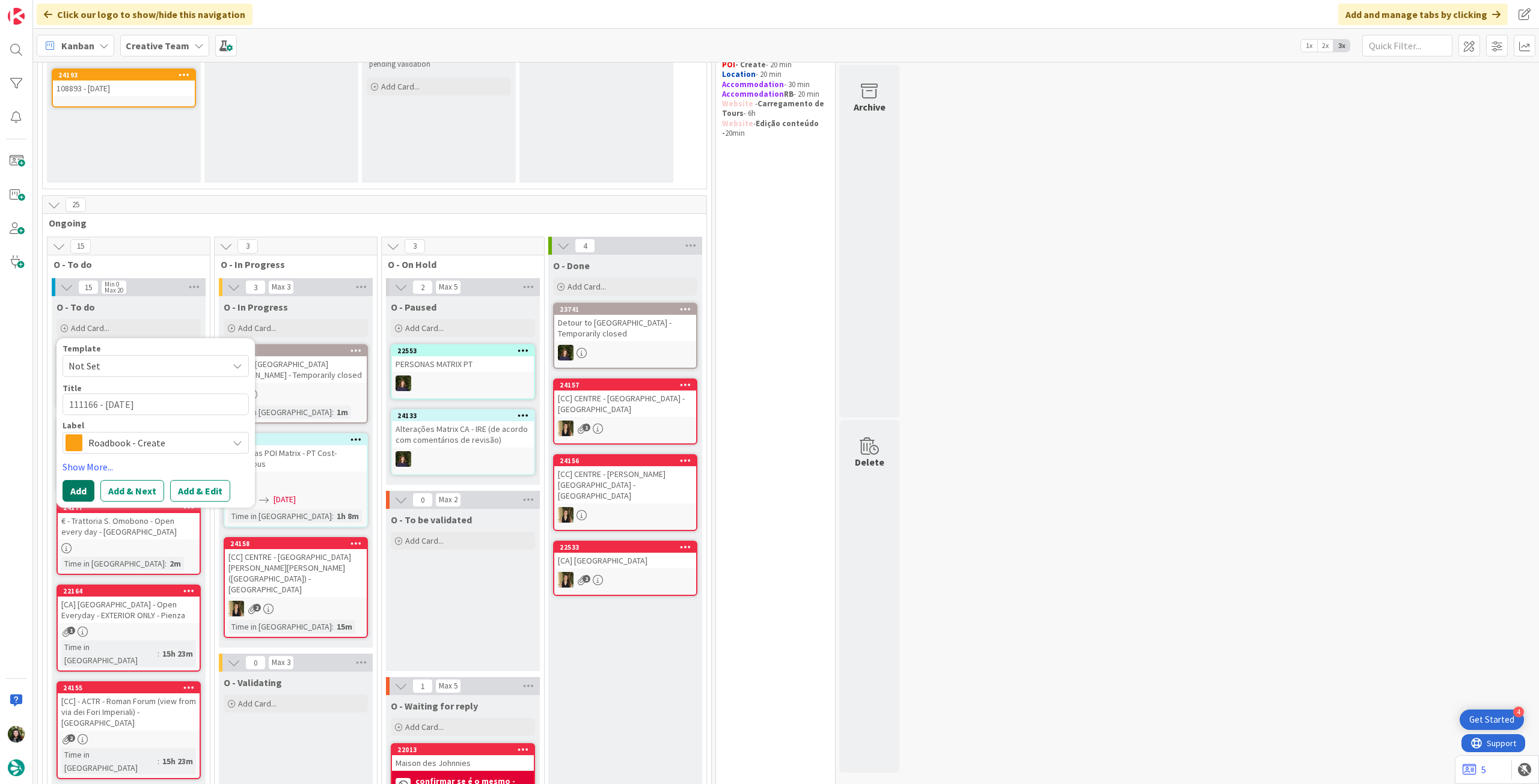
click at [76, 490] on button "Add" at bounding box center [78, 490] width 32 height 21
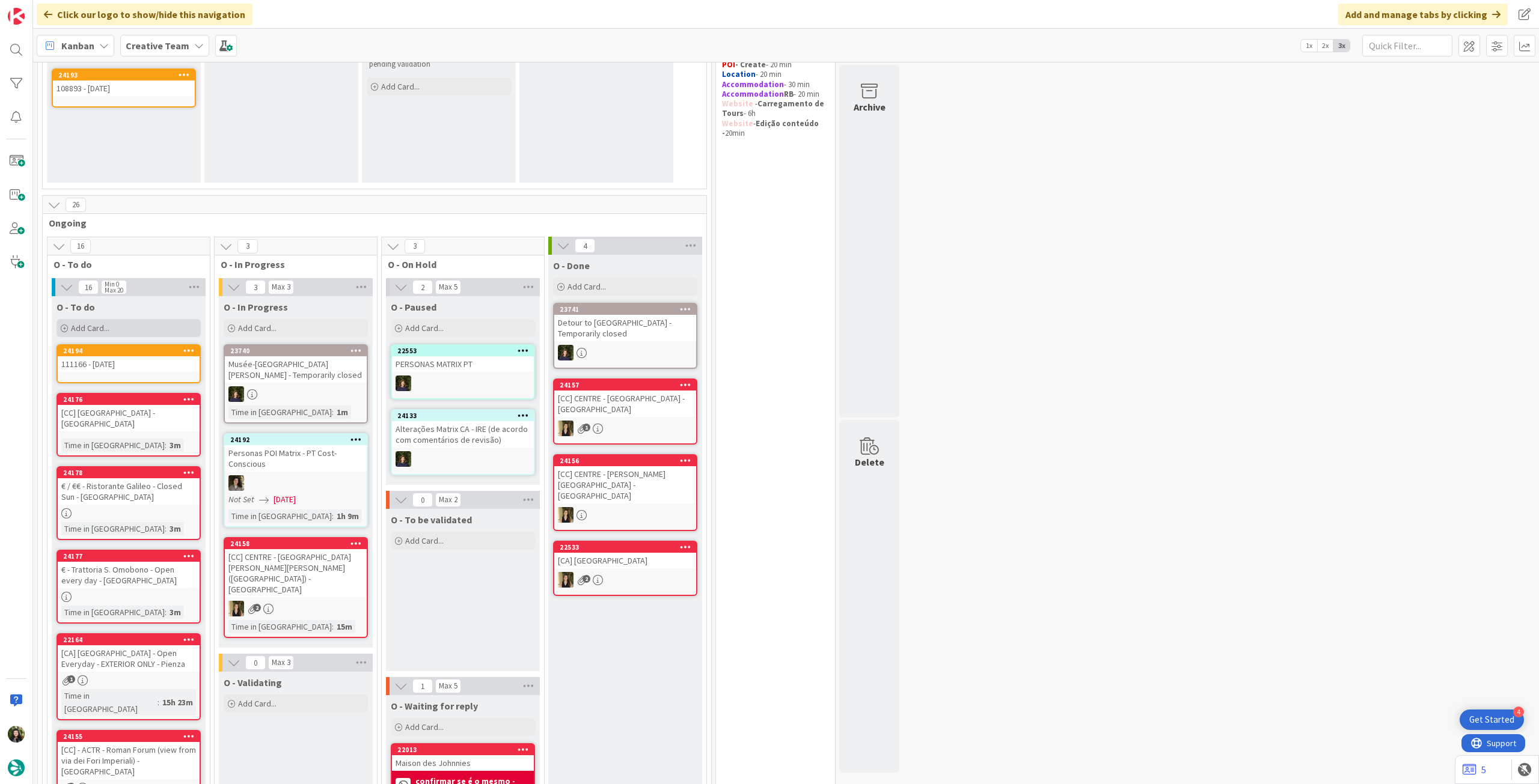
click at [142, 334] on div "Add Card..." at bounding box center [129, 328] width 144 height 18
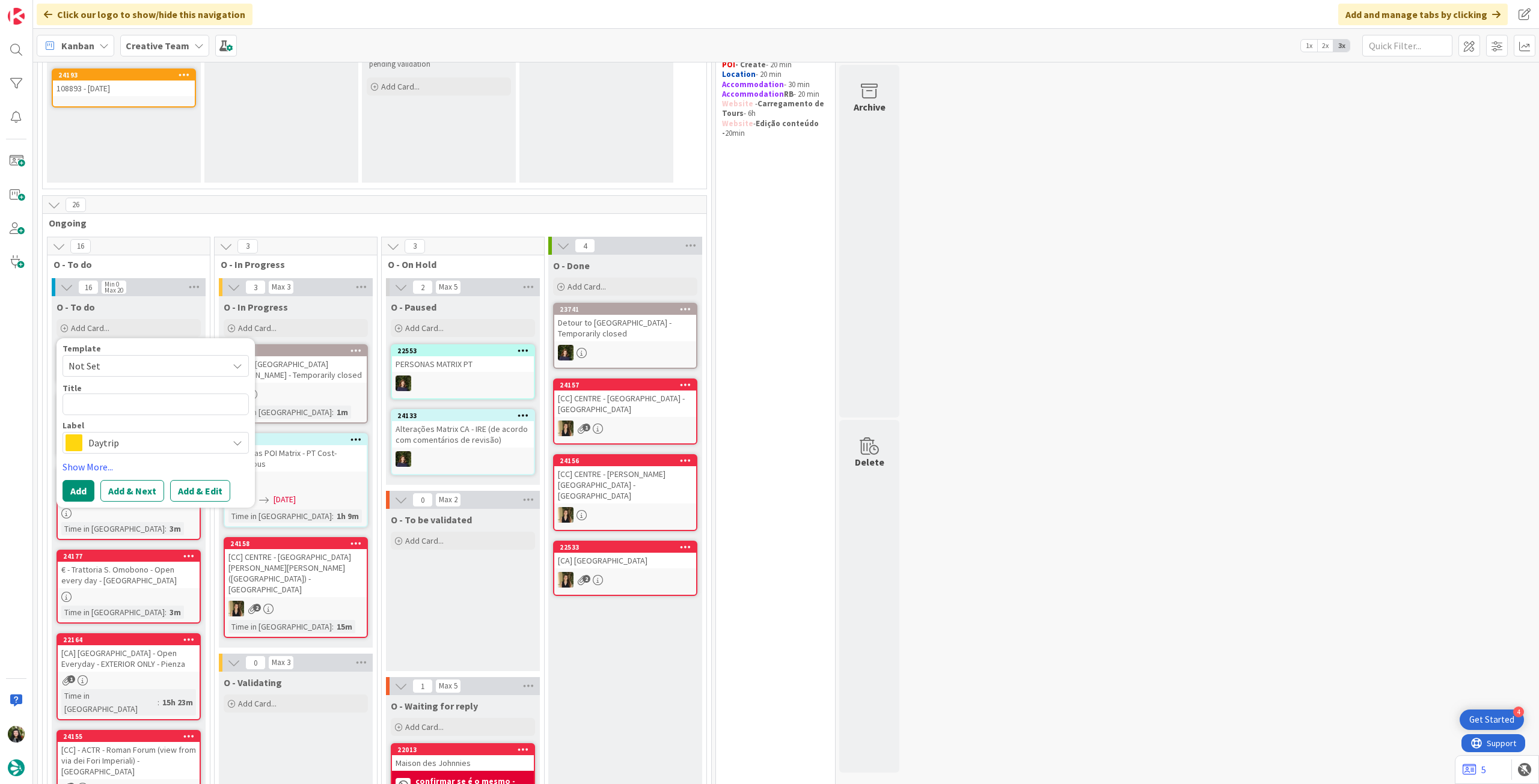
click at [191, 444] on span "Daytrip" at bounding box center [155, 442] width 134 height 17
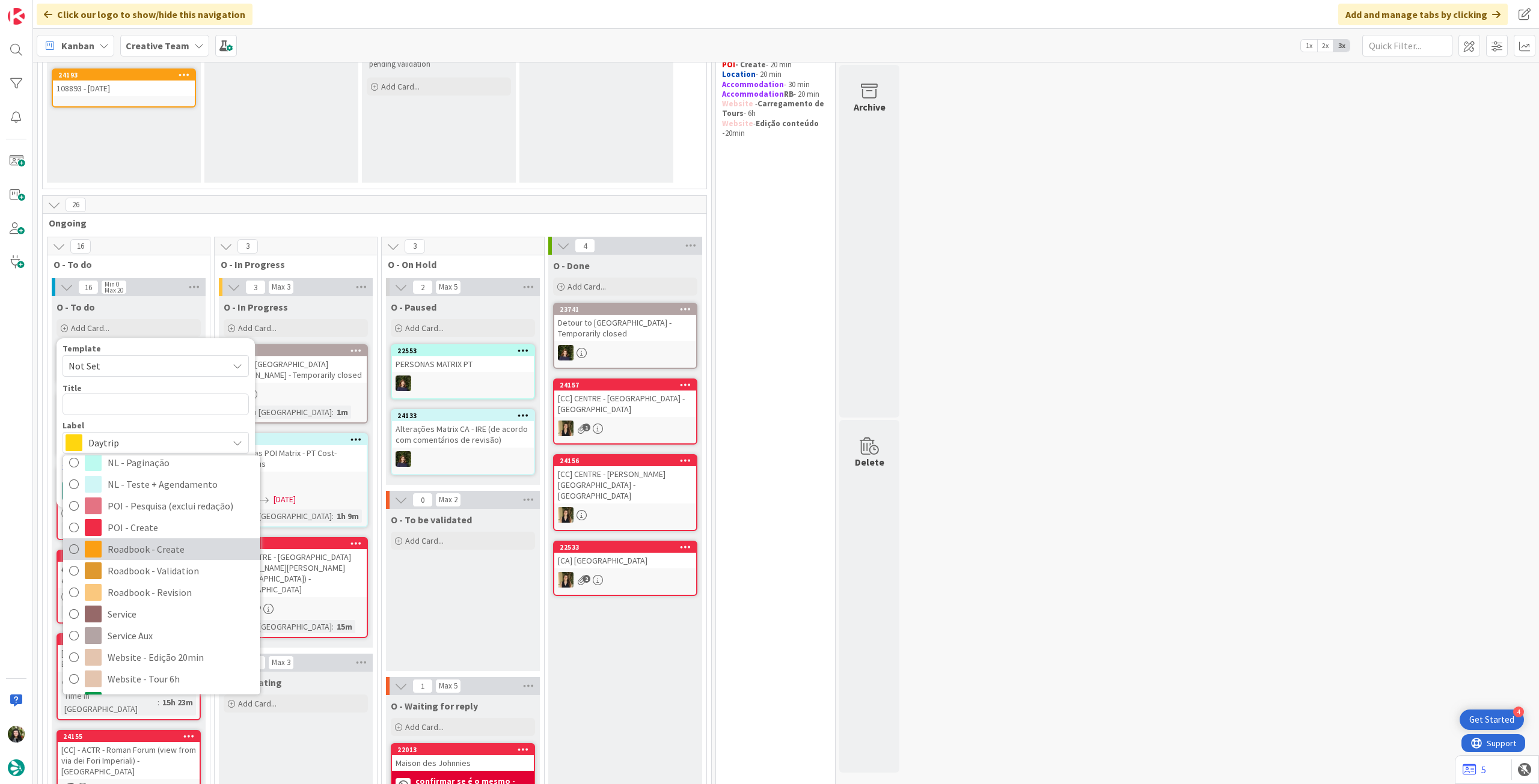
click at [174, 550] on span "Roadbook - Create" at bounding box center [181, 549] width 147 height 18
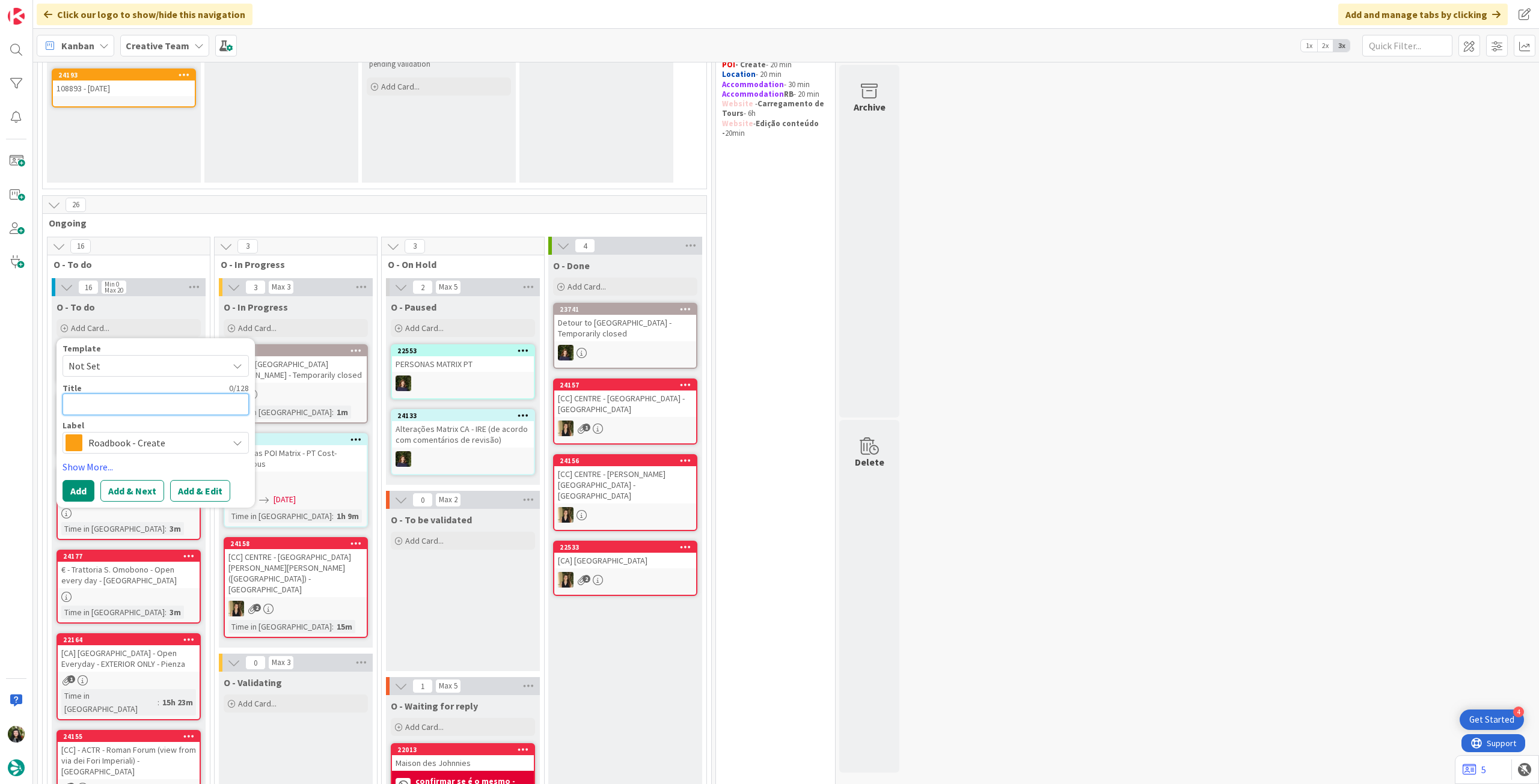
click at [169, 408] on textarea at bounding box center [156, 404] width 187 height 21
paste textarea "105423"
type textarea "x"
type textarea "105423"
type textarea "x"
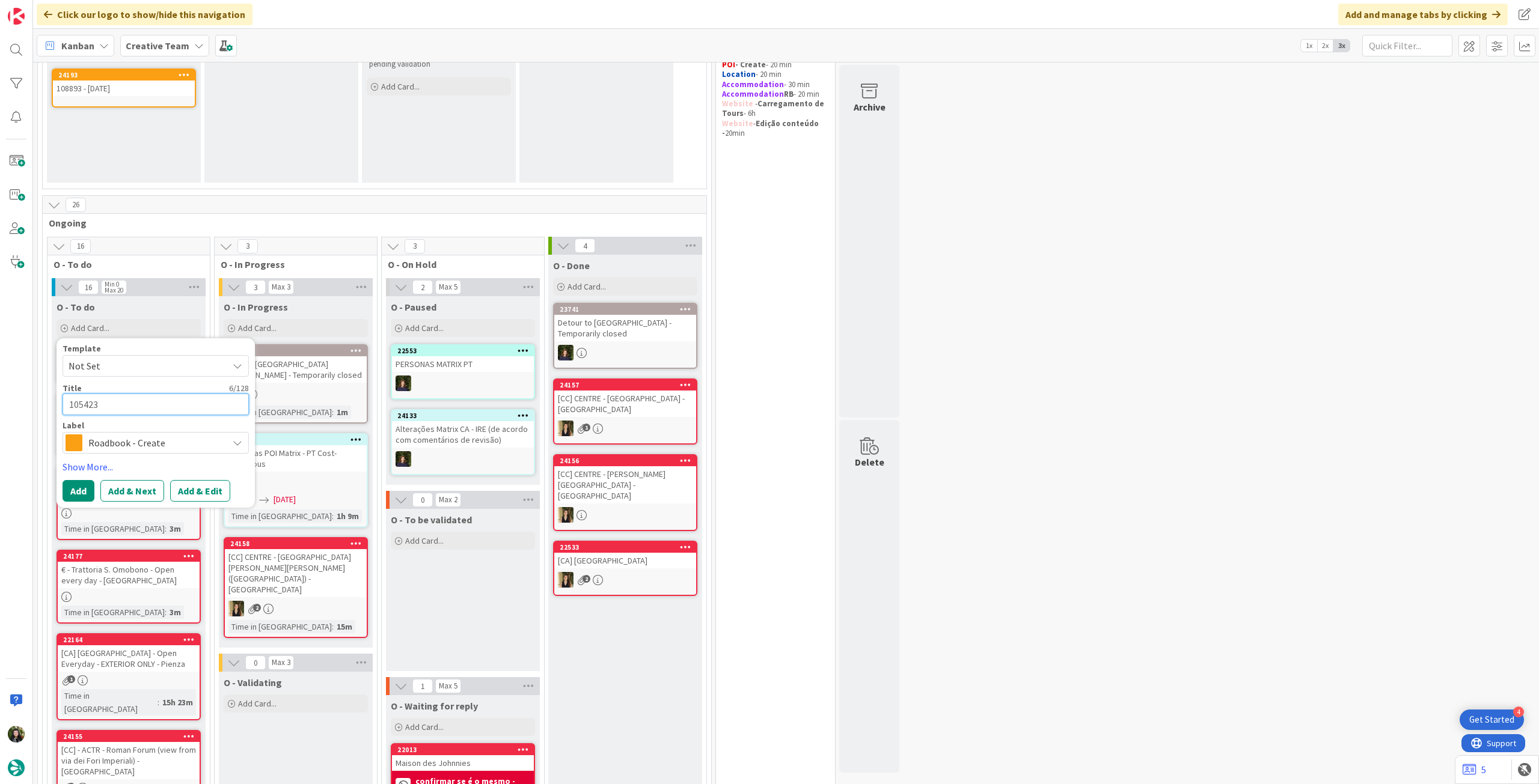
type textarea "105423"
type textarea "x"
type textarea "105423 -"
type textarea "x"
type textarea "105423 - 9"
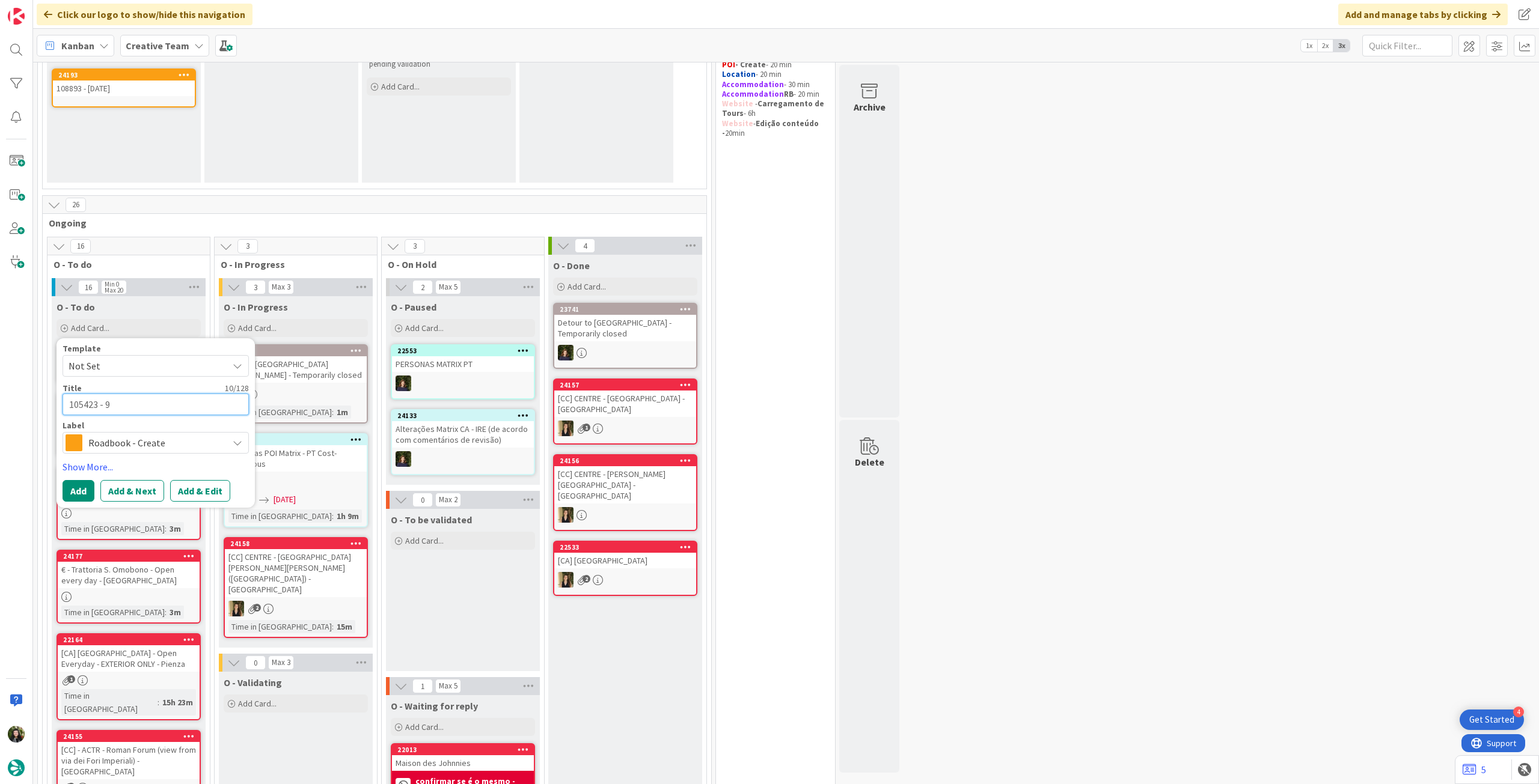
type textarea "x"
type textarea "105423 - 9"
type textarea "x"
type textarea "105423 - 9 n"
type textarea "x"
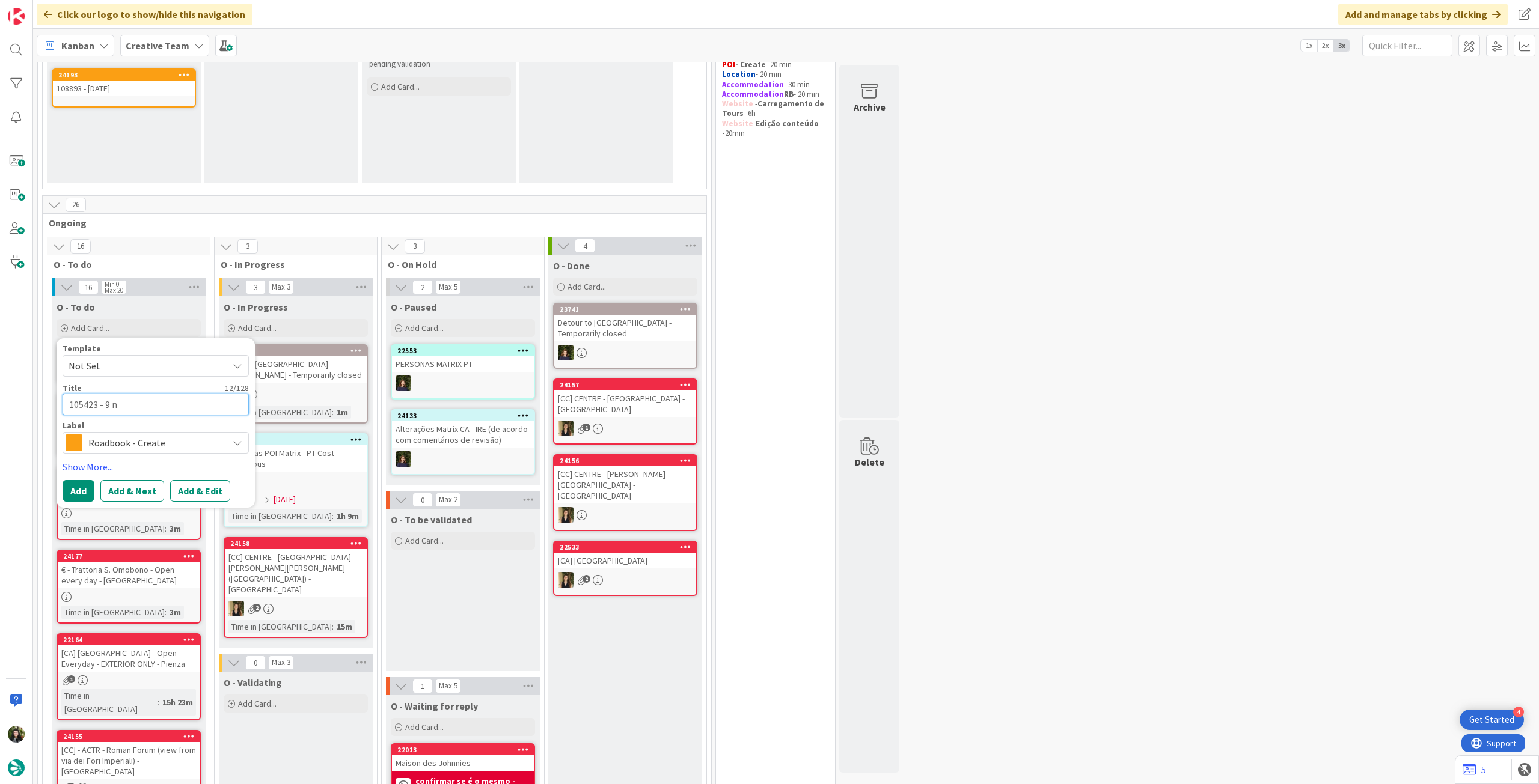
type textarea "105423 - 9 no"
type textarea "x"
type textarea "105423 - [DATE]"
click at [82, 483] on button "Add" at bounding box center [78, 490] width 32 height 21
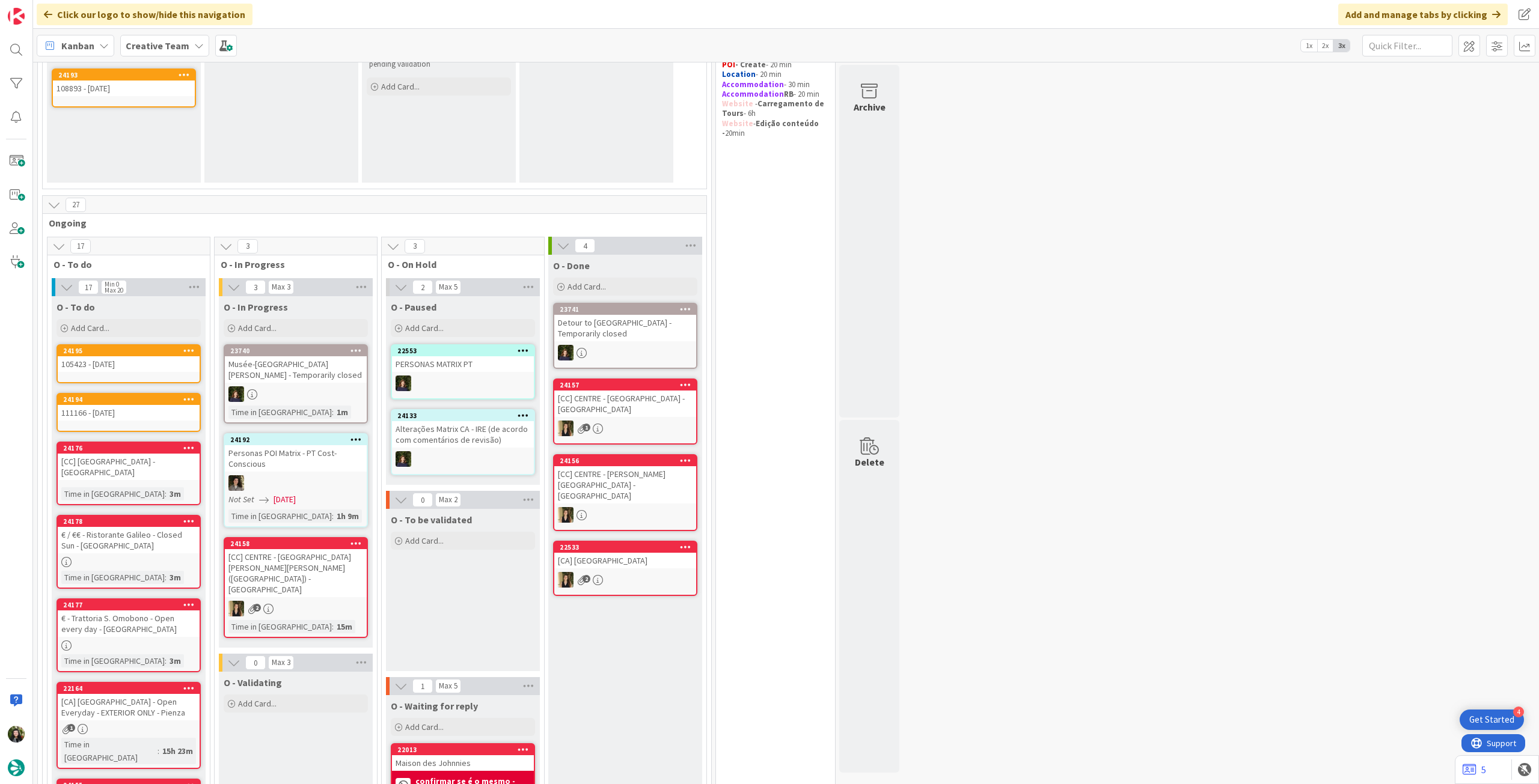
drag, startPoint x: 1017, startPoint y: 269, endPoint x: 916, endPoint y: 307, distance: 107.9
click at [110, 325] on div "Add Card..." at bounding box center [129, 328] width 144 height 18
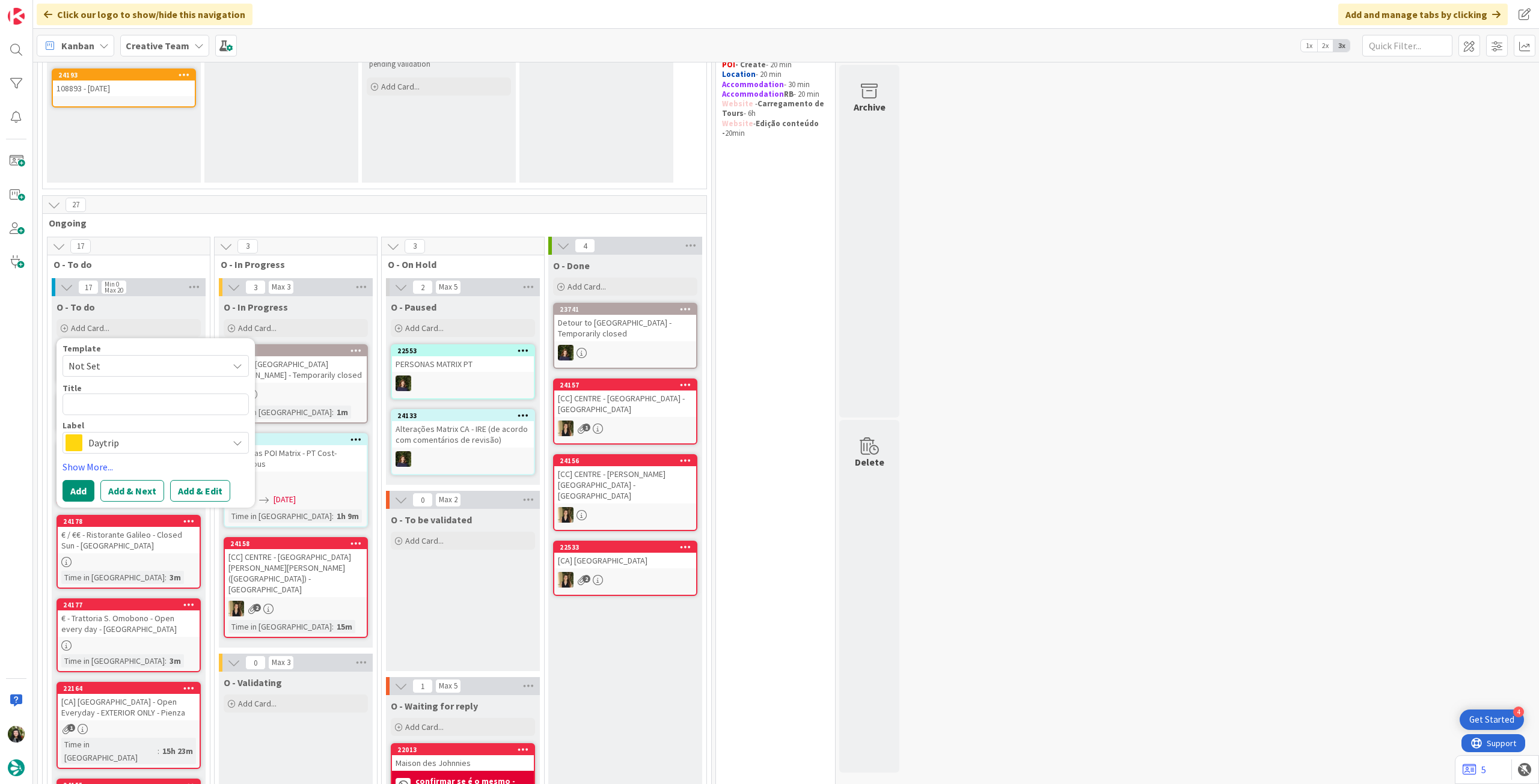
click at [140, 442] on span "Daytrip" at bounding box center [155, 442] width 134 height 17
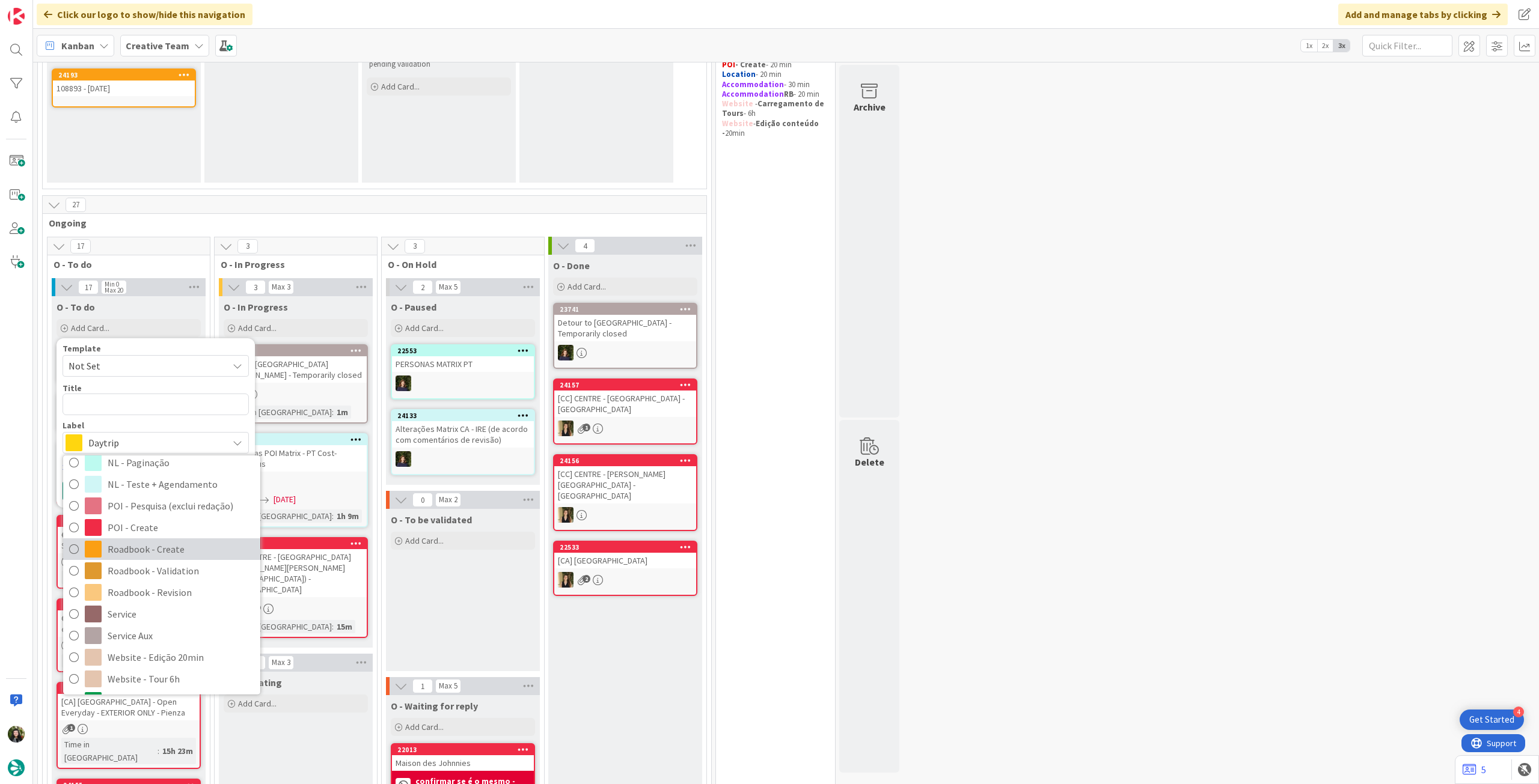
click at [162, 543] on span "Roadbook - Create" at bounding box center [181, 549] width 147 height 18
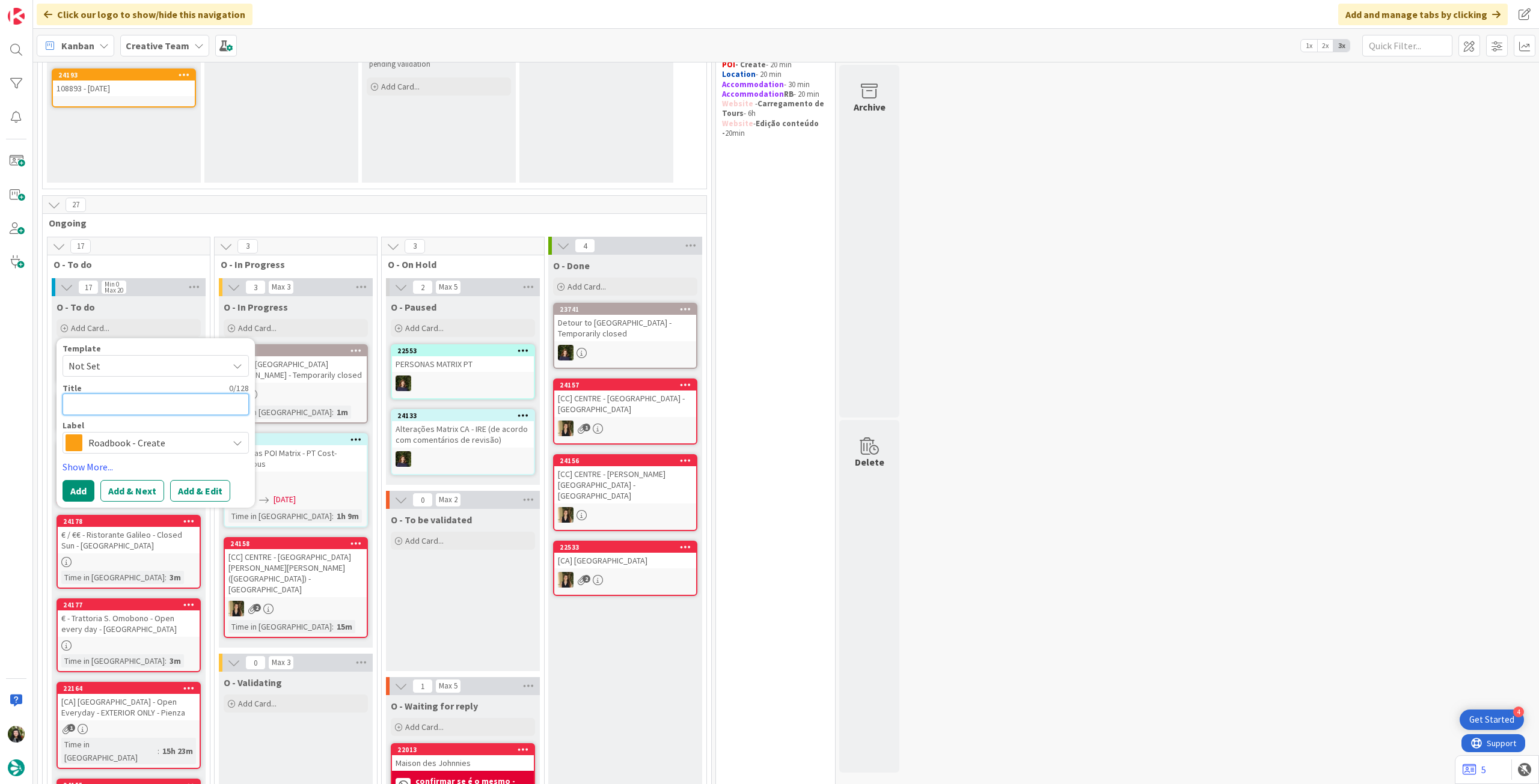
click at [146, 400] on textarea at bounding box center [156, 404] width 187 height 21
paste textarea "96047"
type textarea "x"
type textarea "96047"
type textarea "x"
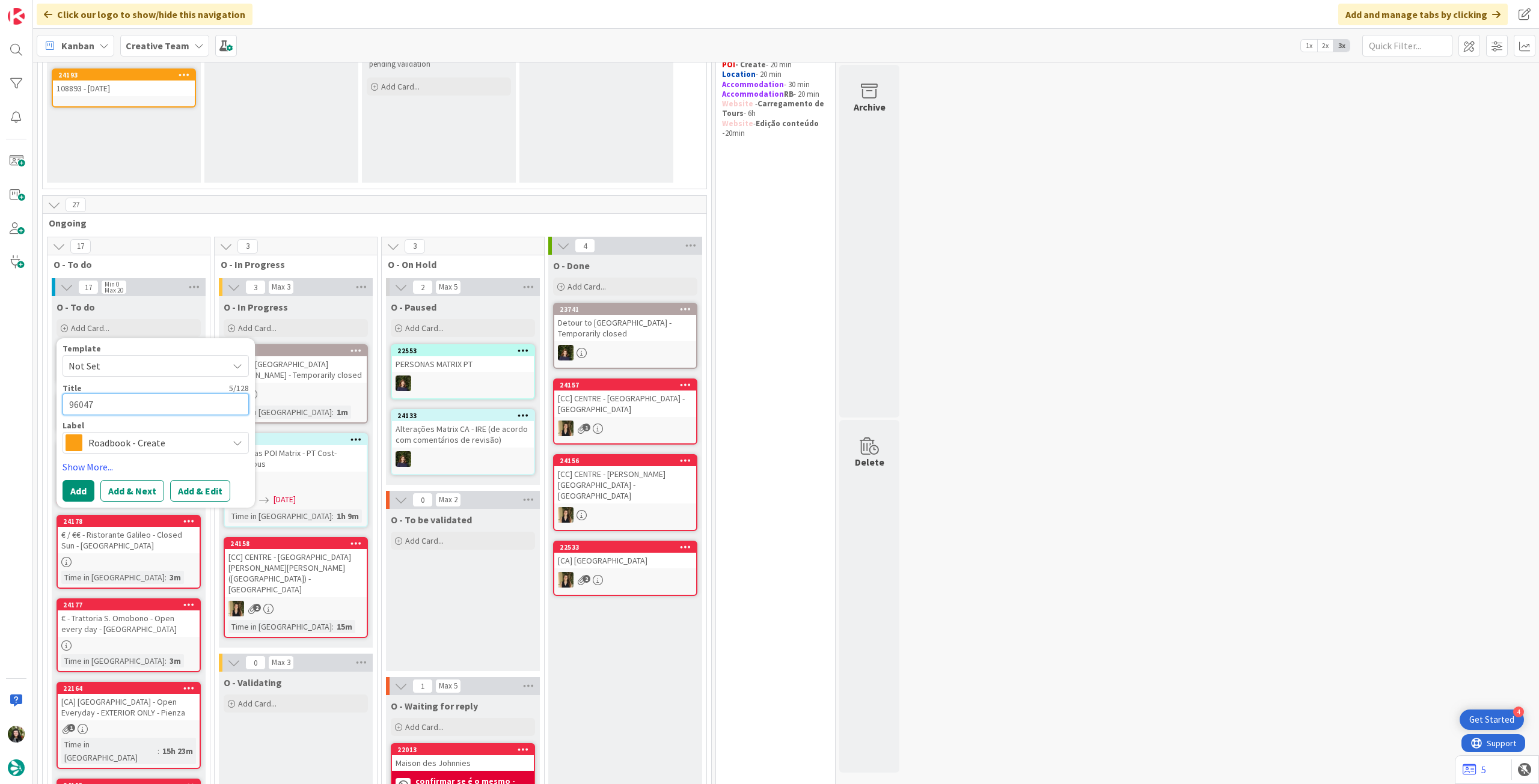
type textarea "96047"
type textarea "x"
type textarea "96047 -"
type textarea "x"
type textarea "96047 - 1"
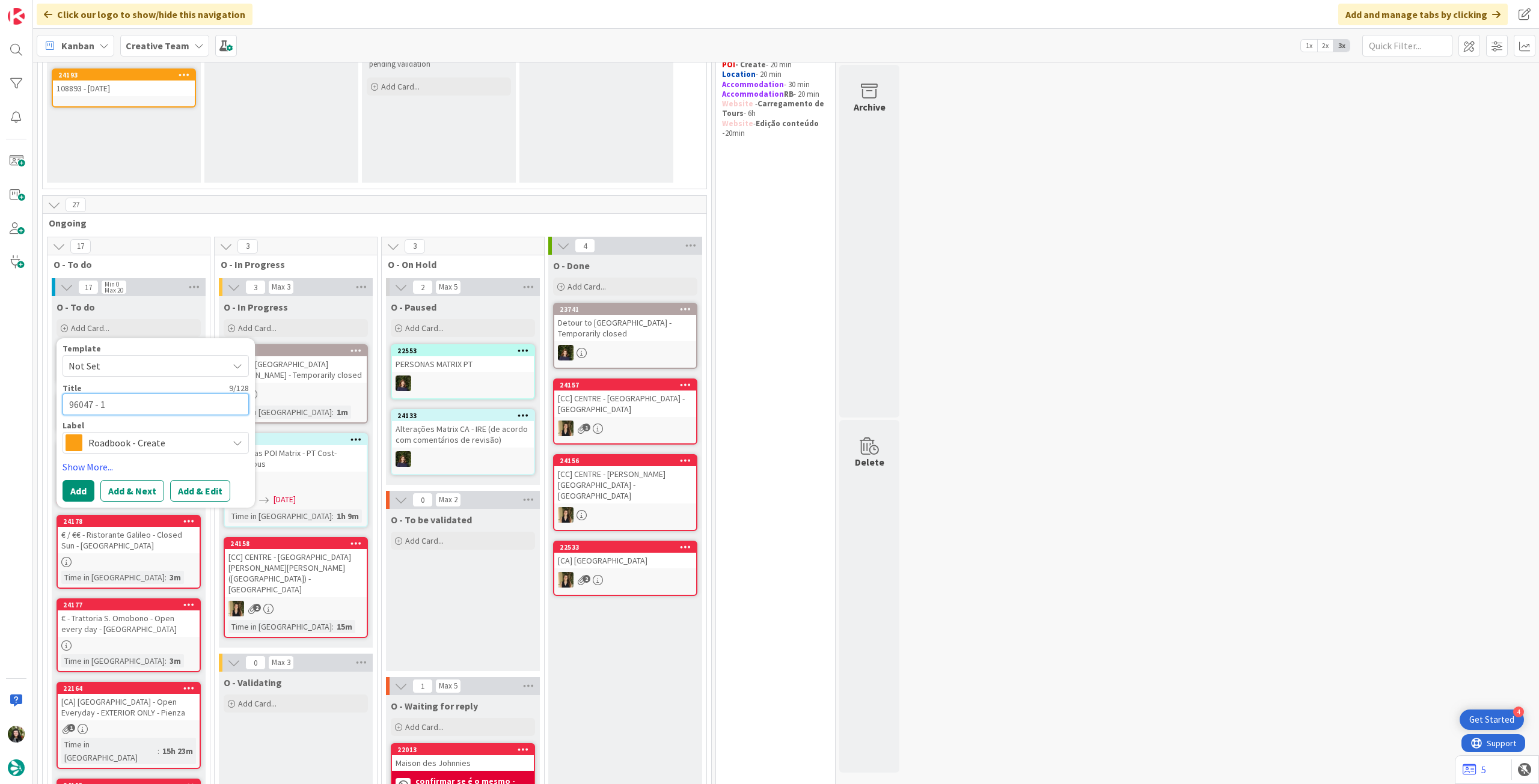
type textarea "x"
type textarea "96047 - 12"
type textarea "x"
type textarea "96047 - 12"
type textarea "x"
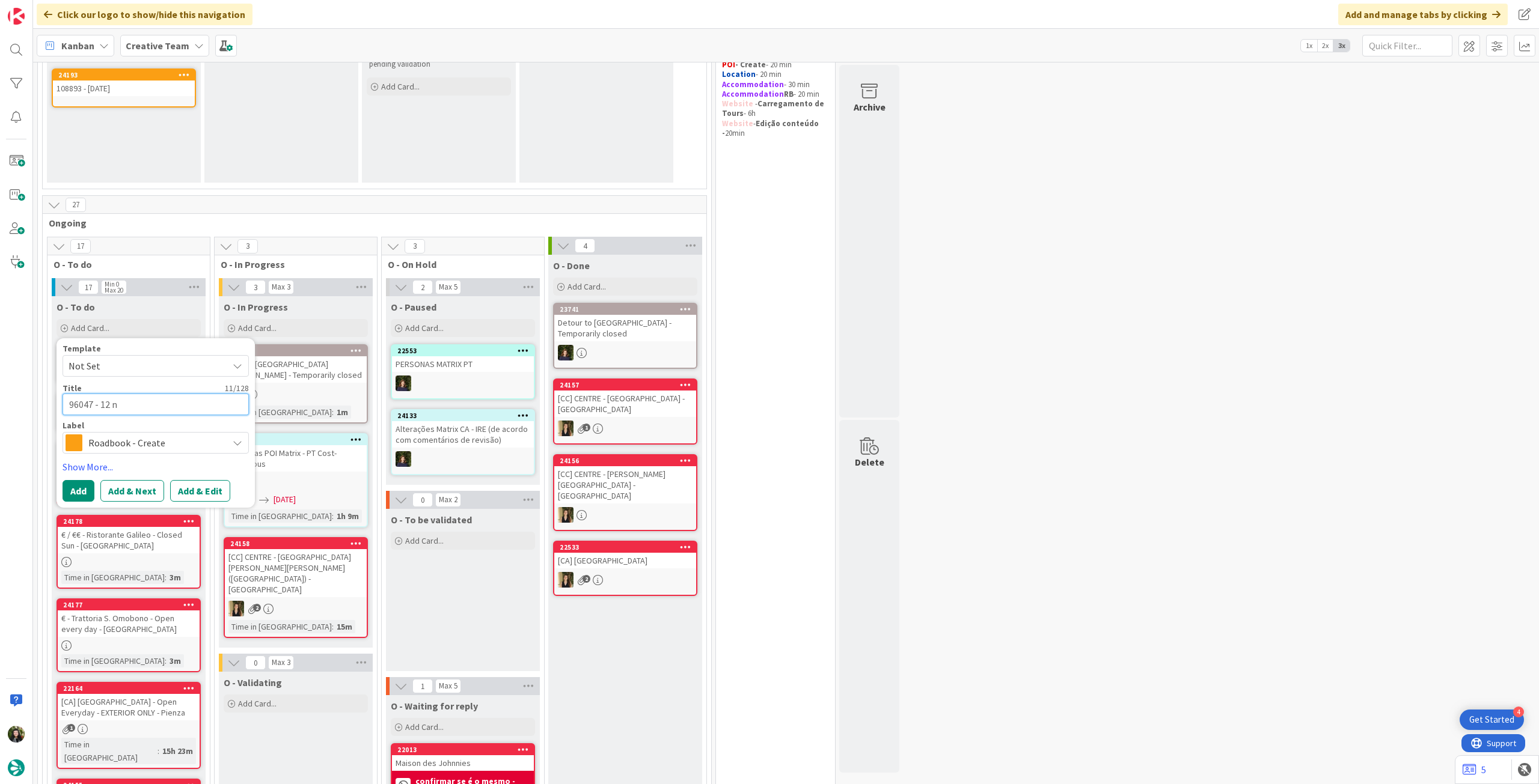
type textarea "96047 - 12 no"
type textarea "x"
type textarea "96047 - [DATE]"
click at [81, 497] on button "Add" at bounding box center [78, 490] width 32 height 21
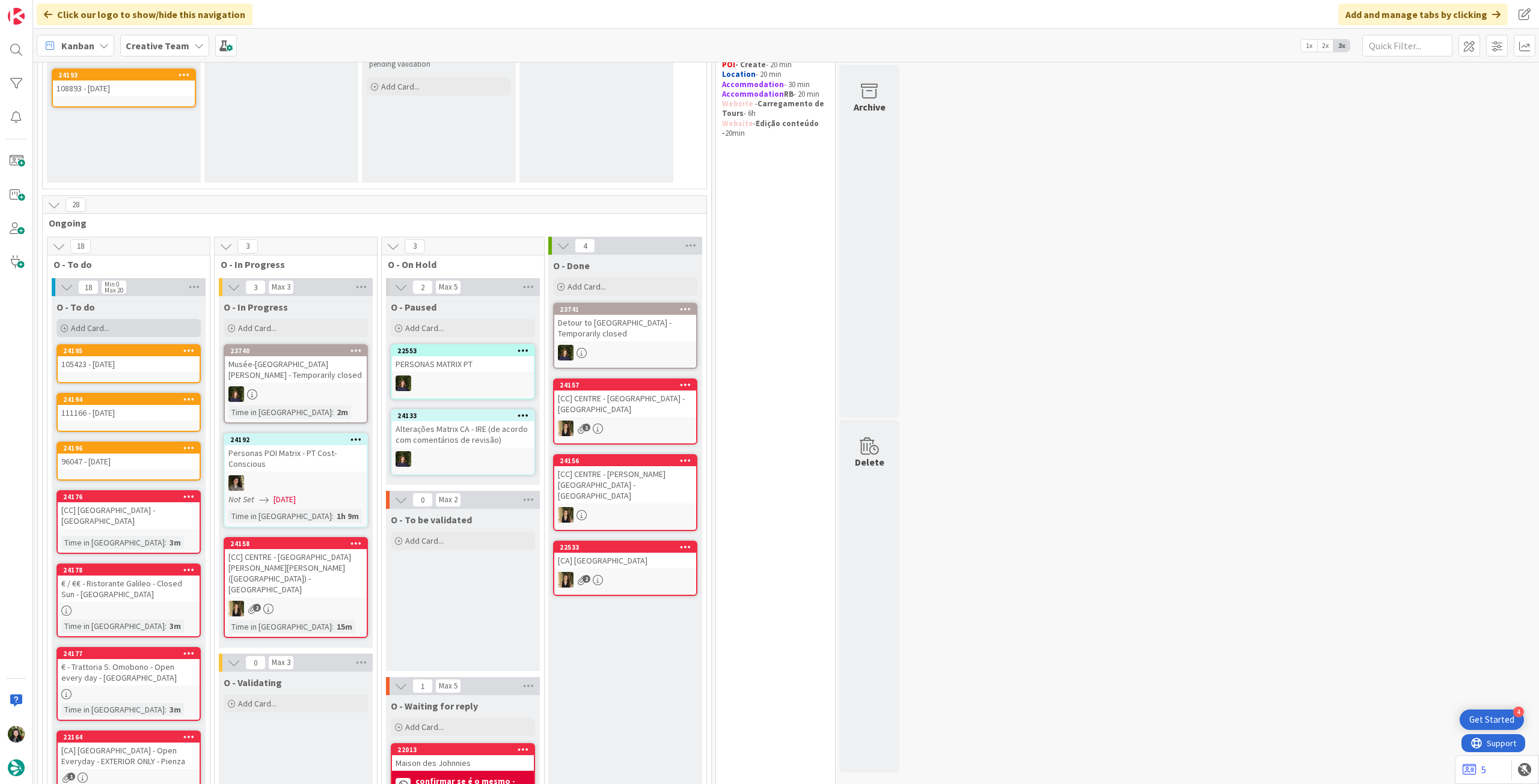
click at [108, 320] on div "Add Card..." at bounding box center [129, 328] width 144 height 18
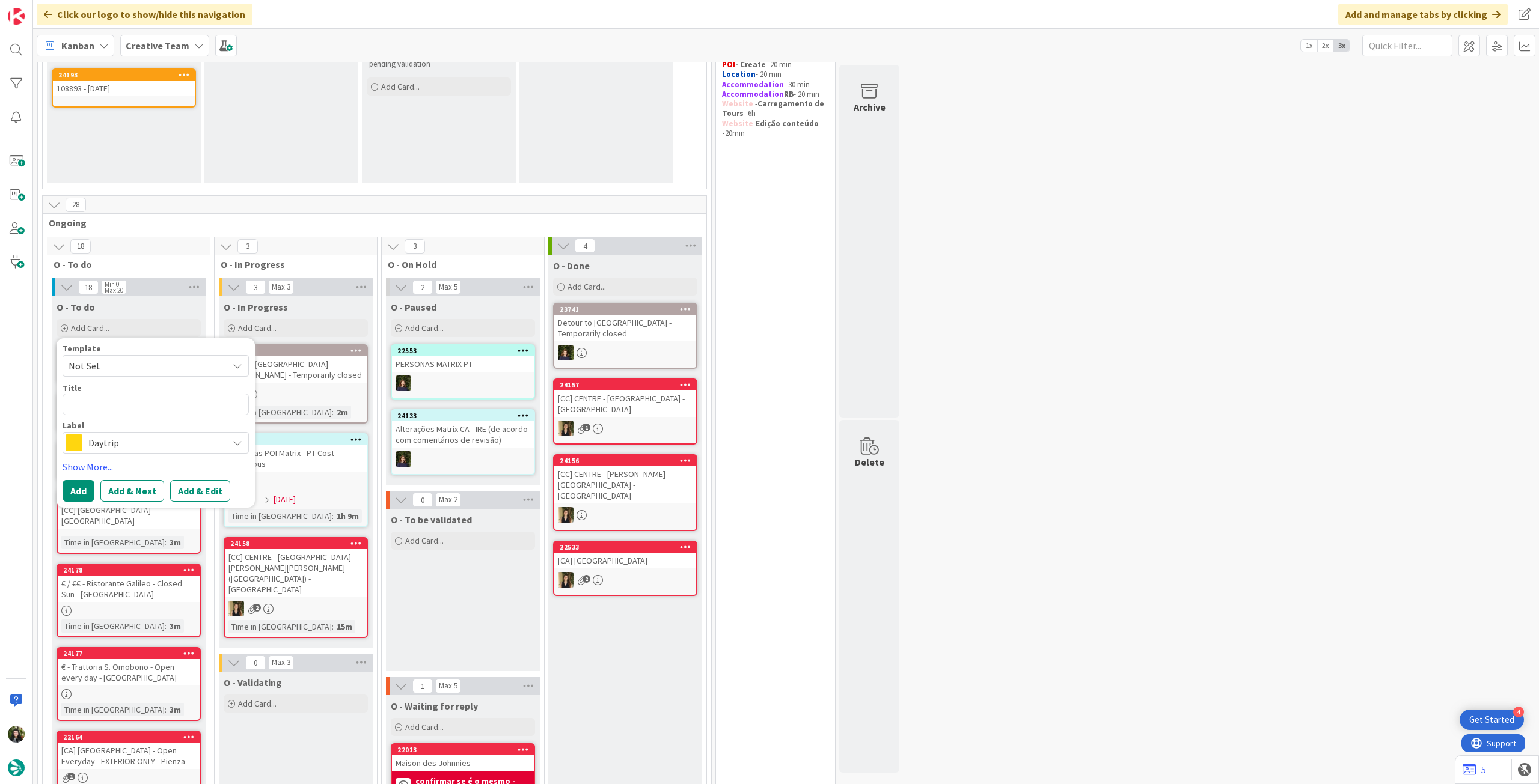
click at [130, 434] on span "Daytrip" at bounding box center [155, 442] width 134 height 17
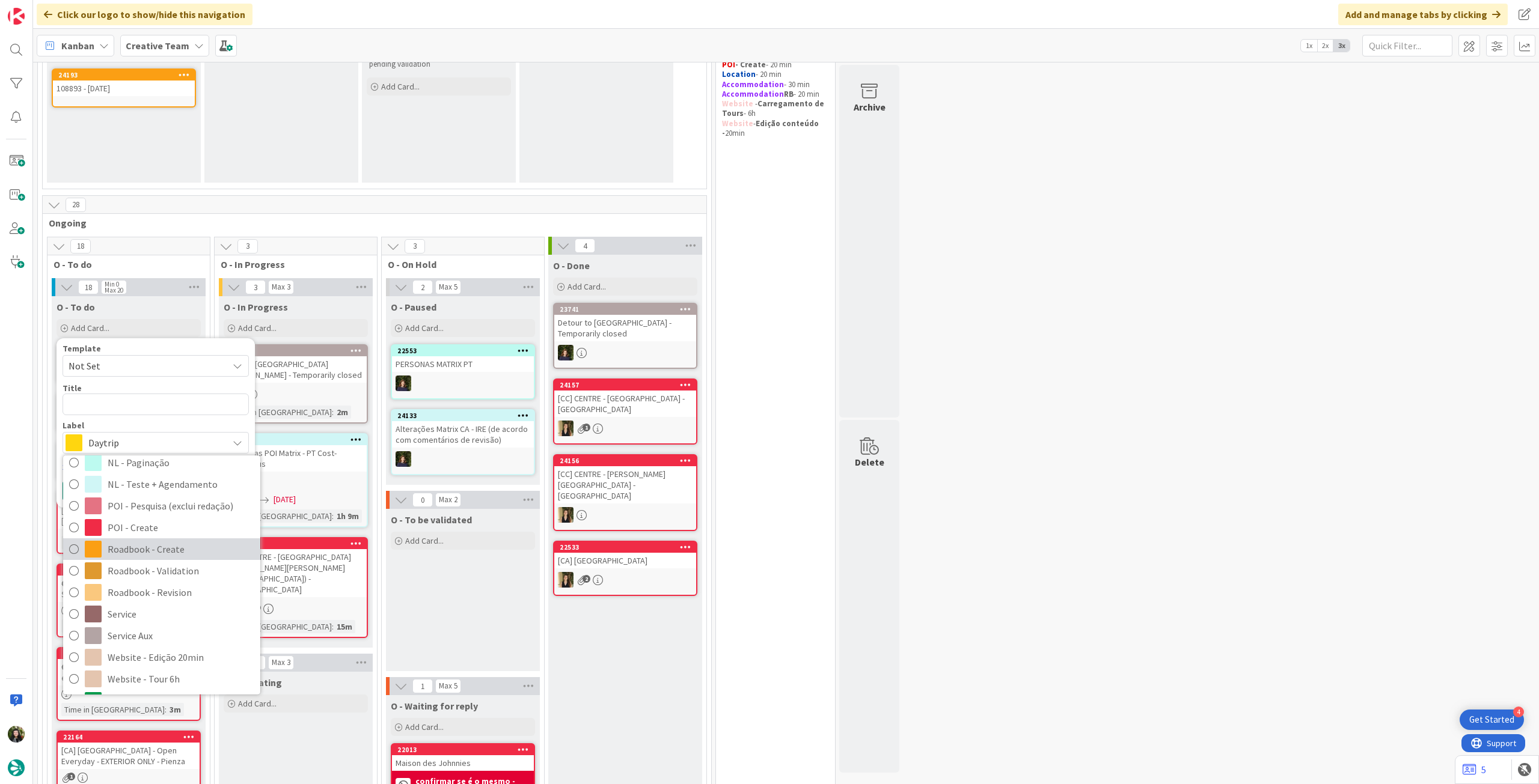
click at [171, 553] on span "Roadbook - Create" at bounding box center [181, 549] width 147 height 18
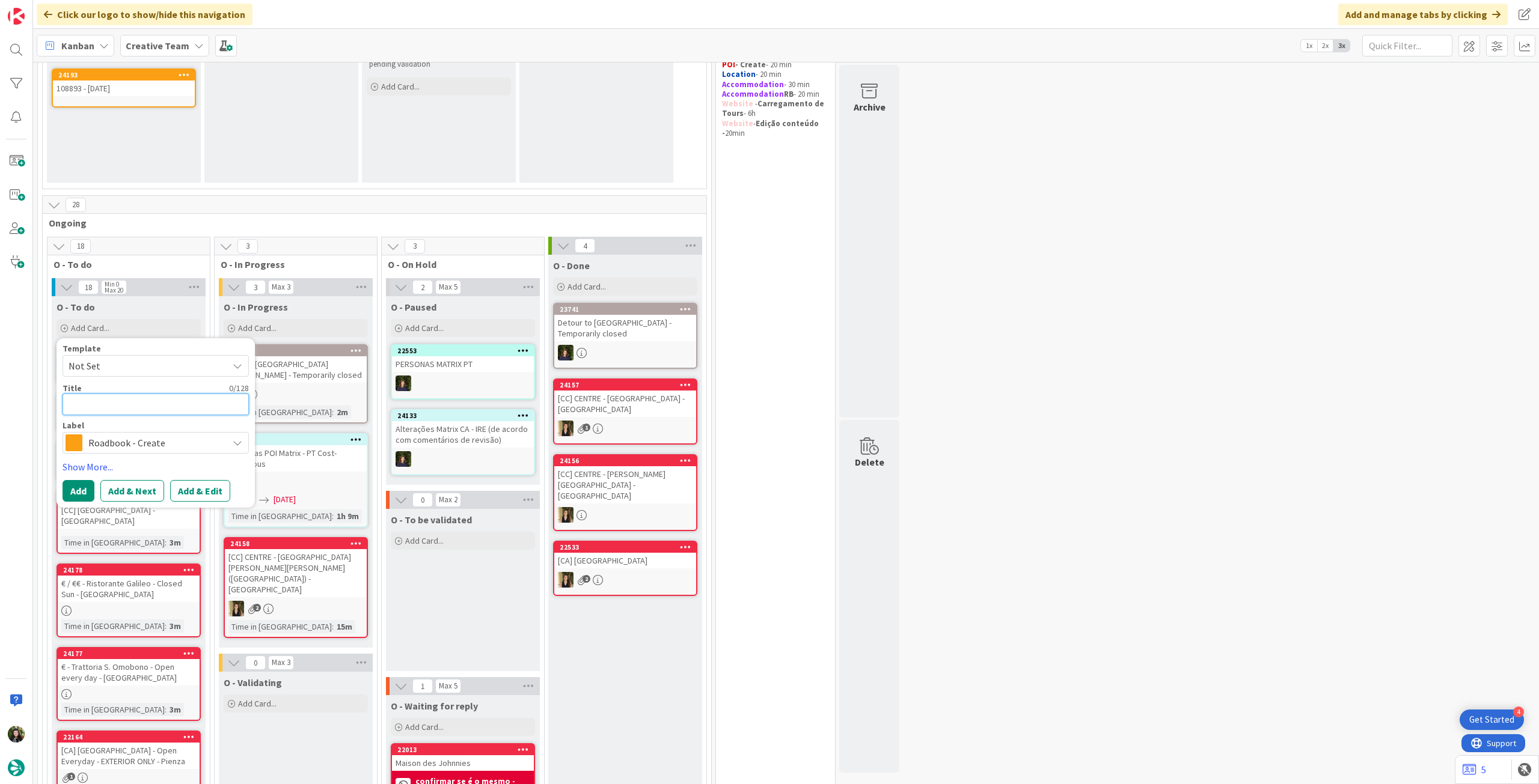
click at [151, 395] on textarea at bounding box center [156, 404] width 187 height 21
paste textarea "106161"
type textarea "x"
type textarea "106161"
type textarea "x"
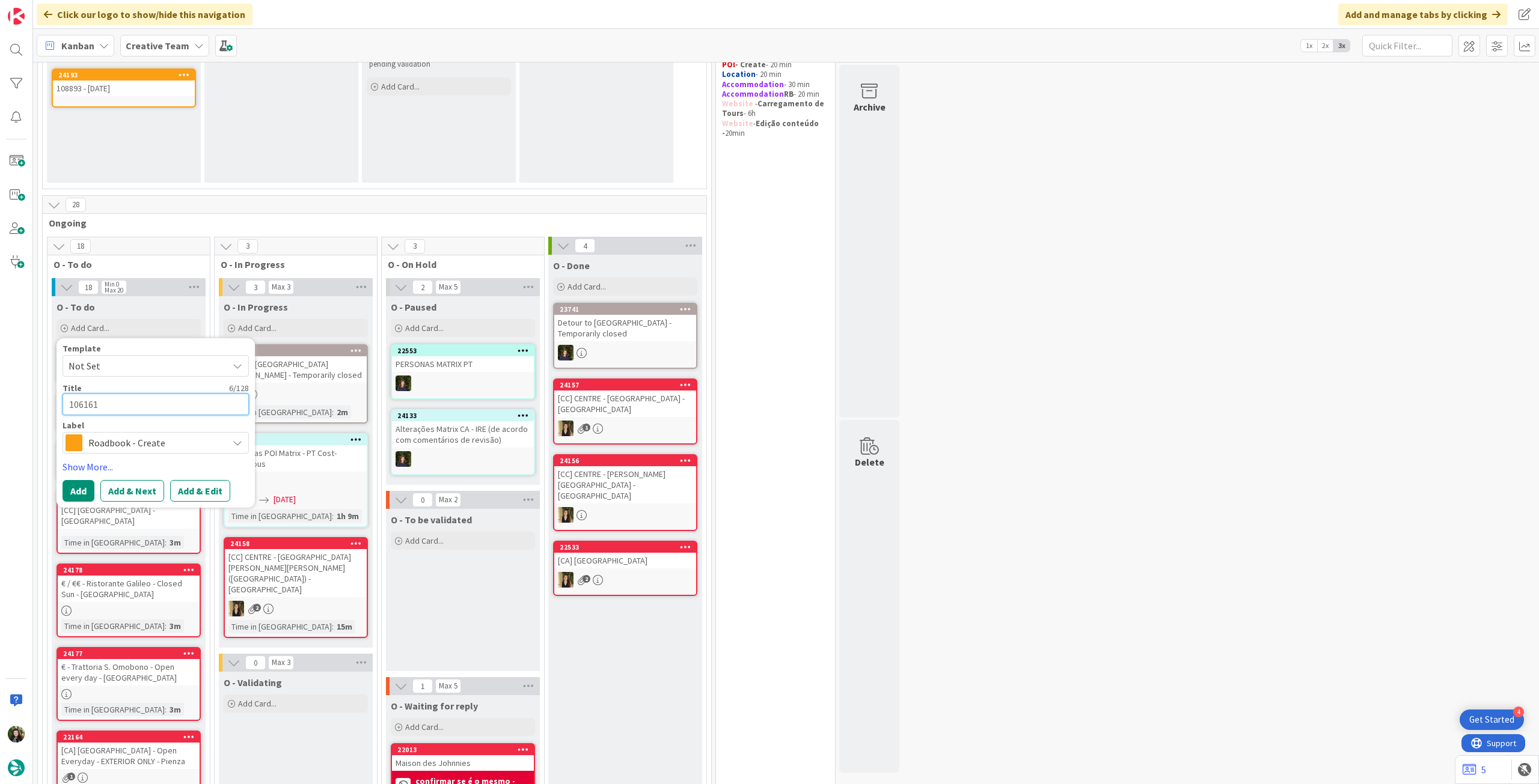
type textarea "106161"
type textarea "x"
type textarea "106161 -"
type textarea "x"
type textarea "106161 -"
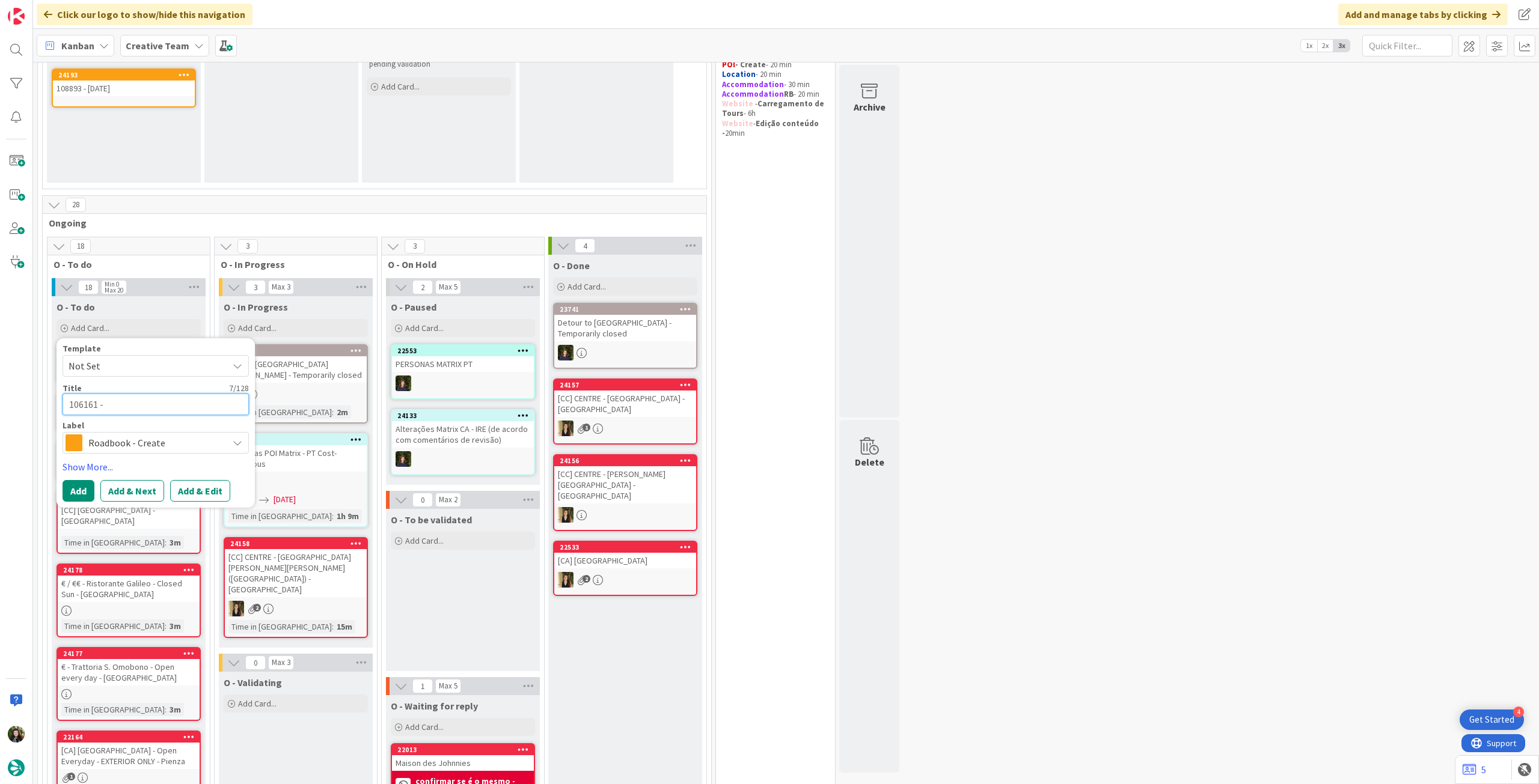
type textarea "x"
type textarea "106161 - 1"
type textarea "x"
type textarea "106161 - 13"
type textarea "x"
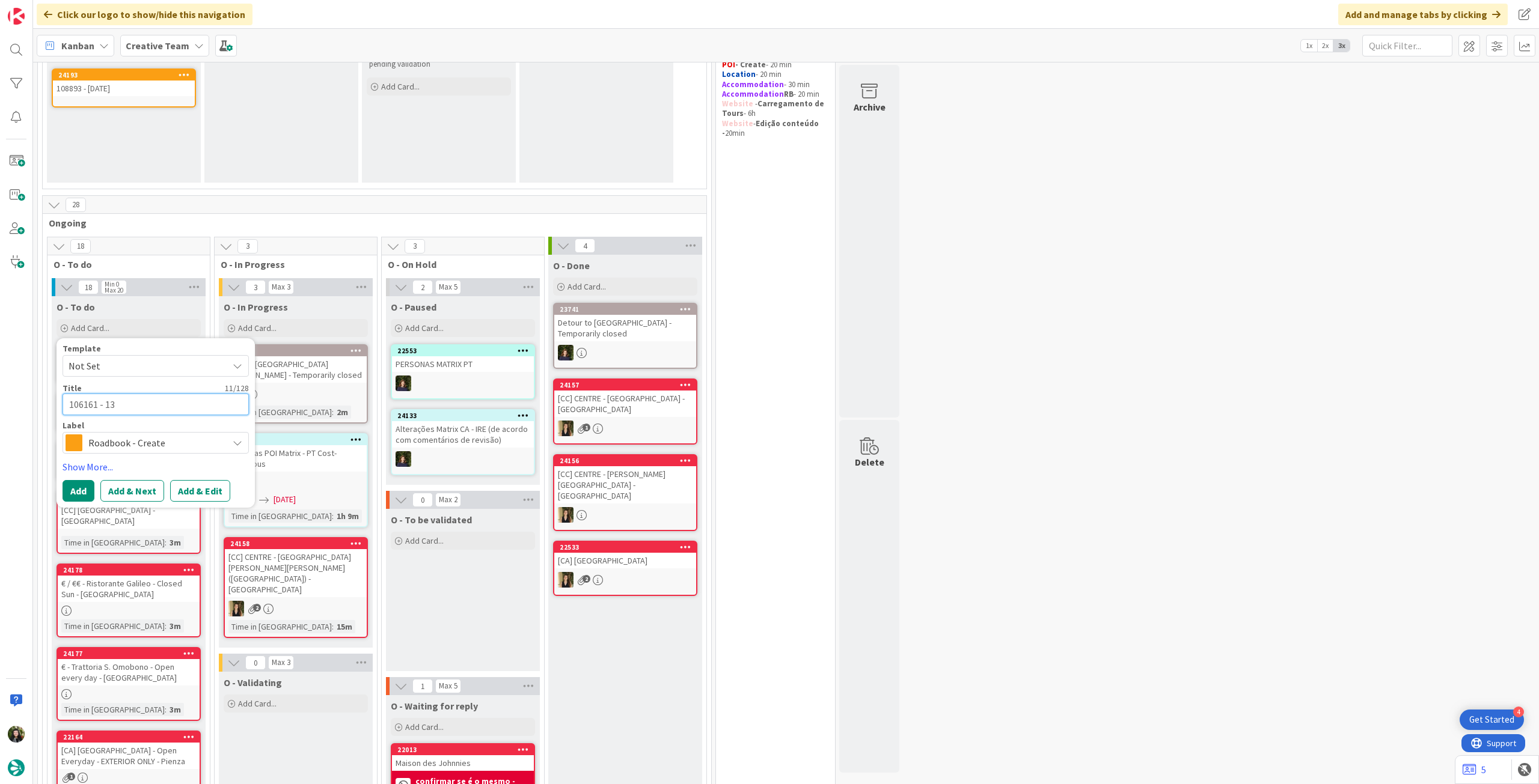
type textarea "106161 - 13"
type textarea "x"
type textarea "106161 - 13 n"
type textarea "x"
type textarea "106161 - [DATE]"
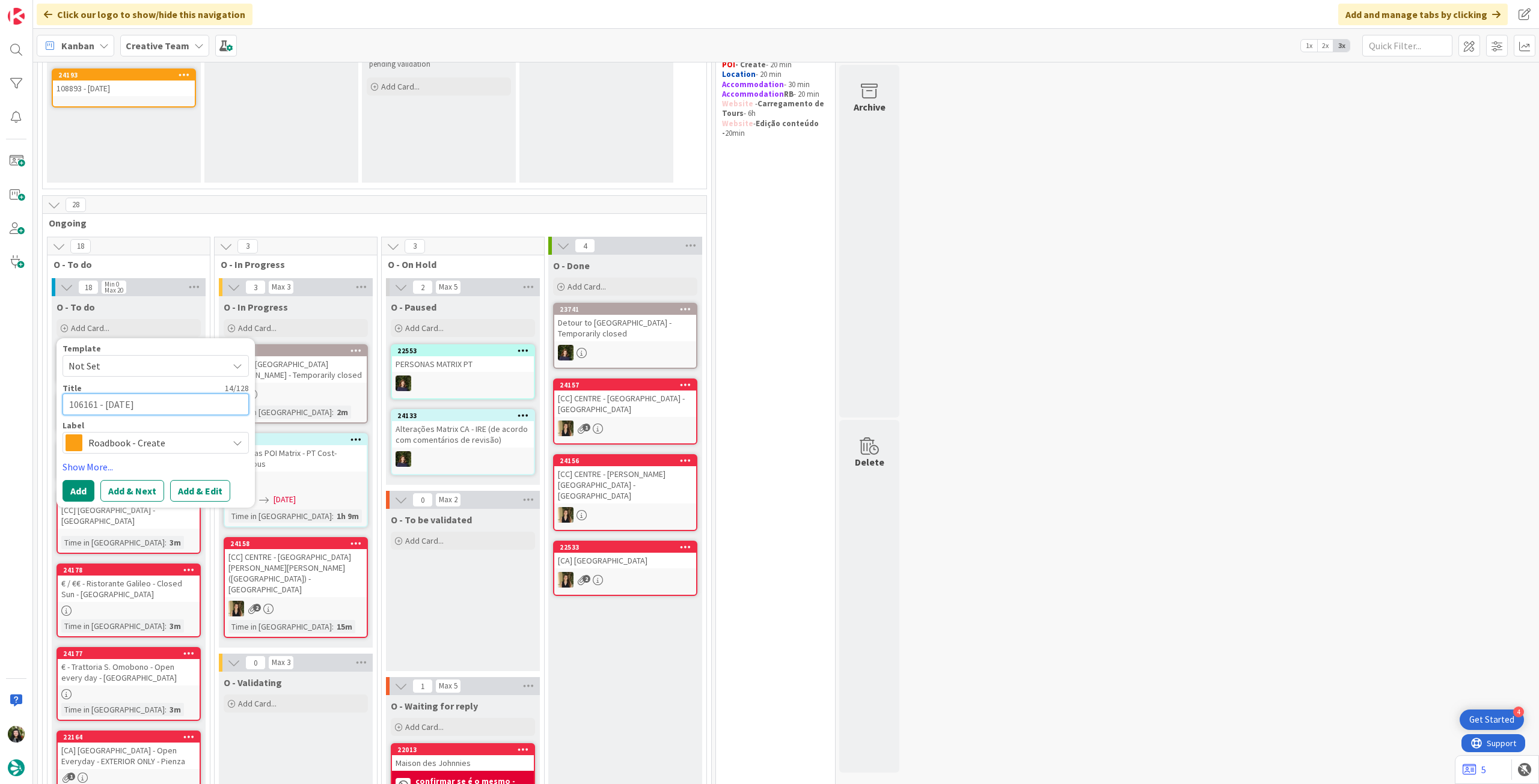
type textarea "x"
type textarea "106161 - [DATE]"
click at [87, 489] on button "Add" at bounding box center [78, 490] width 32 height 21
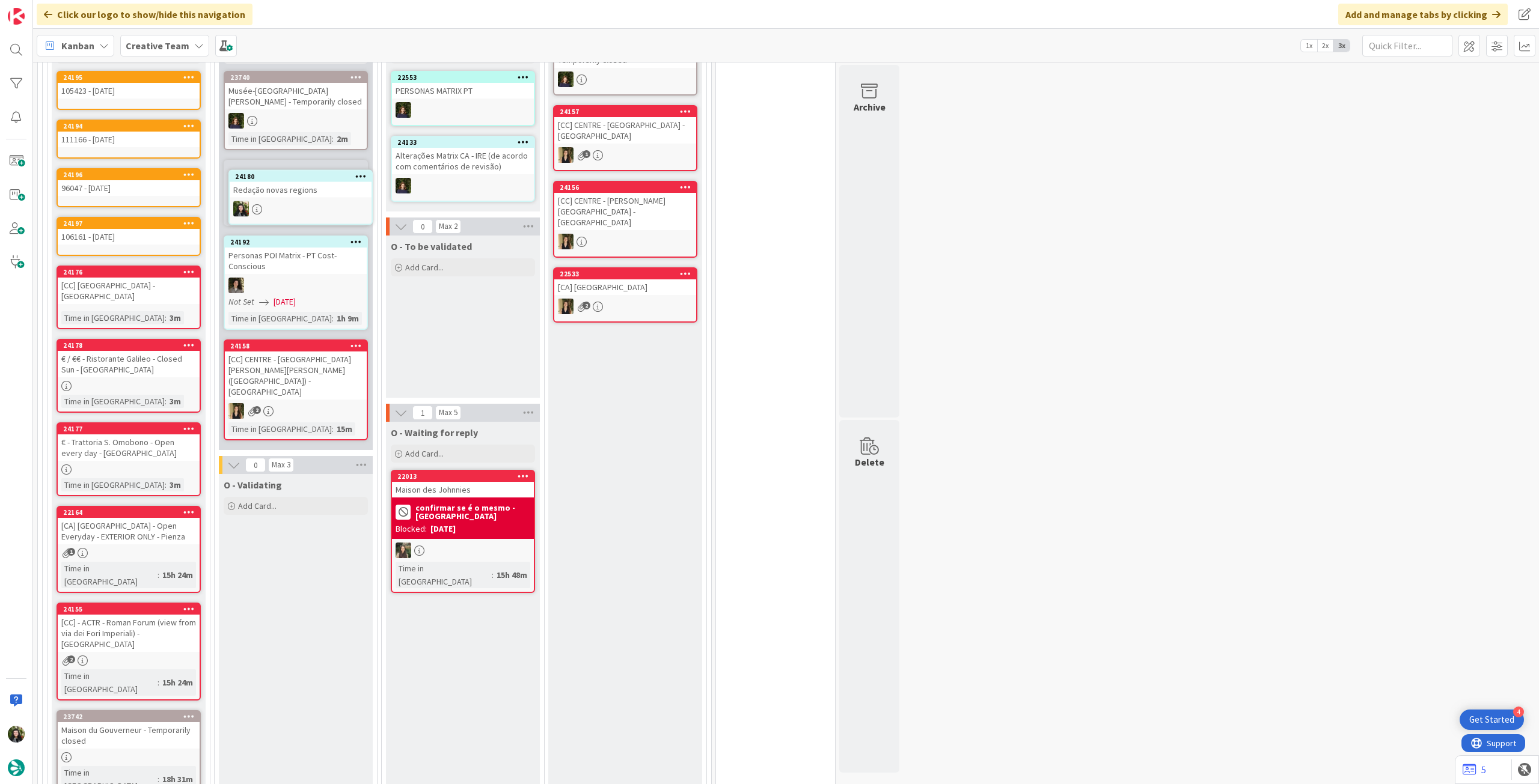
scroll to position [431, 0]
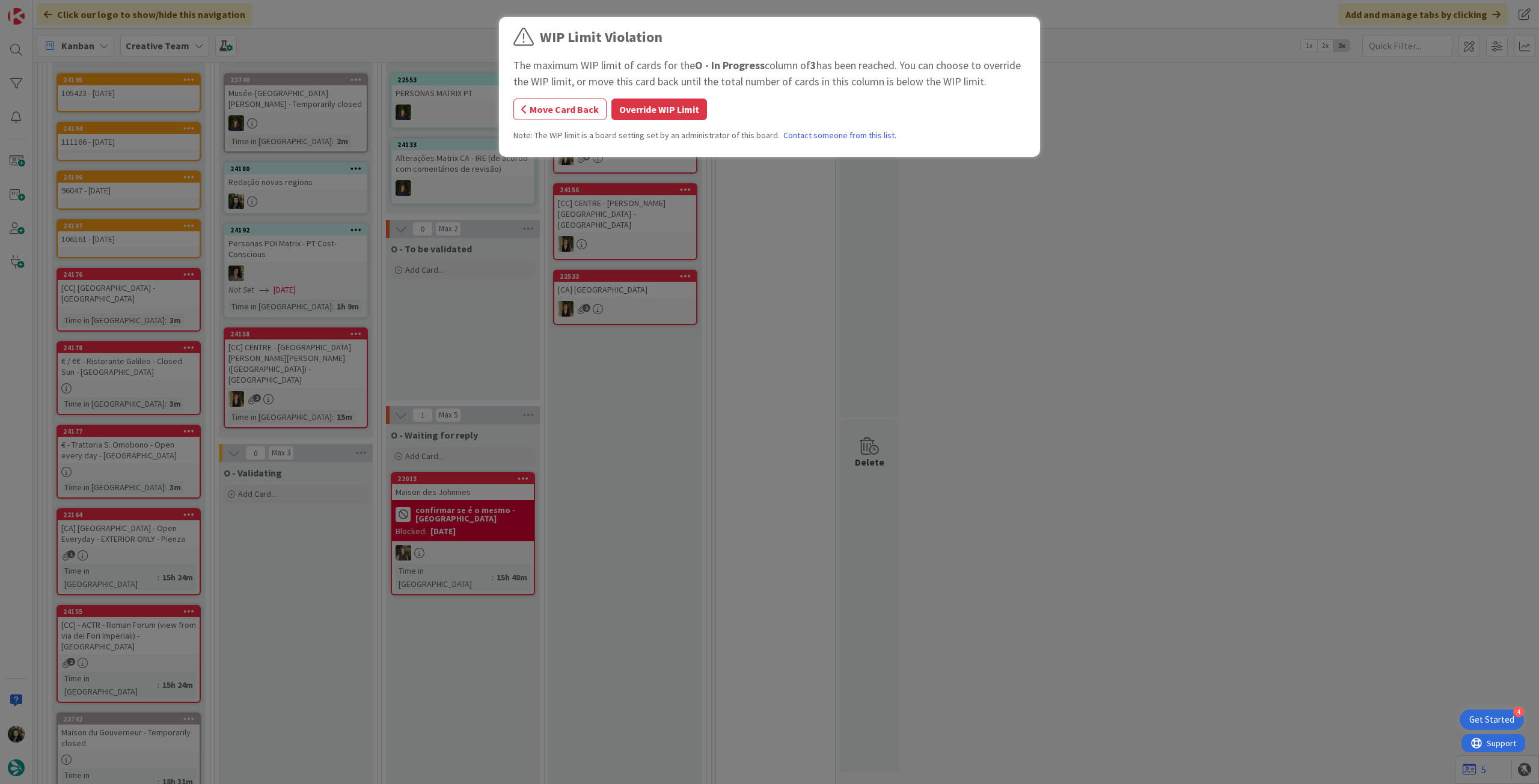
drag, startPoint x: 692, startPoint y: 100, endPoint x: 697, endPoint y: 154, distance: 54.2
click at [692, 101] on button "Override WIP Limit" at bounding box center [659, 109] width 96 height 21
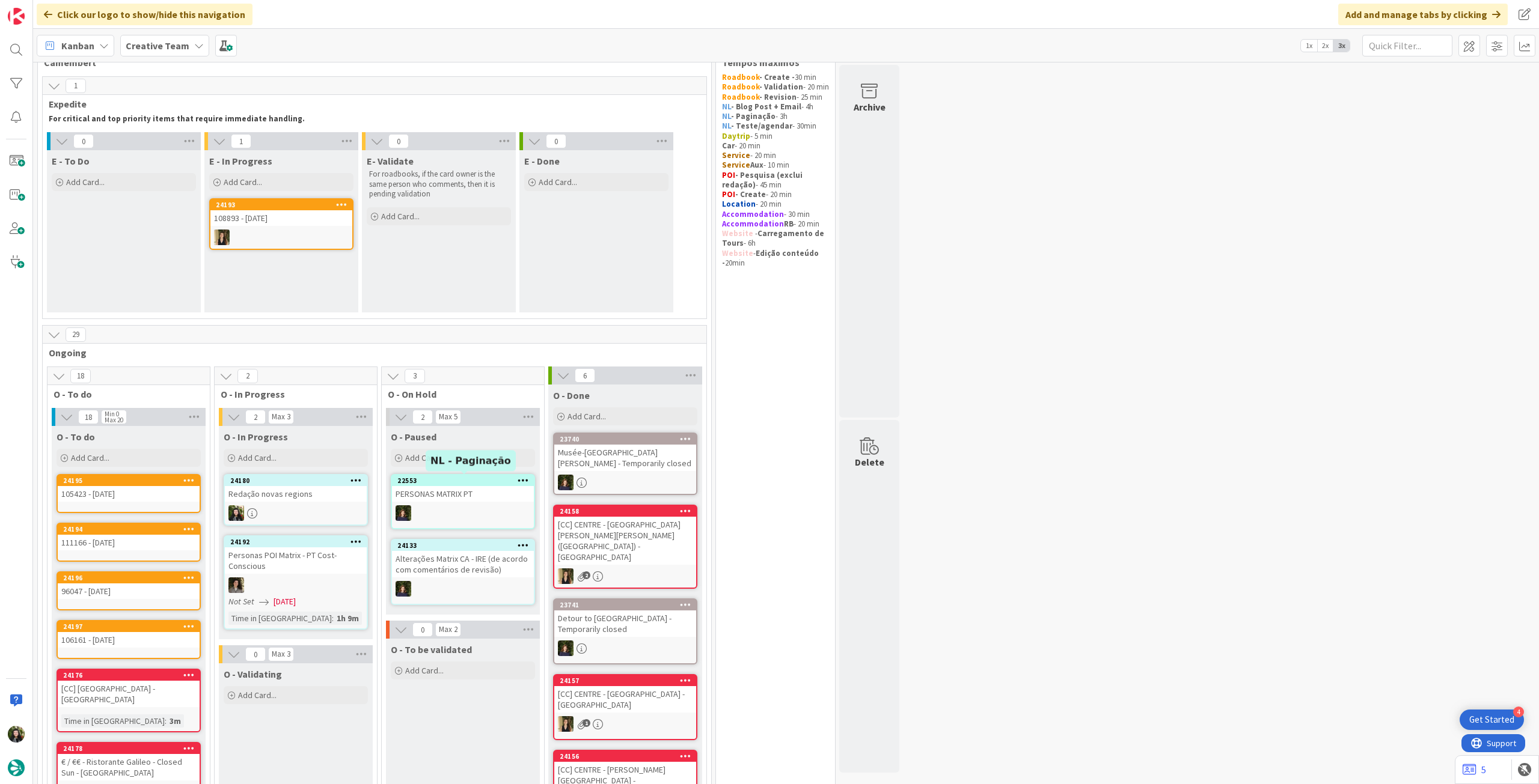
scroll to position [0, 0]
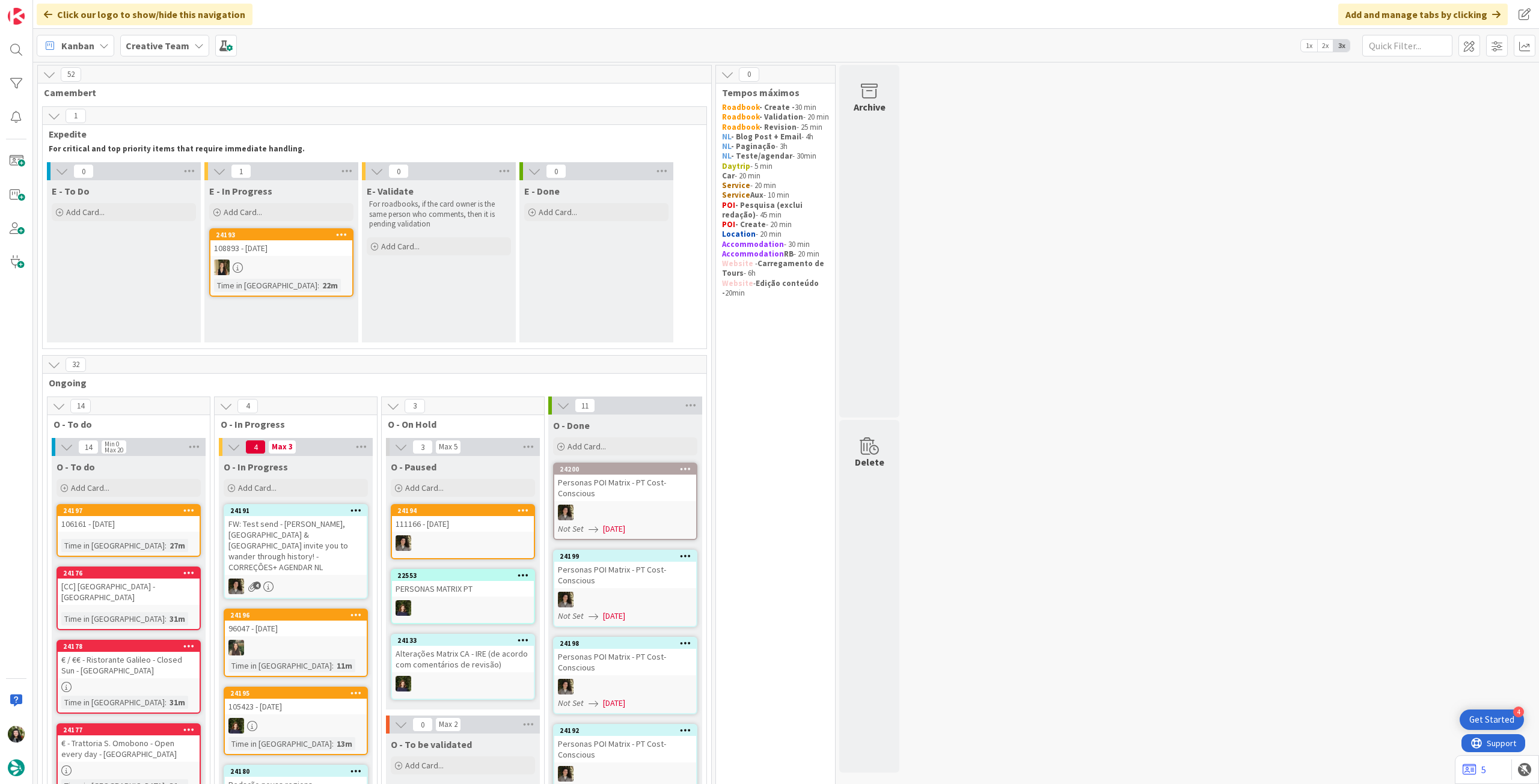
drag, startPoint x: 1110, startPoint y: 391, endPoint x: 1077, endPoint y: 400, distance: 34.2
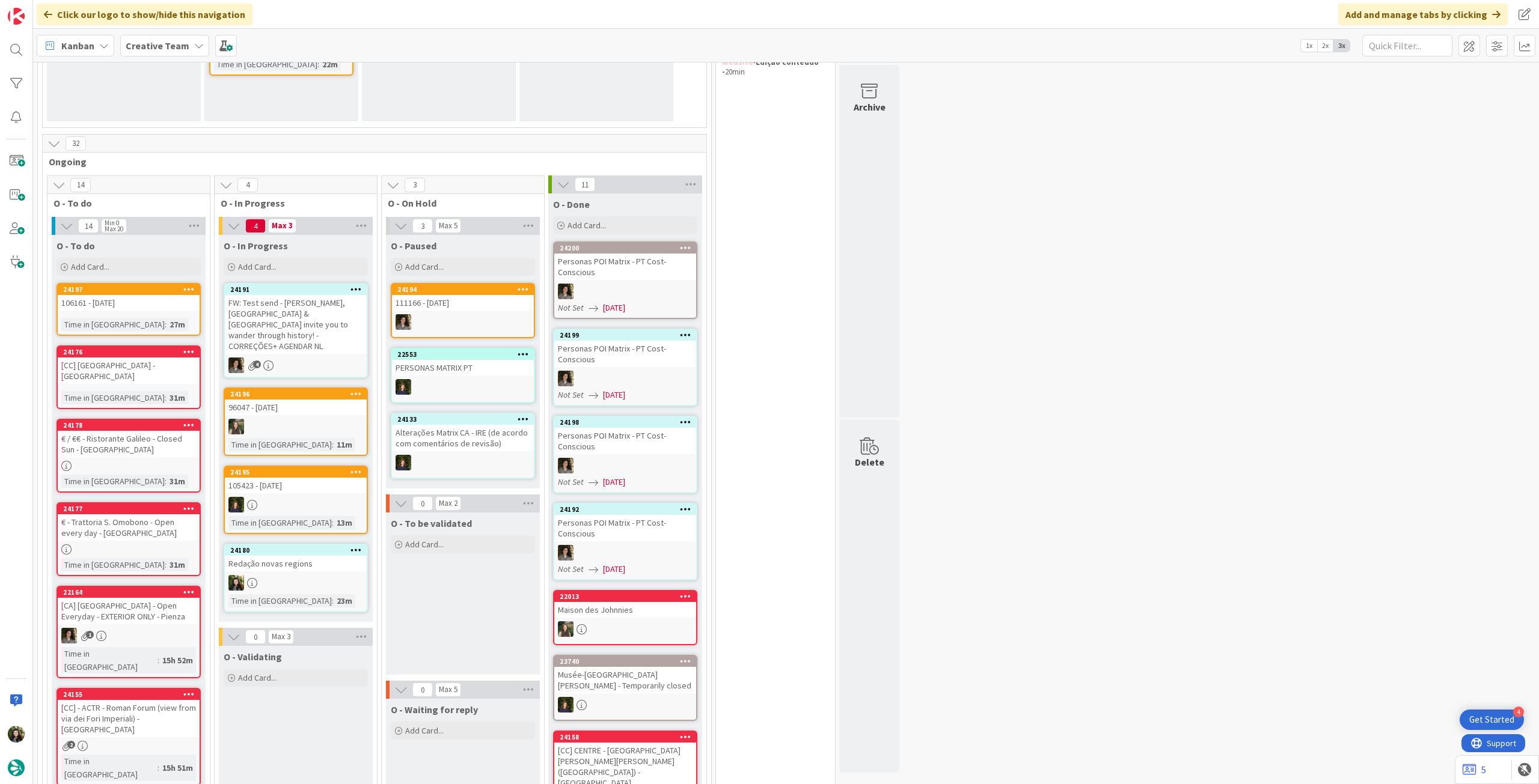
scroll to position [240, 0]
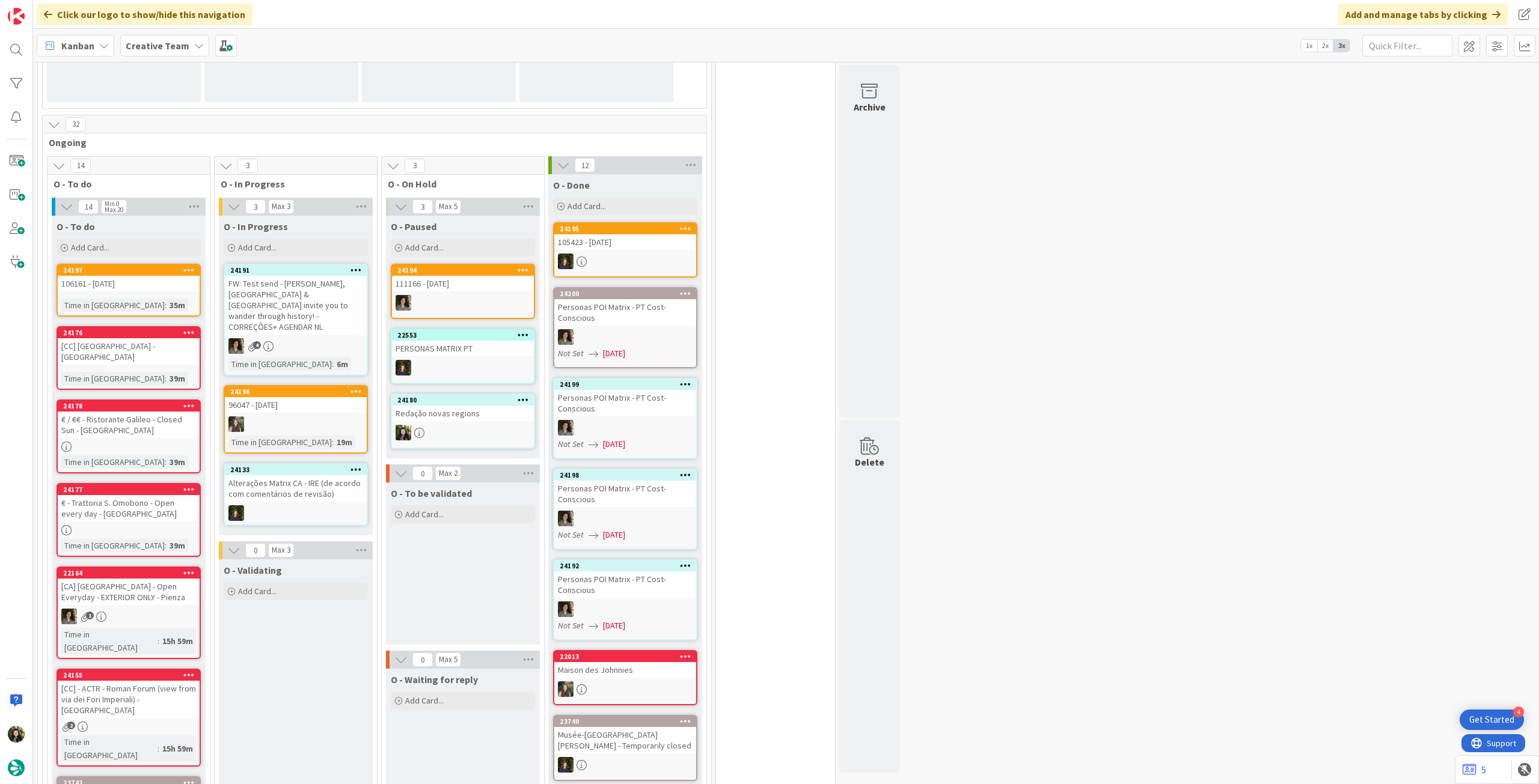
click at [182, 54] on div "Creative Team" at bounding box center [165, 45] width 89 height 21
click at [170, 180] on div "Creative Team - Análise" at bounding box center [221, 172] width 183 height 23
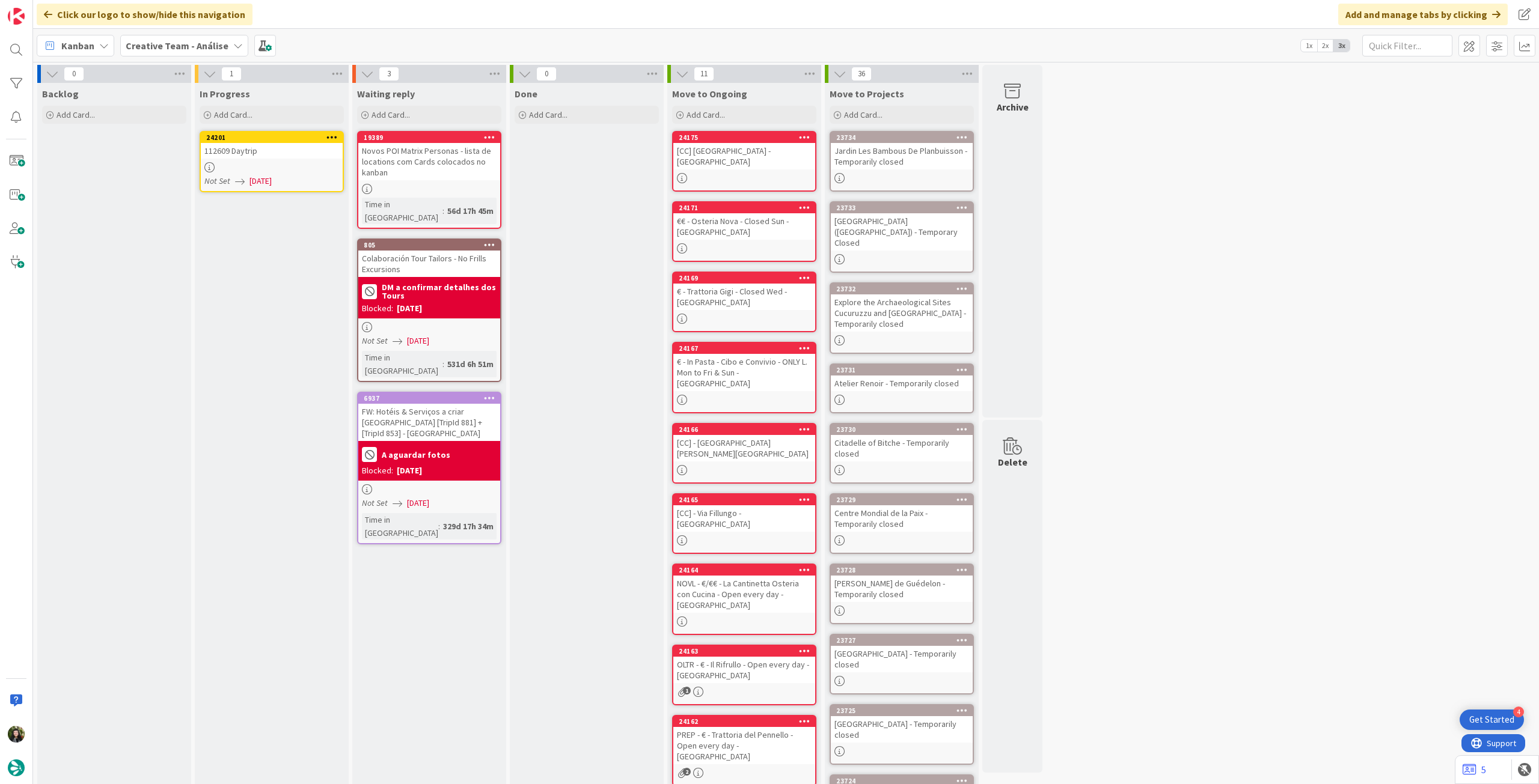
click at [317, 162] on div at bounding box center [271, 168] width 142 height 10
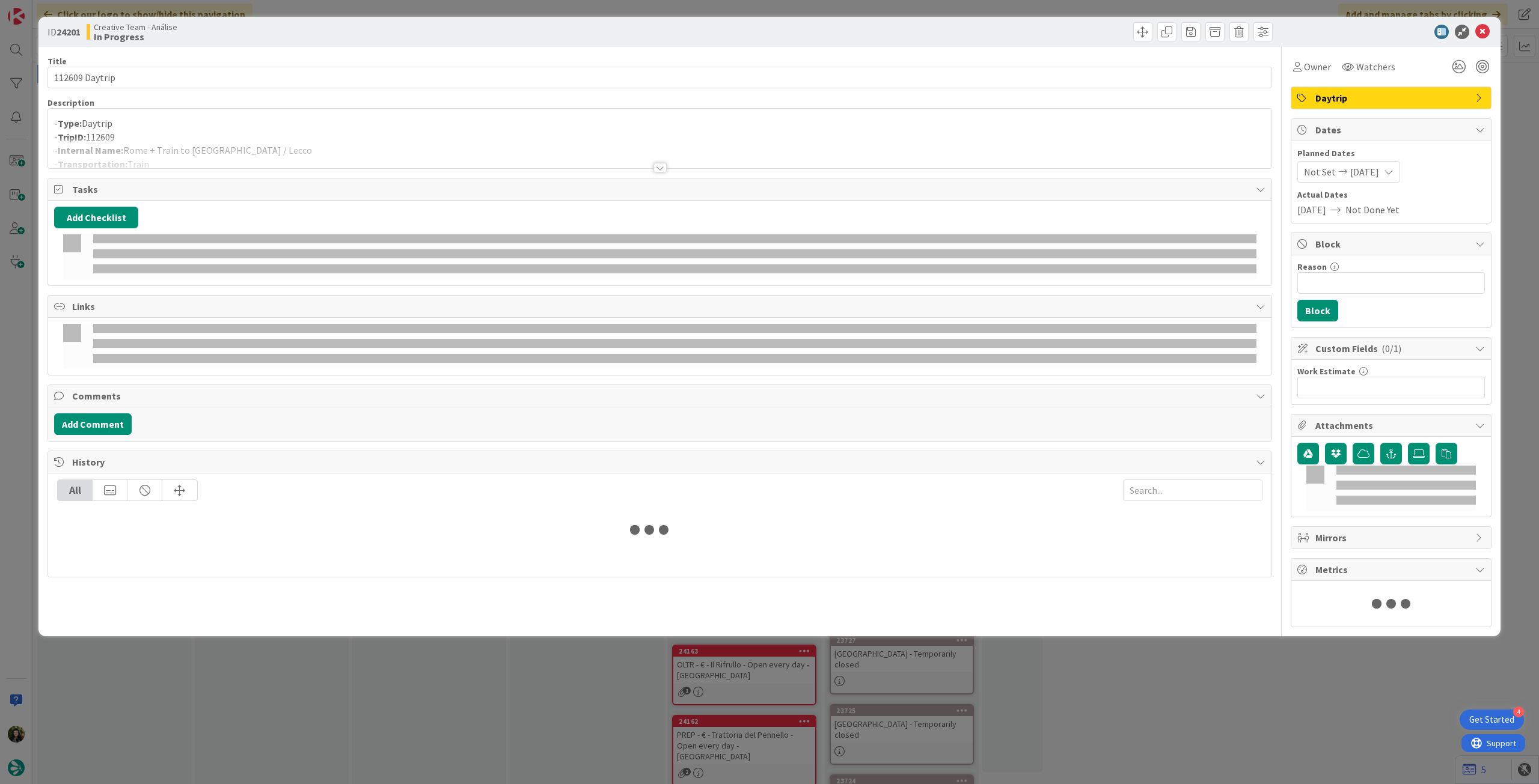
click at [279, 127] on p "- Type: Daytrip" at bounding box center [660, 123] width 1211 height 14
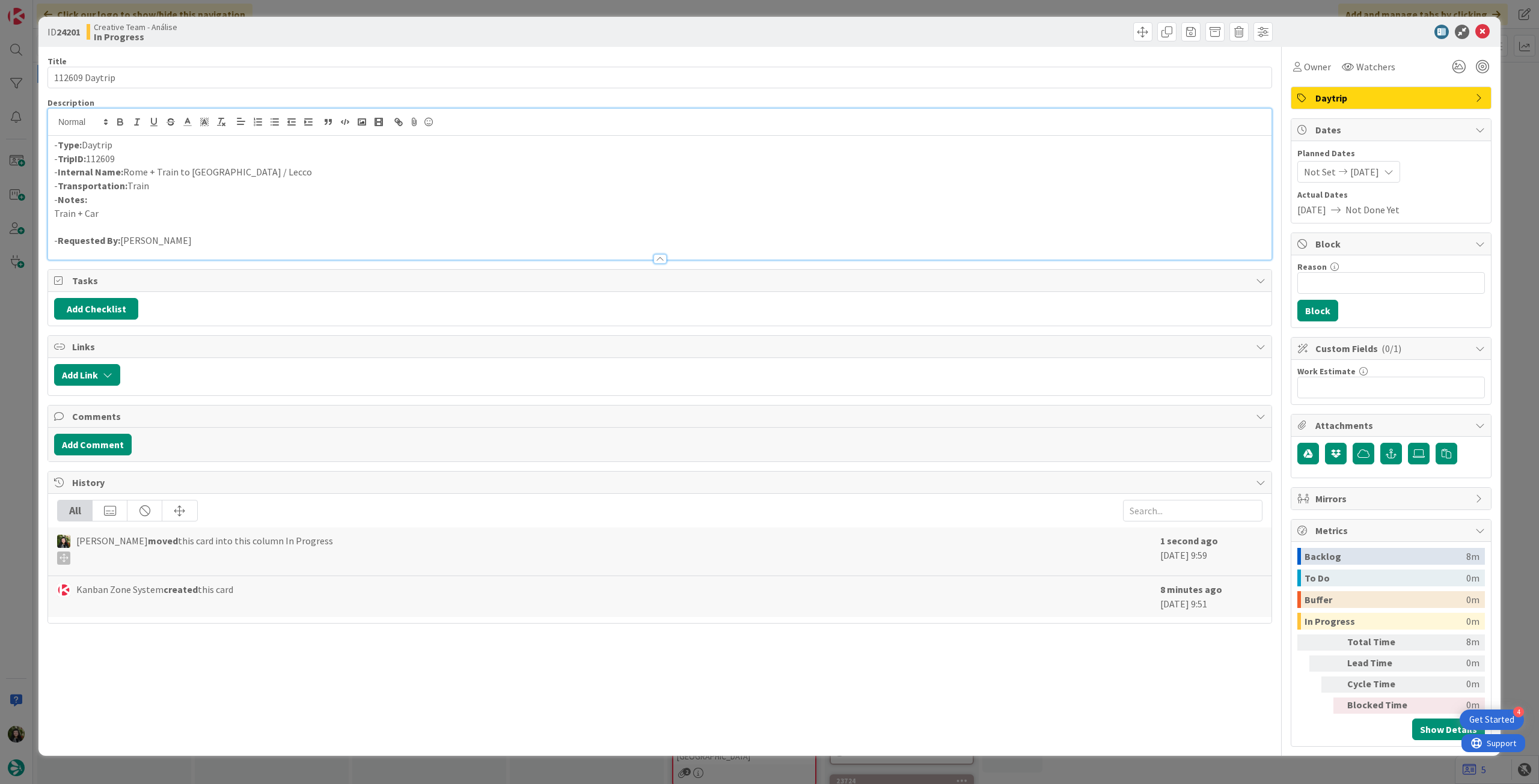
click at [1488, 28] on icon at bounding box center [1482, 32] width 15 height 15
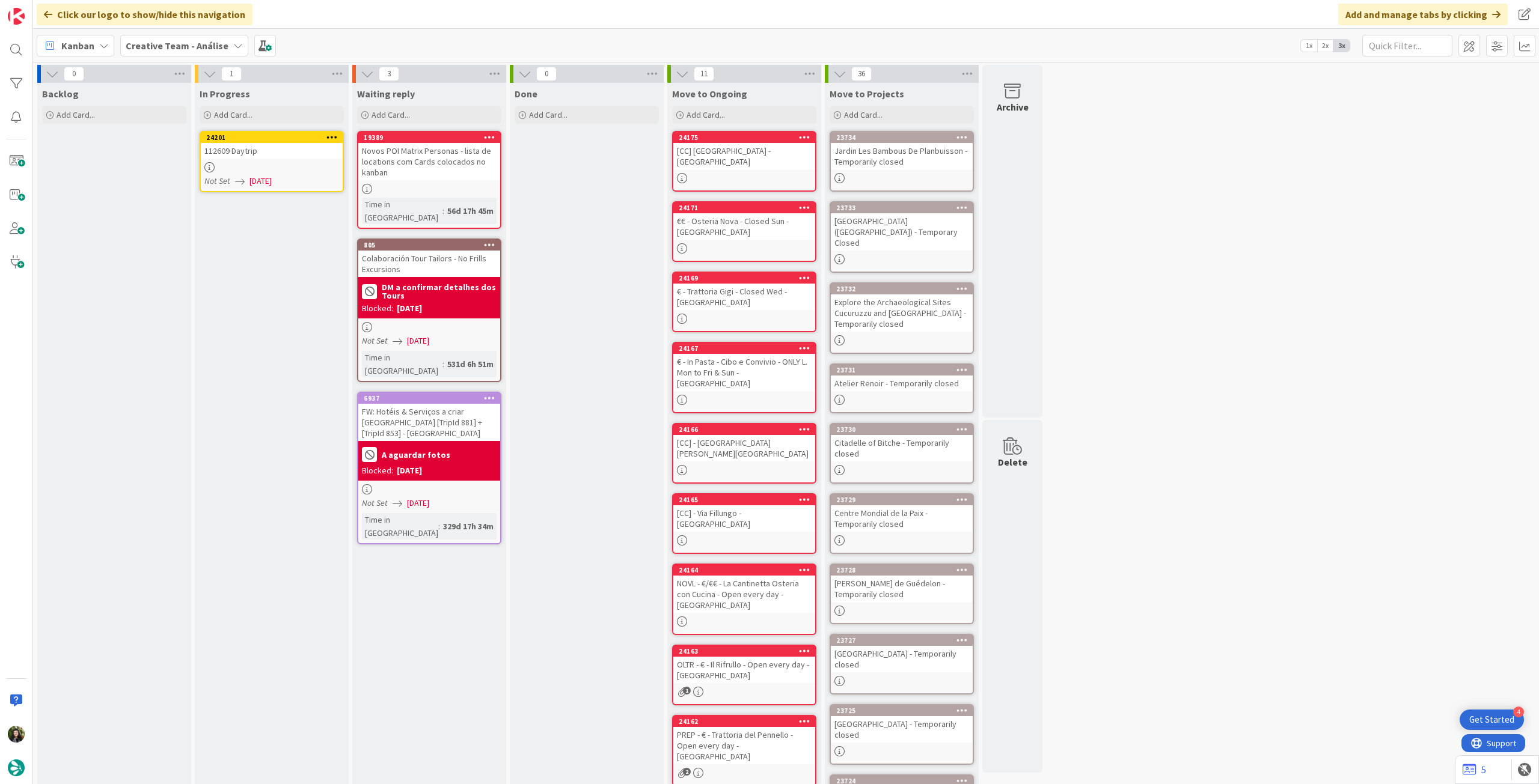
click at [331, 135] on icon at bounding box center [332, 137] width 12 height 8
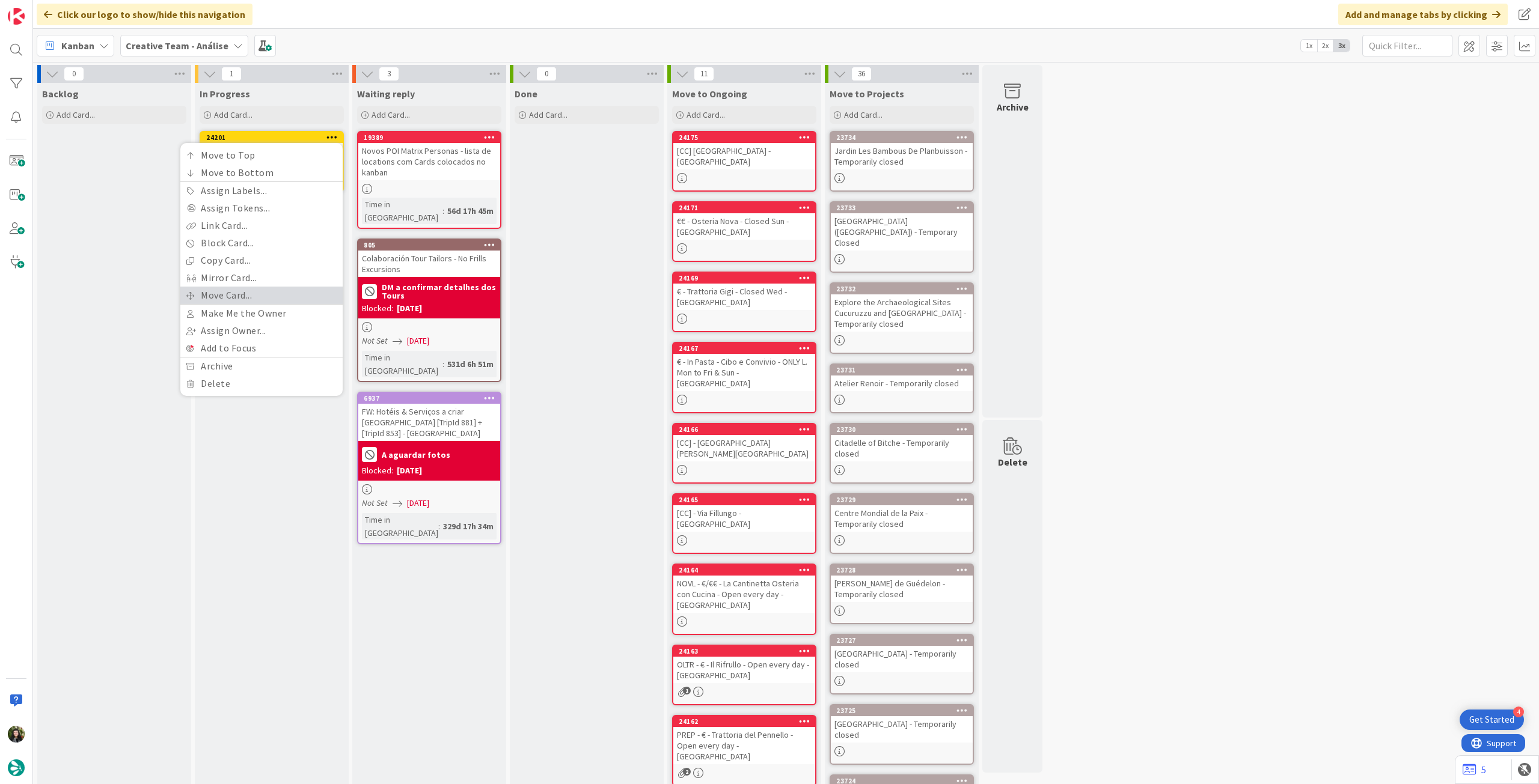
click at [293, 289] on link "Move Card..." at bounding box center [261, 295] width 162 height 18
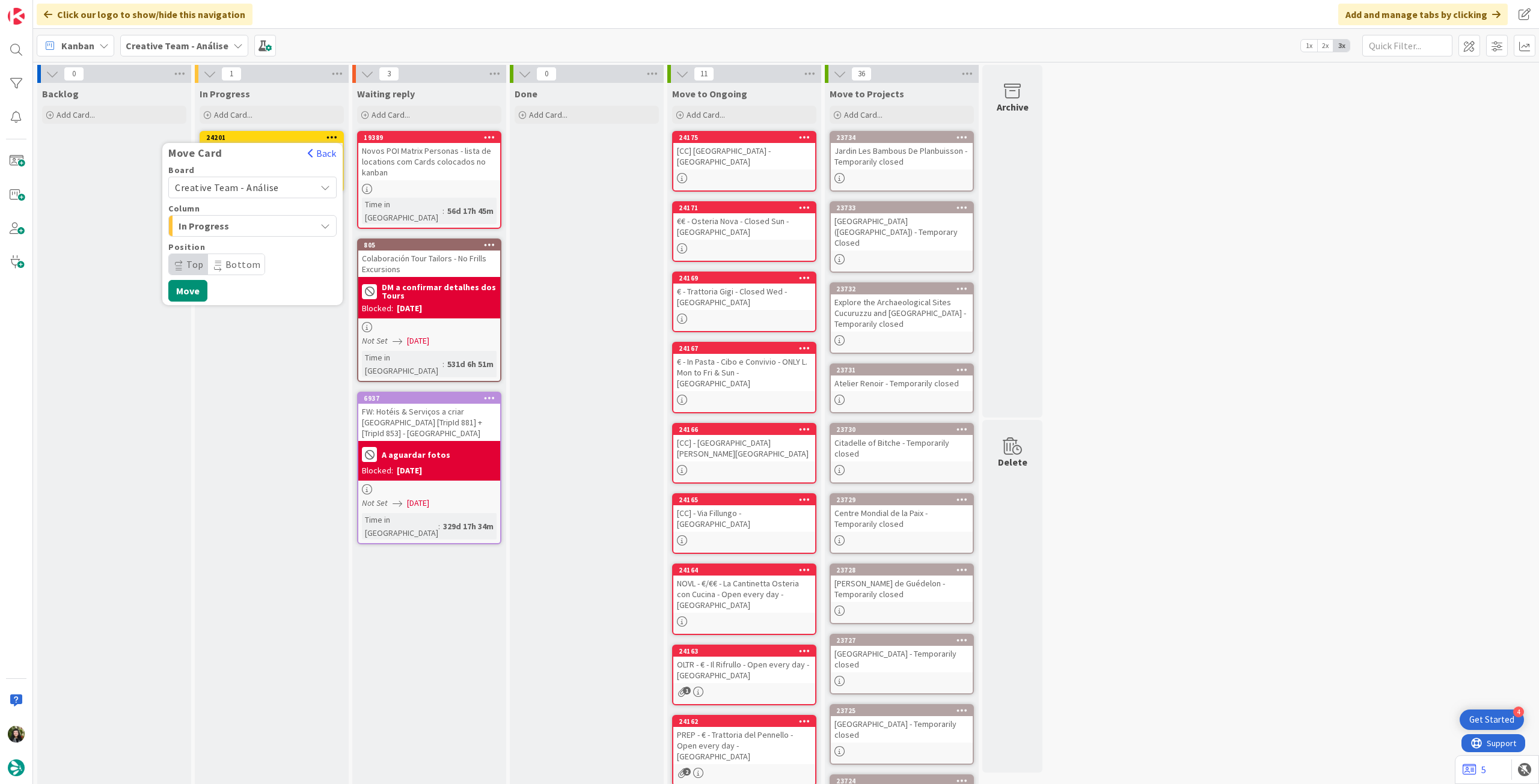
drag, startPoint x: 265, startPoint y: 183, endPoint x: 265, endPoint y: 194, distance: 11.0
click at [265, 183] on span "Creative Team - Análise" at bounding box center [226, 187] width 104 height 12
click at [264, 237] on span "Creative Team" at bounding box center [260, 244] width 140 height 18
click at [251, 229] on span "E - To Do" at bounding box center [223, 226] width 90 height 15
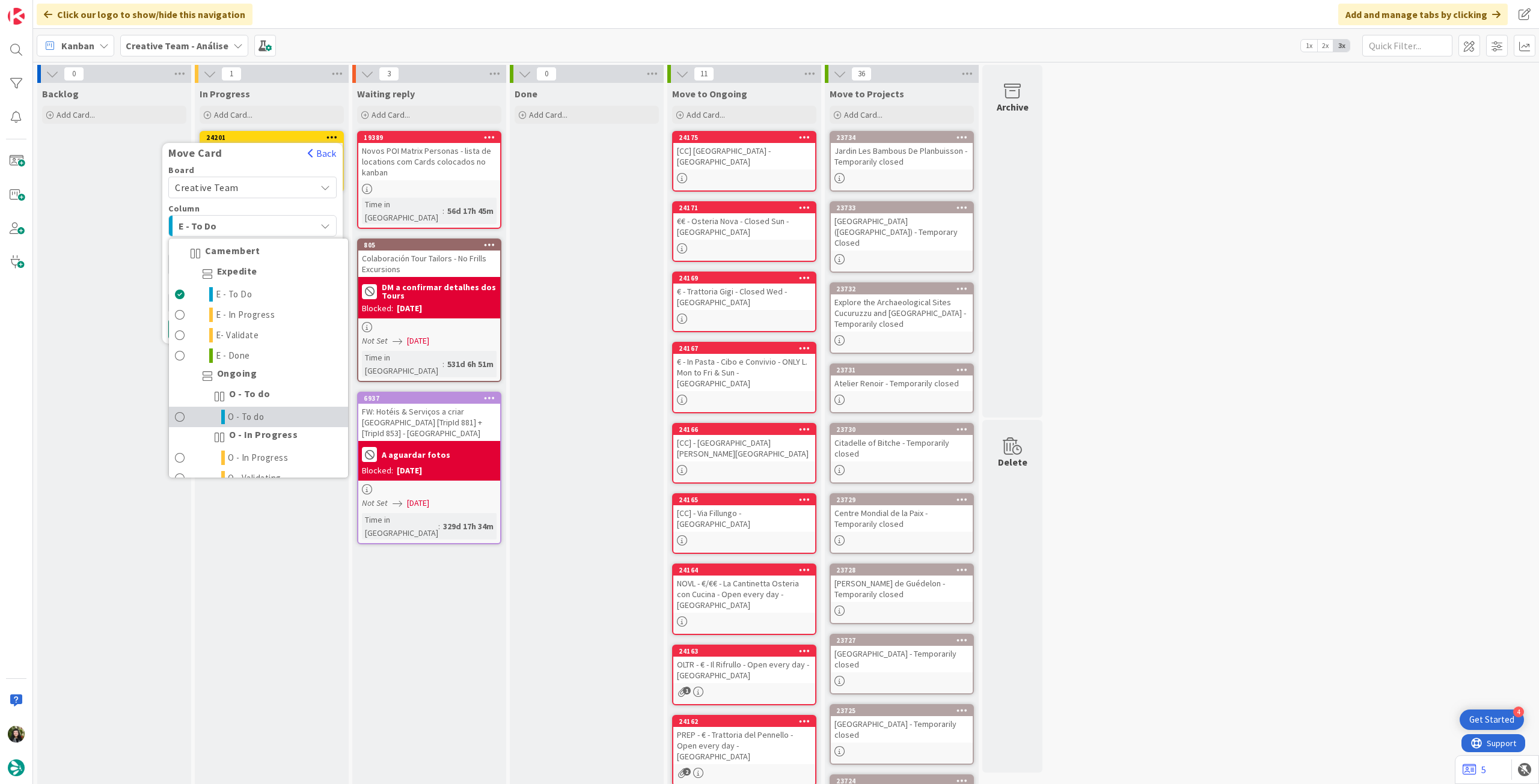
click at [284, 408] on link "O - To do" at bounding box center [259, 417] width 179 height 21
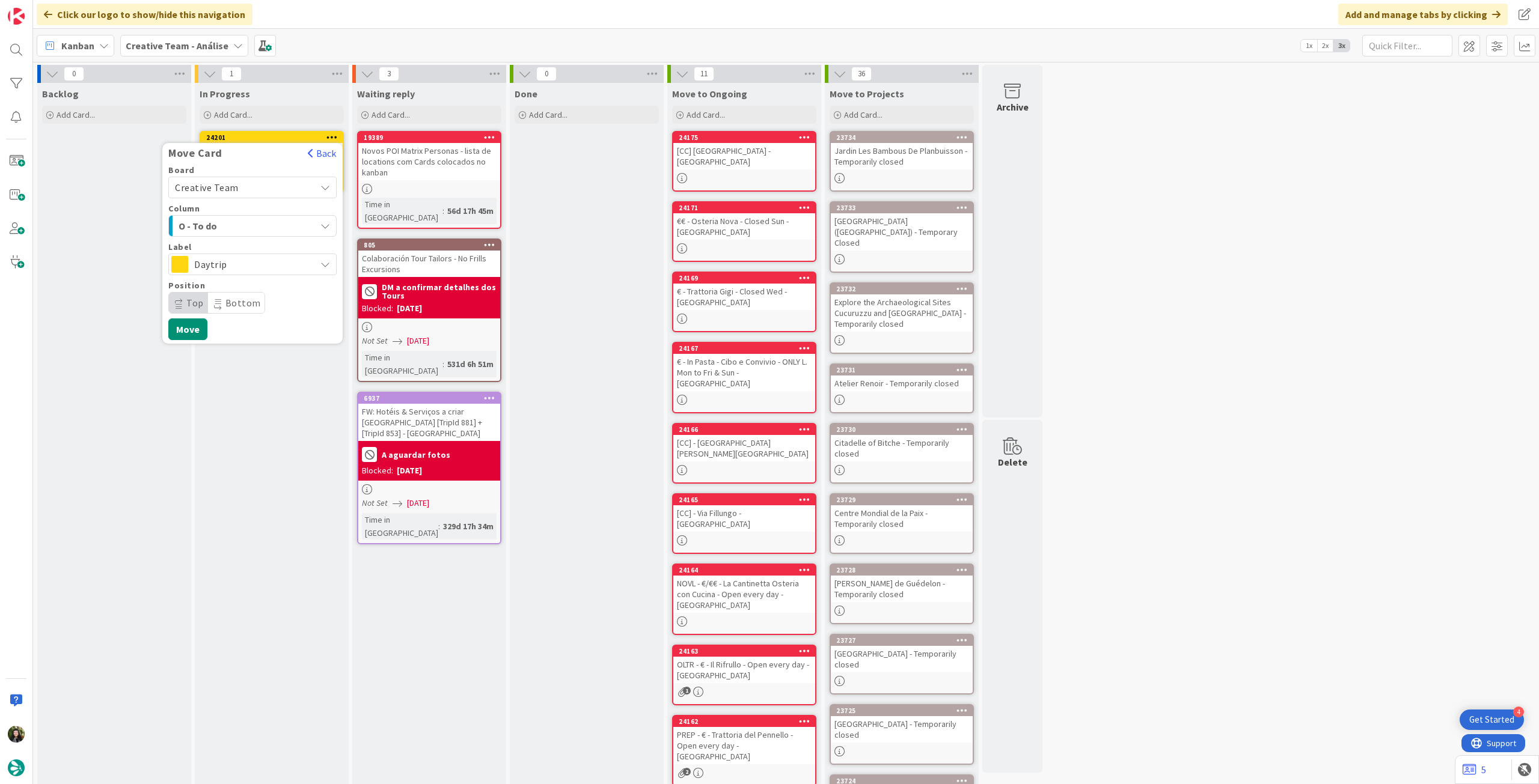
click at [207, 328] on div "Board Creative Team Creative Team - Análise Creative Team Column O - To do Came…" at bounding box center [252, 253] width 180 height 174
click at [199, 328] on button "Move" at bounding box center [187, 328] width 39 height 21
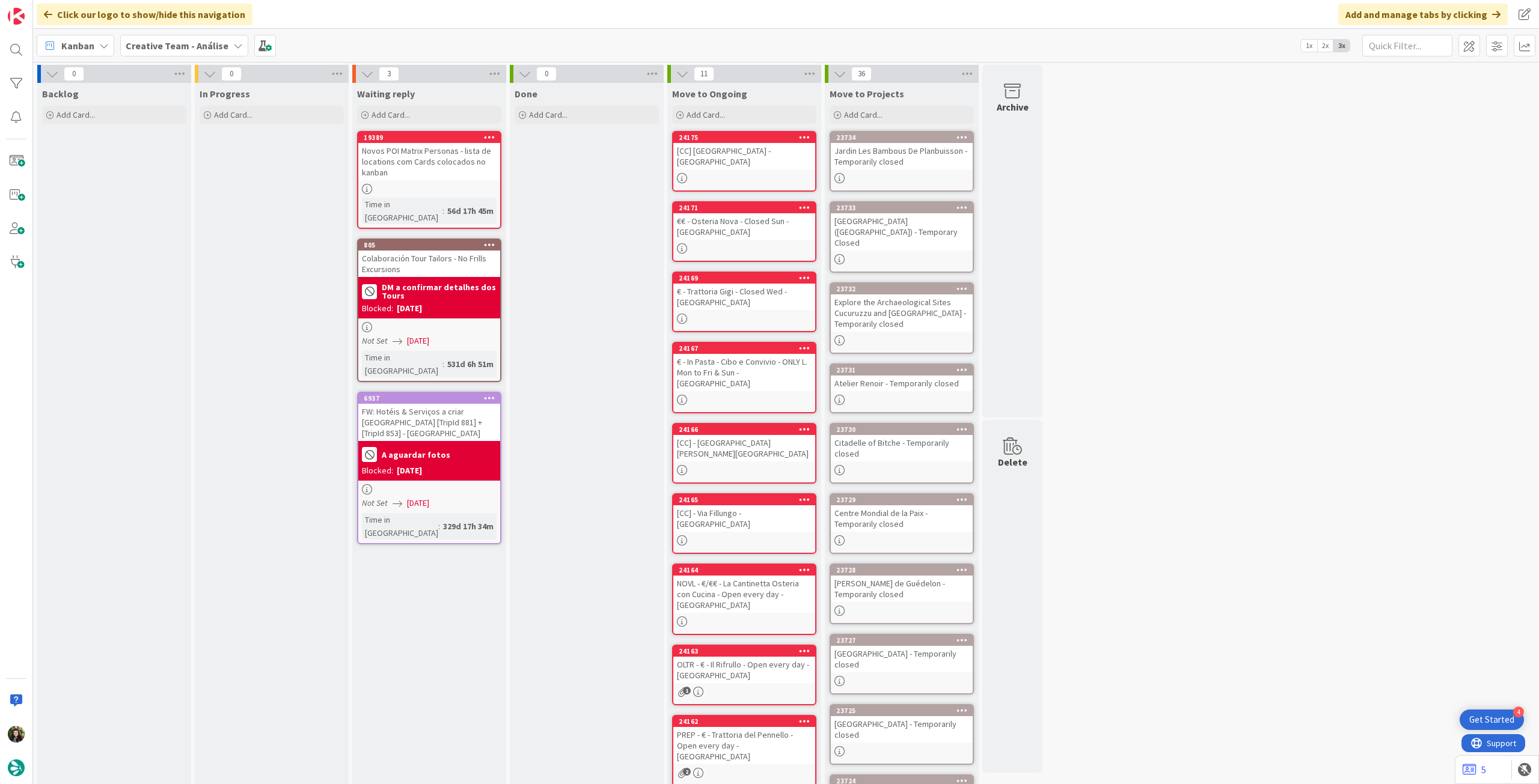
click at [187, 54] on div "Creative Team - Análise" at bounding box center [184, 45] width 128 height 21
click at [173, 166] on h4 "Creative Team" at bounding box center [215, 172] width 163 height 12
